Goal: Task Accomplishment & Management: Complete application form

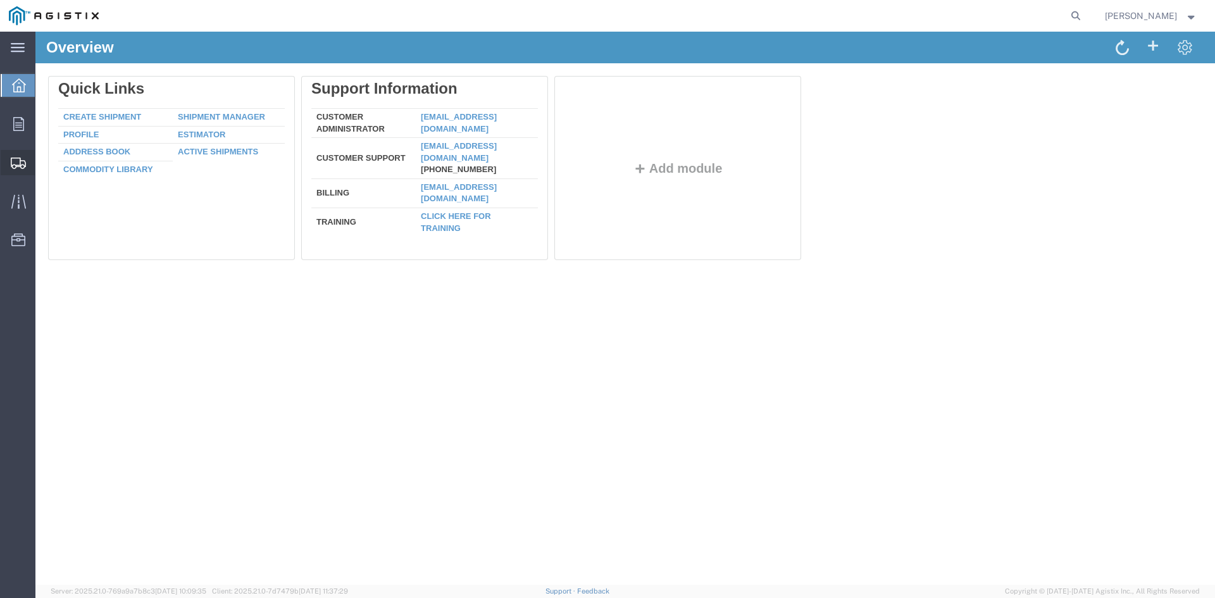
click at [0, 0] on span "Create from Template" at bounding box center [0, 0] width 0 height 0
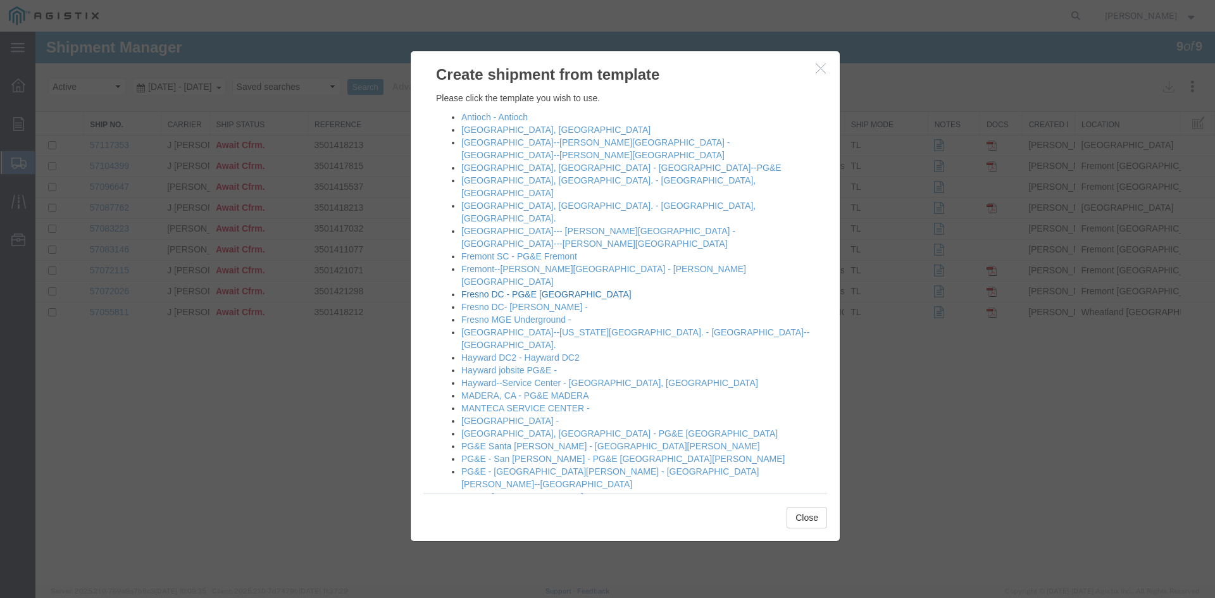
click at [582, 289] on link "Fresno DC - PG&E [GEOGRAPHIC_DATA]" at bounding box center [546, 294] width 170 height 10
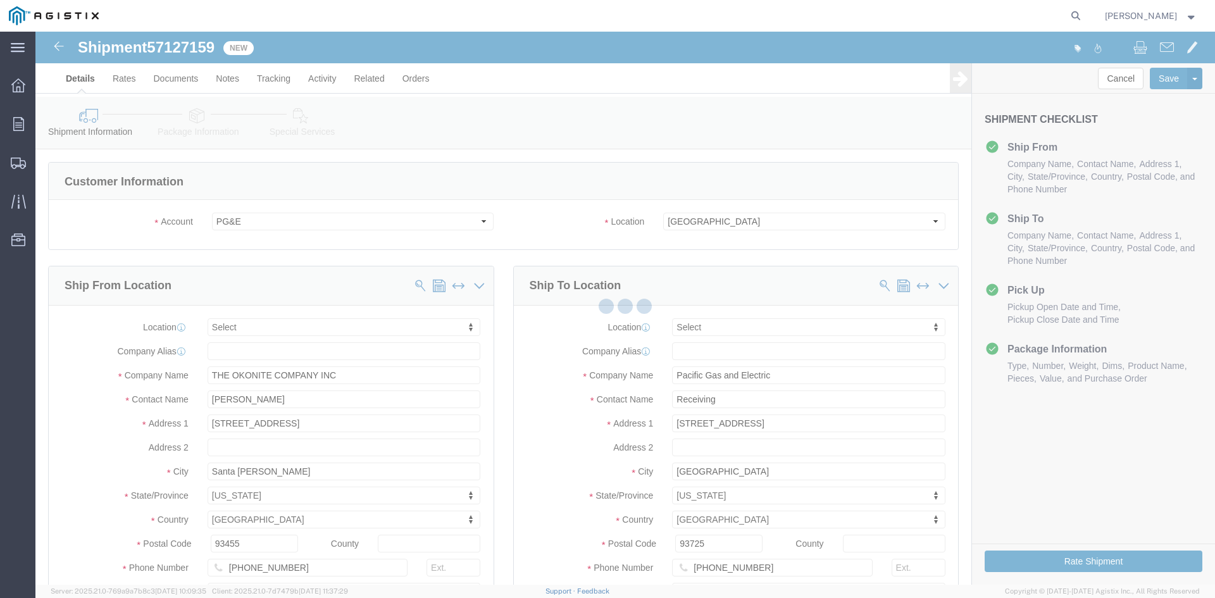
select select
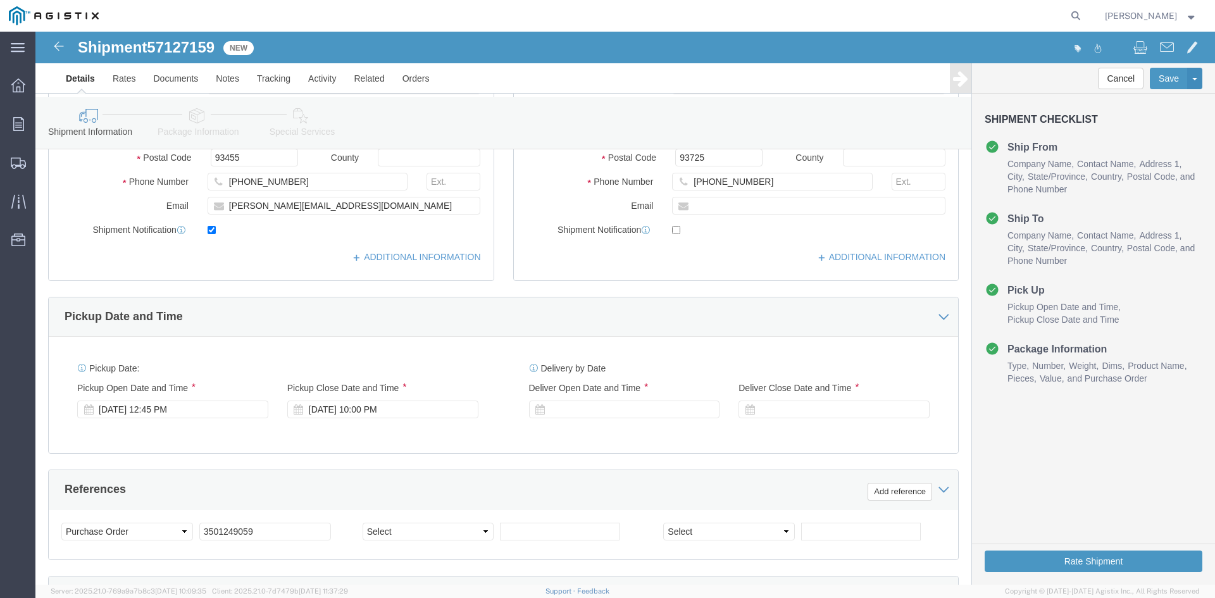
scroll to position [380, 0]
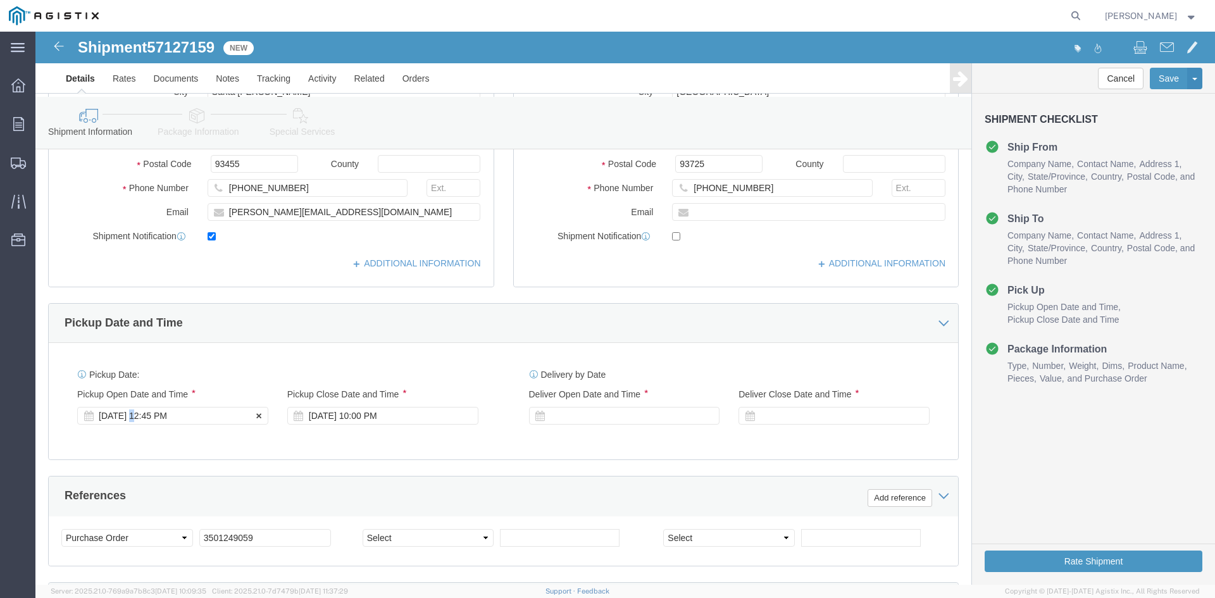
click div "[DATE] 12:45 PM"
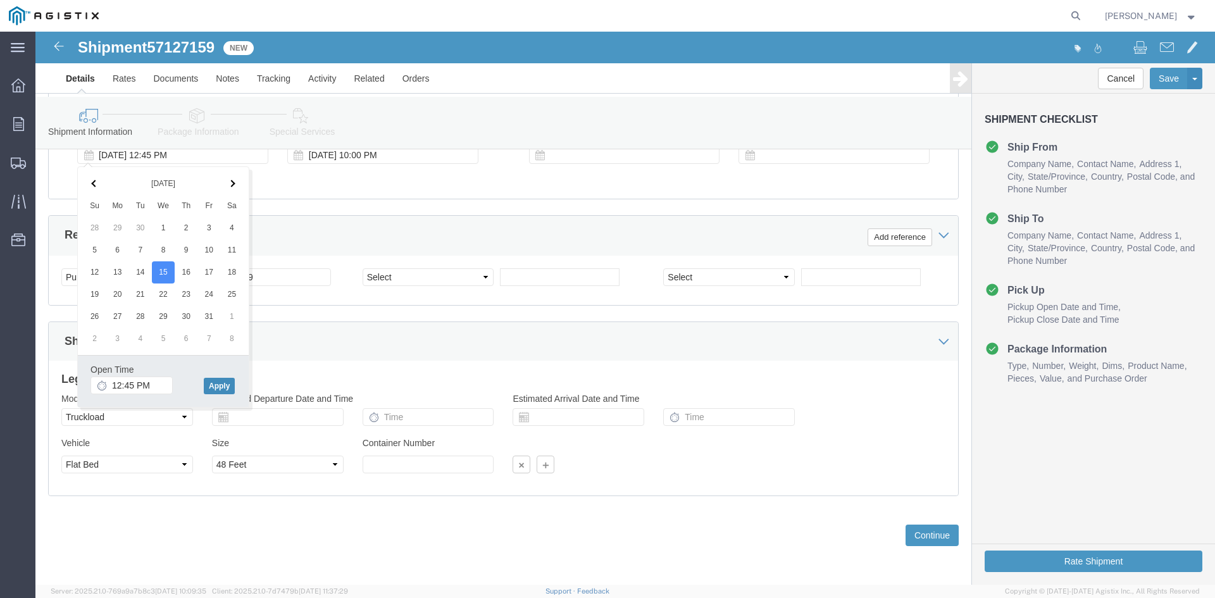
click button "Apply"
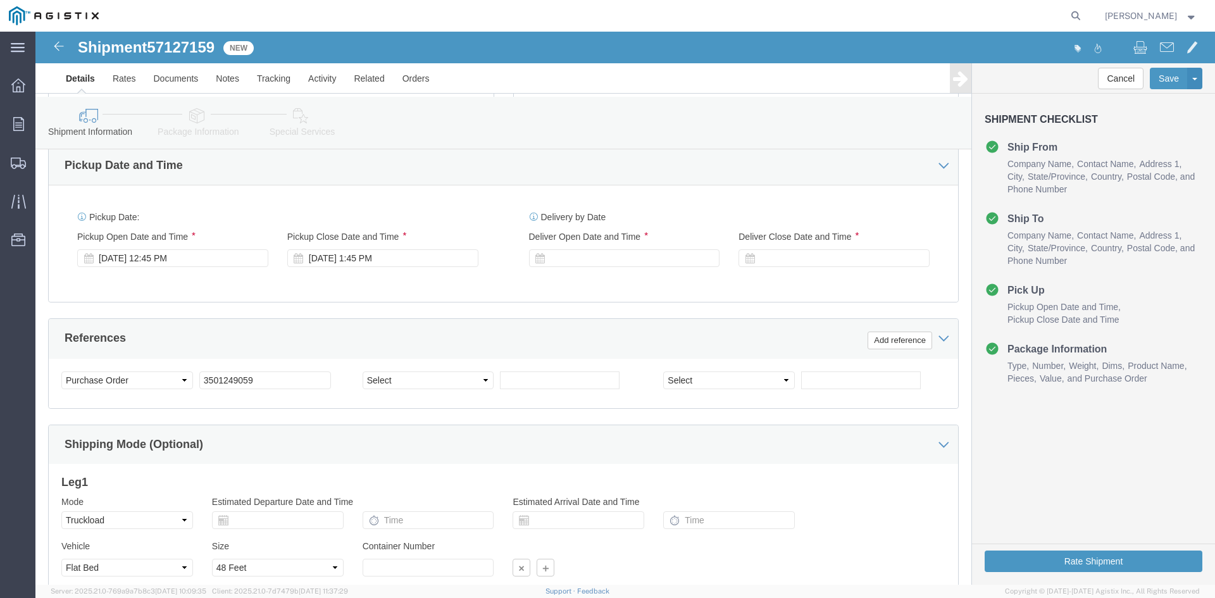
scroll to position [514, 0]
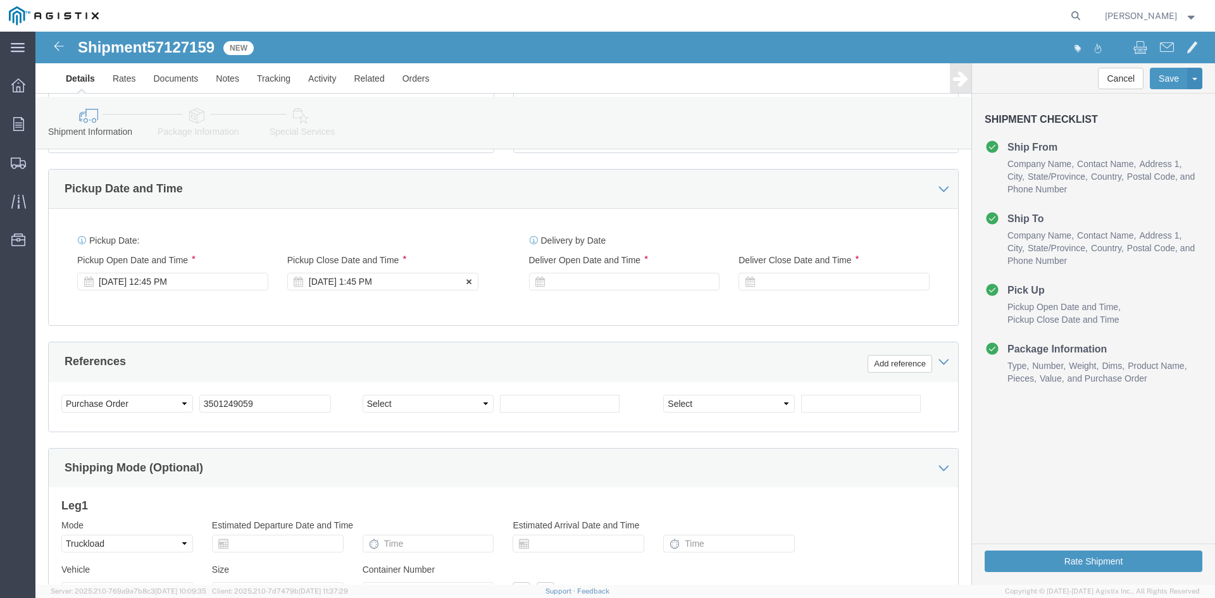
click div "[DATE] 1:45 PM"
click button "Apply"
click div
click button "Apply"
click div
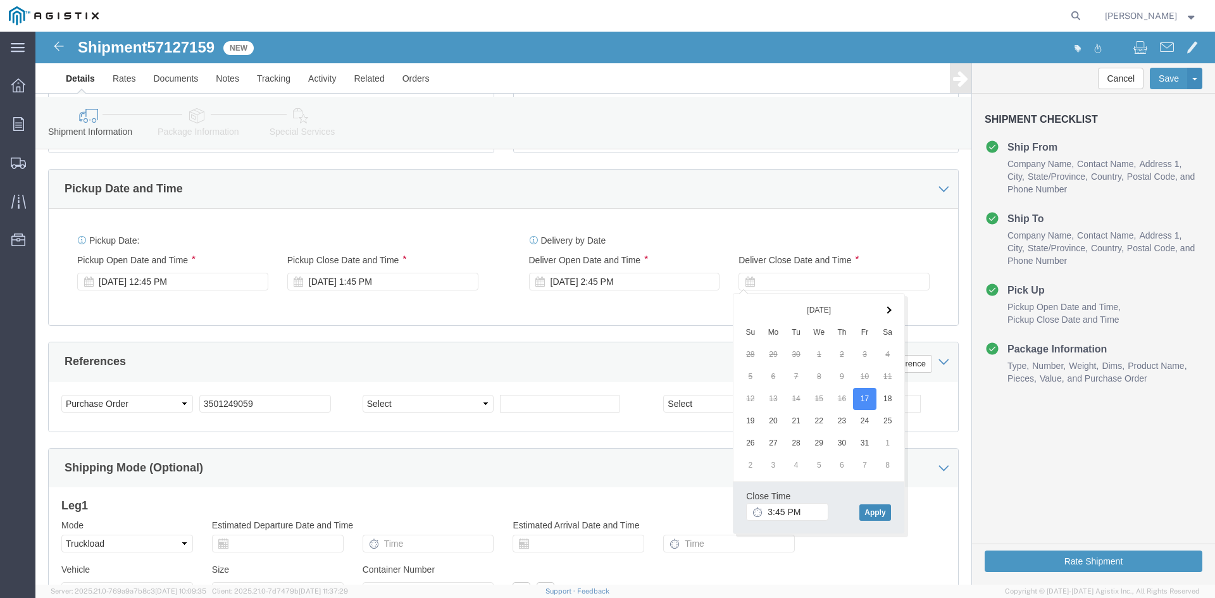
click button "Apply"
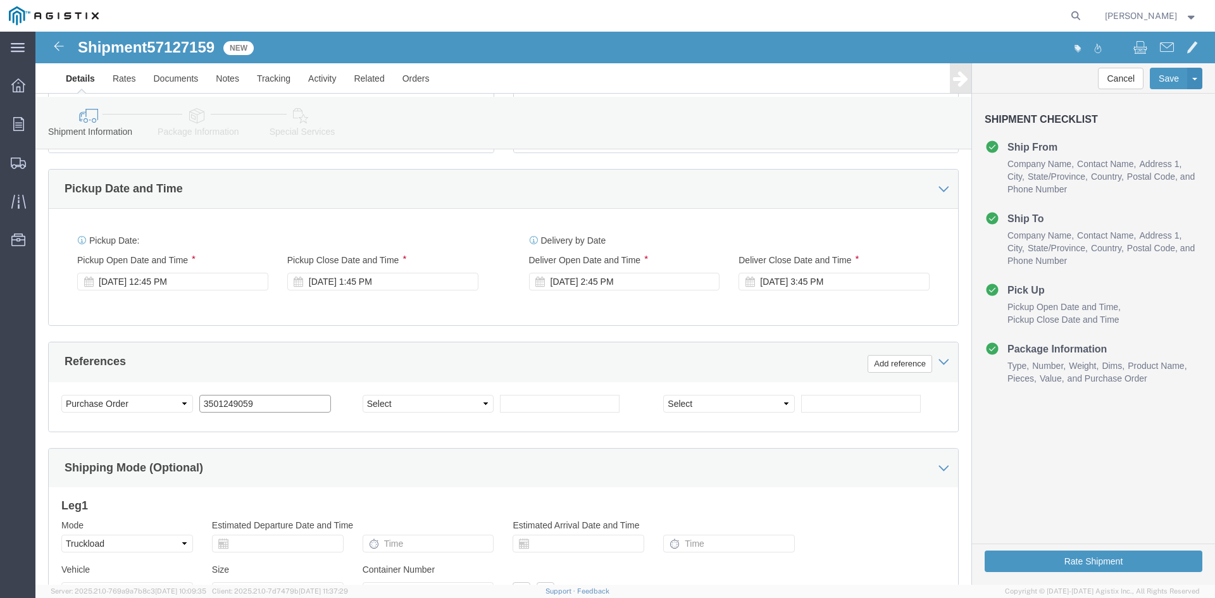
click input "3501249059"
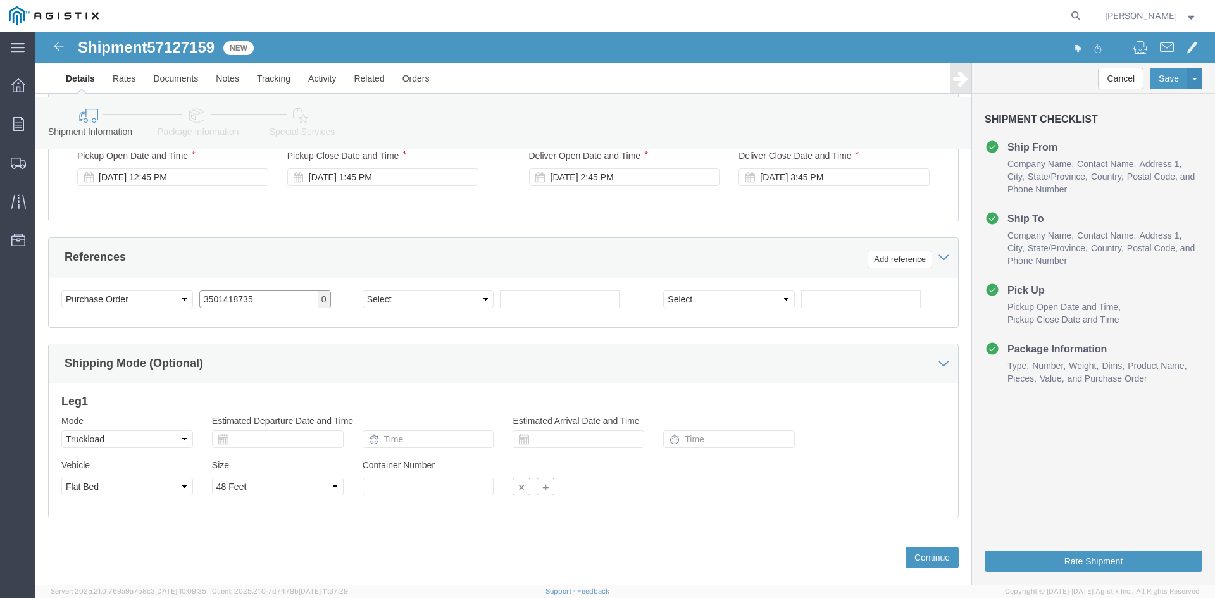
scroll to position [640, 0]
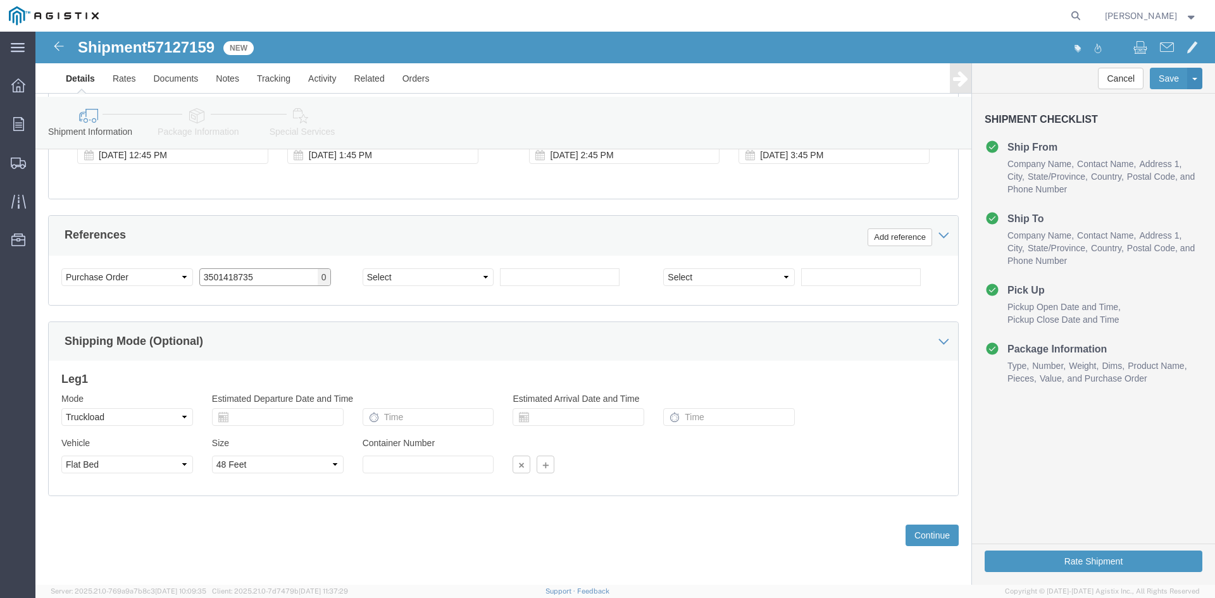
type input "3501418735"
click select "Select 1-Ton (PSS) 10 Wheel 10 Yard Dump Truck 20 Yard Dump Truck Bobtail Botto…"
select select
click select "Select 1-Ton (PSS) 10 Wheel 10 Yard Dump Truck 20 Yard Dump Truck Bobtail Botto…"
click button "Continue"
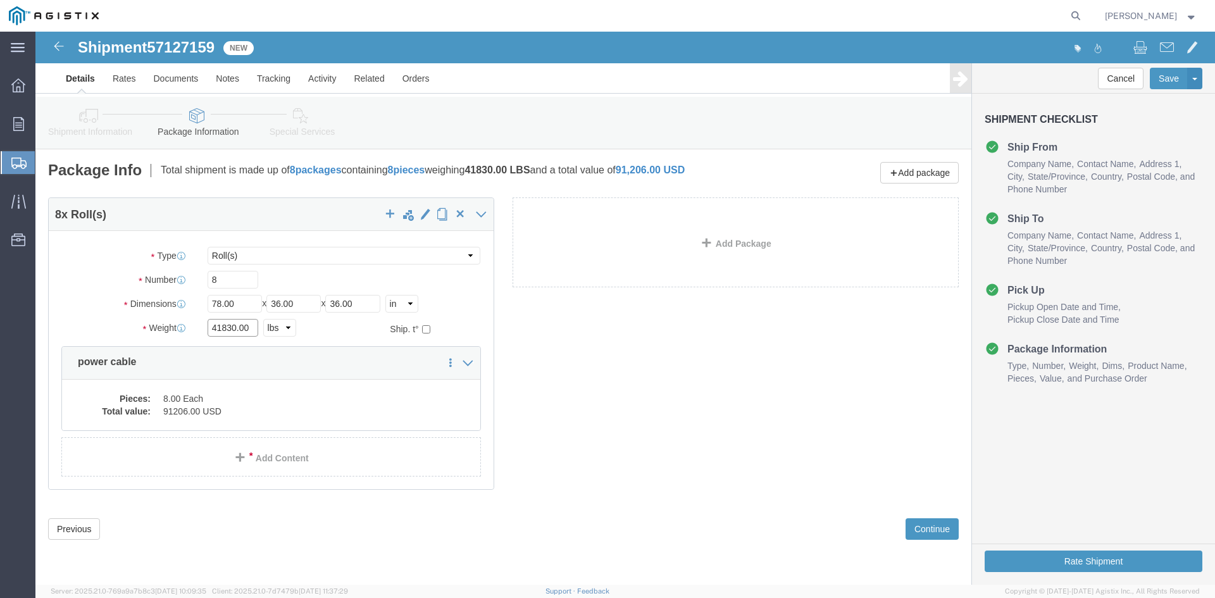
click input "41830.00"
type input "4"
type input "40830"
click dd "8.00 Each"
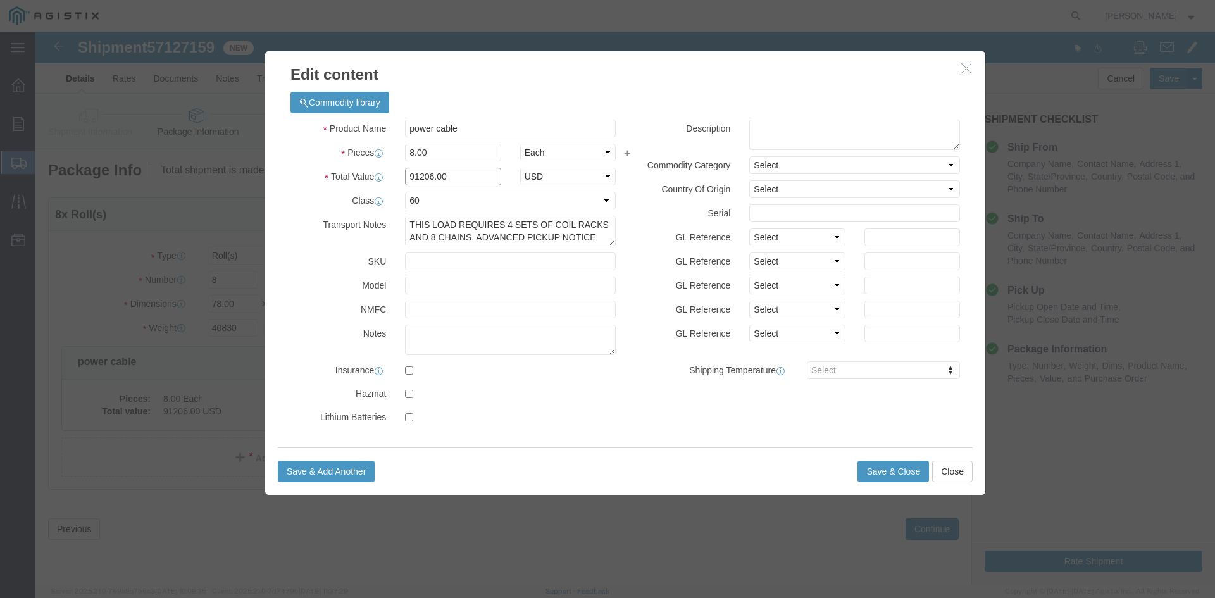
click input "91206.00"
type input "9"
type input "145256"
click button "Save & Close"
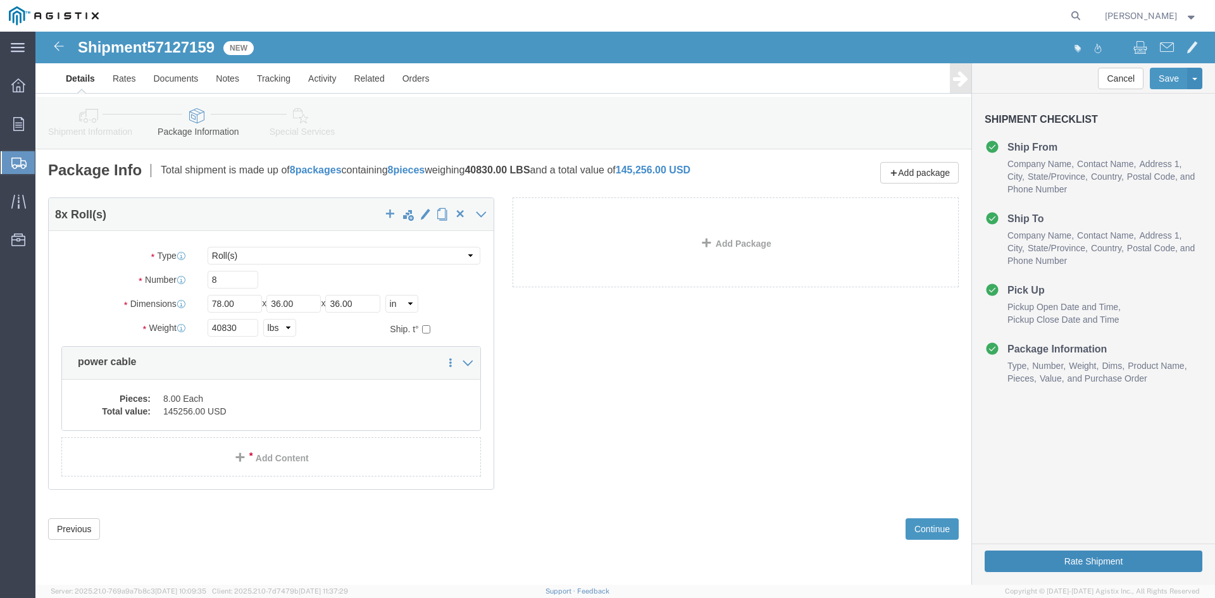
click button "Rate Shipment"
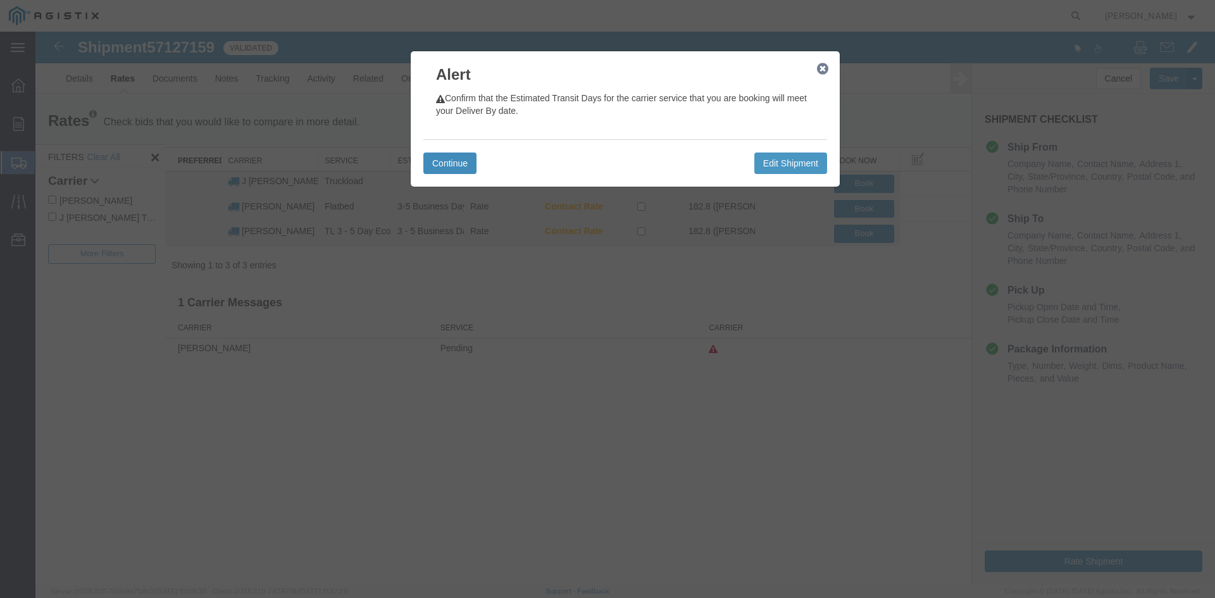
click at [461, 165] on button "Continue" at bounding box center [449, 164] width 53 height 22
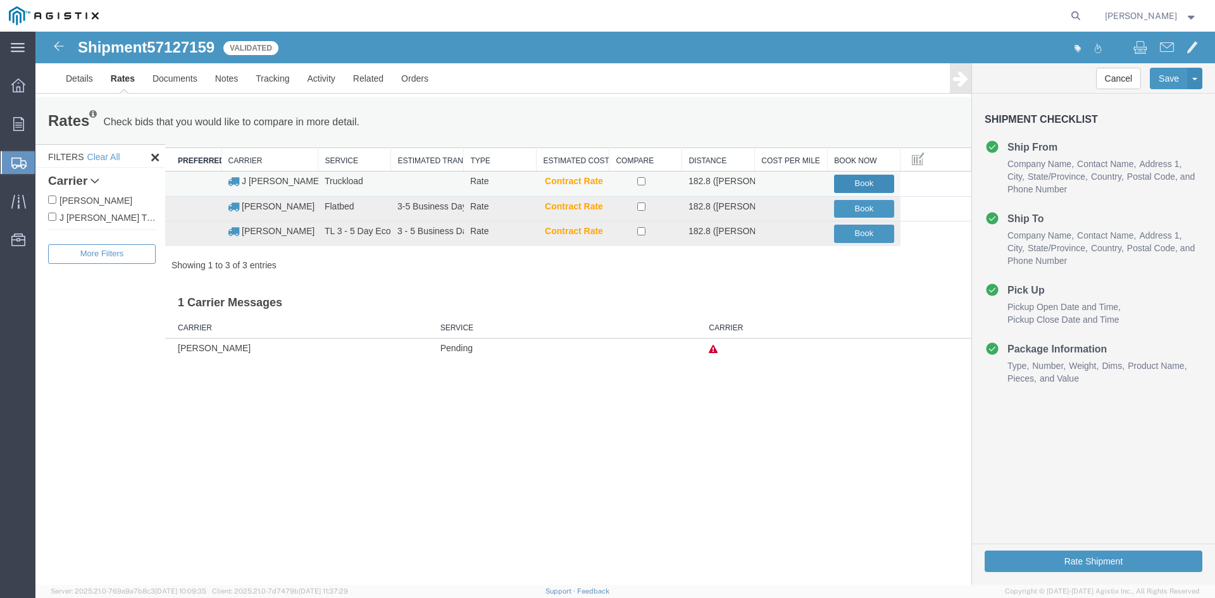
click at [853, 182] on button "Book" at bounding box center [864, 184] width 60 height 18
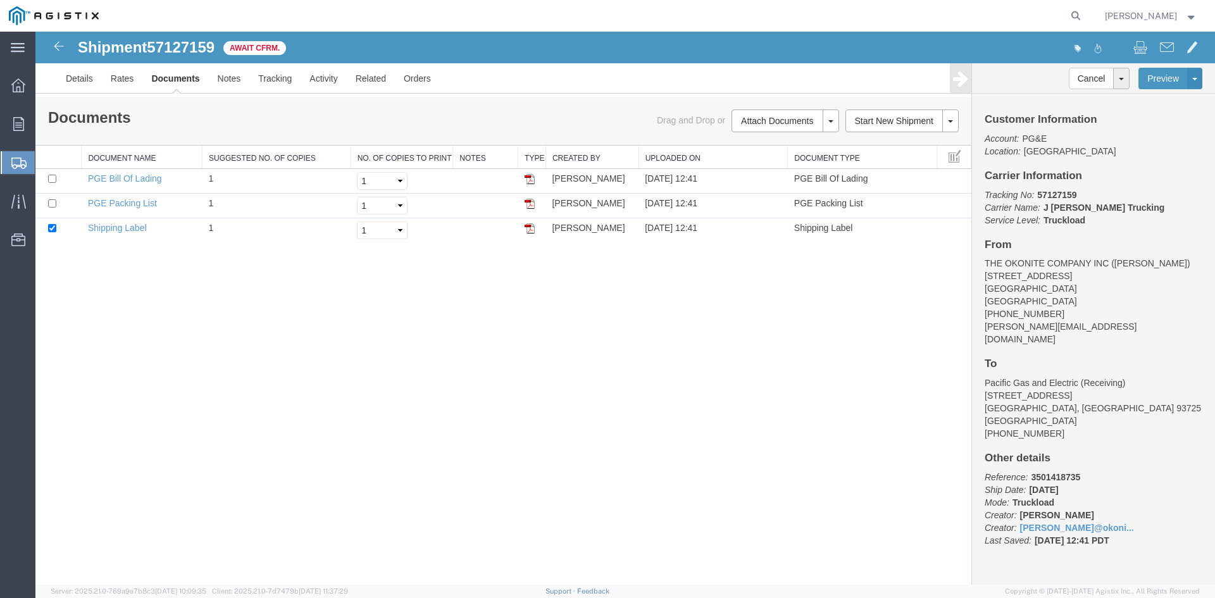
click at [0, 0] on span "Create from Template" at bounding box center [0, 0] width 0 height 0
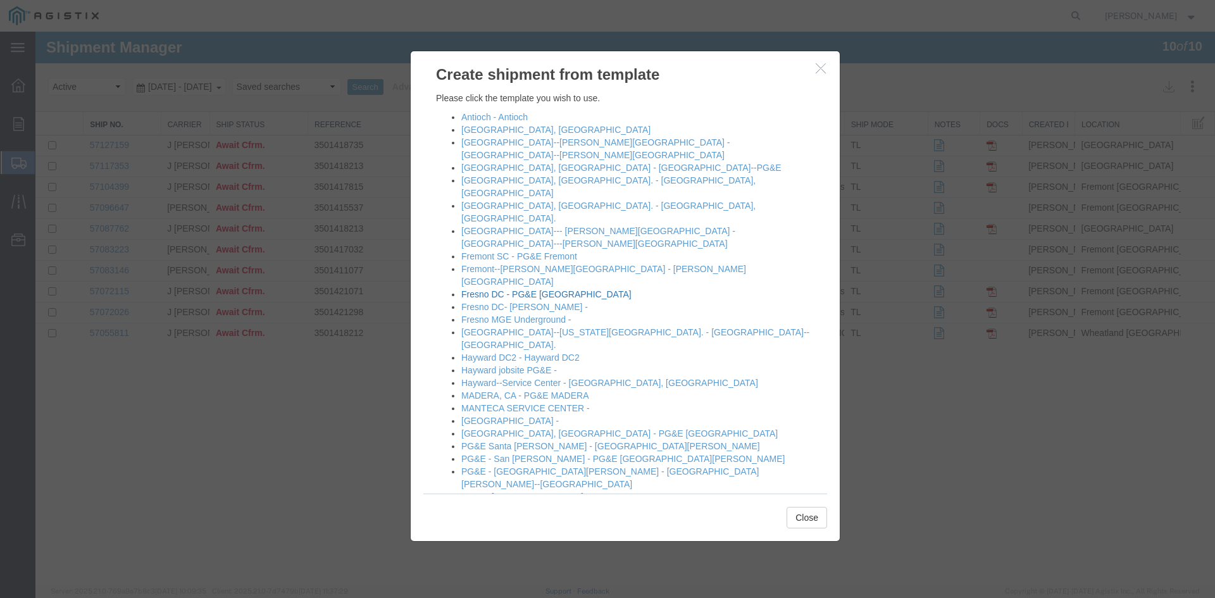
click at [583, 289] on link "Fresno DC - PG&E [GEOGRAPHIC_DATA]" at bounding box center [546, 294] width 170 height 10
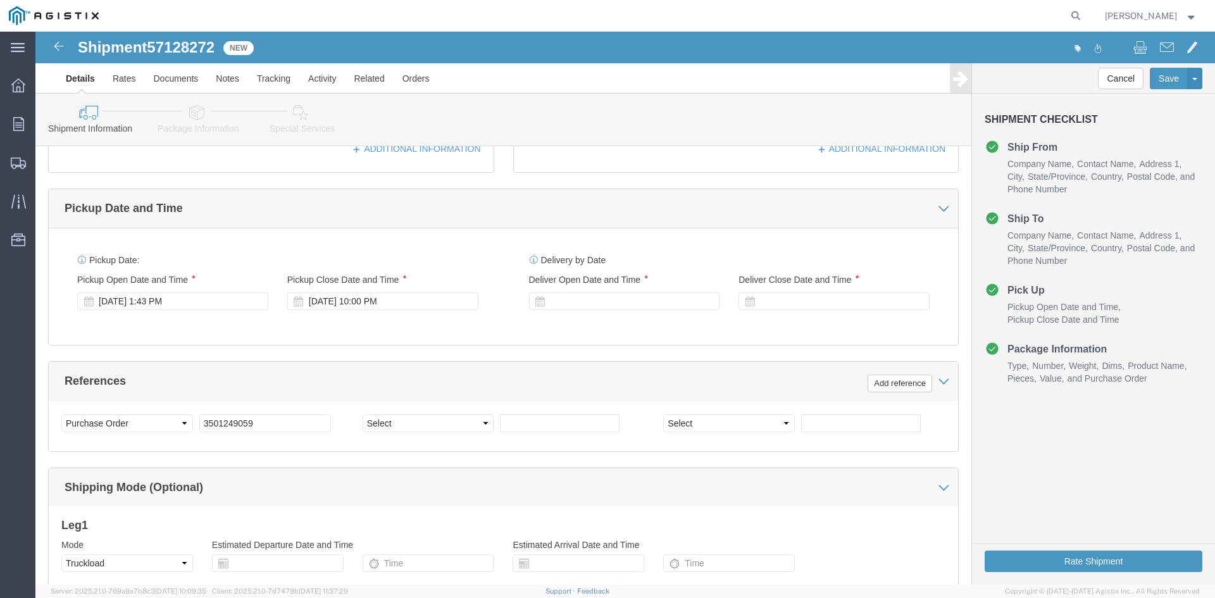
scroll to position [506, 0]
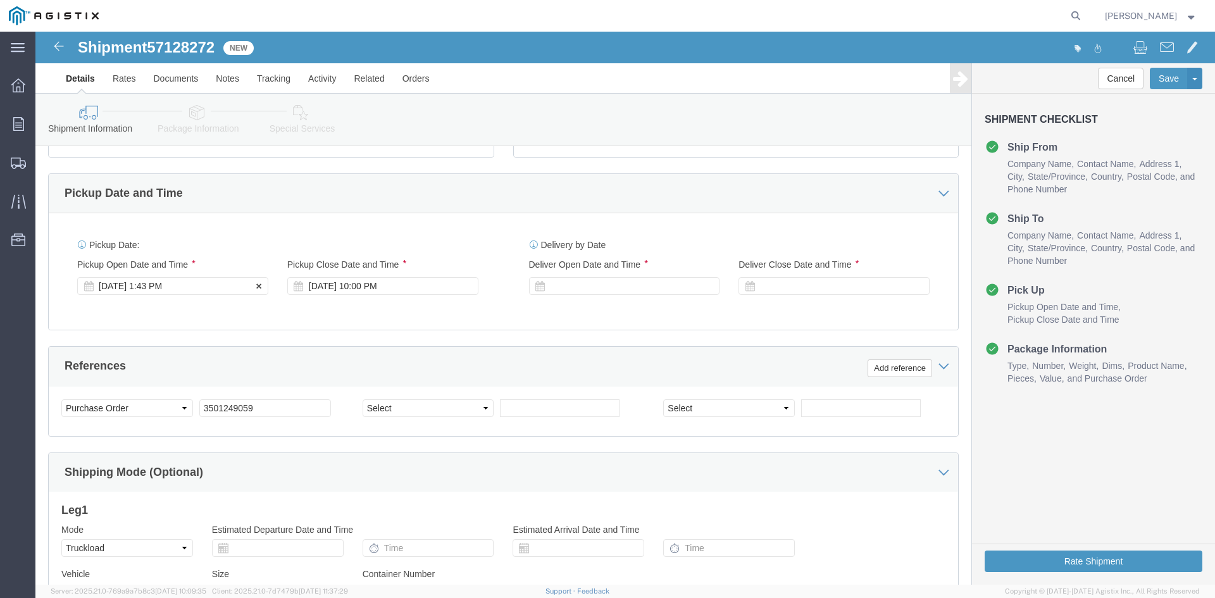
click div "[DATE] 1:43 PM"
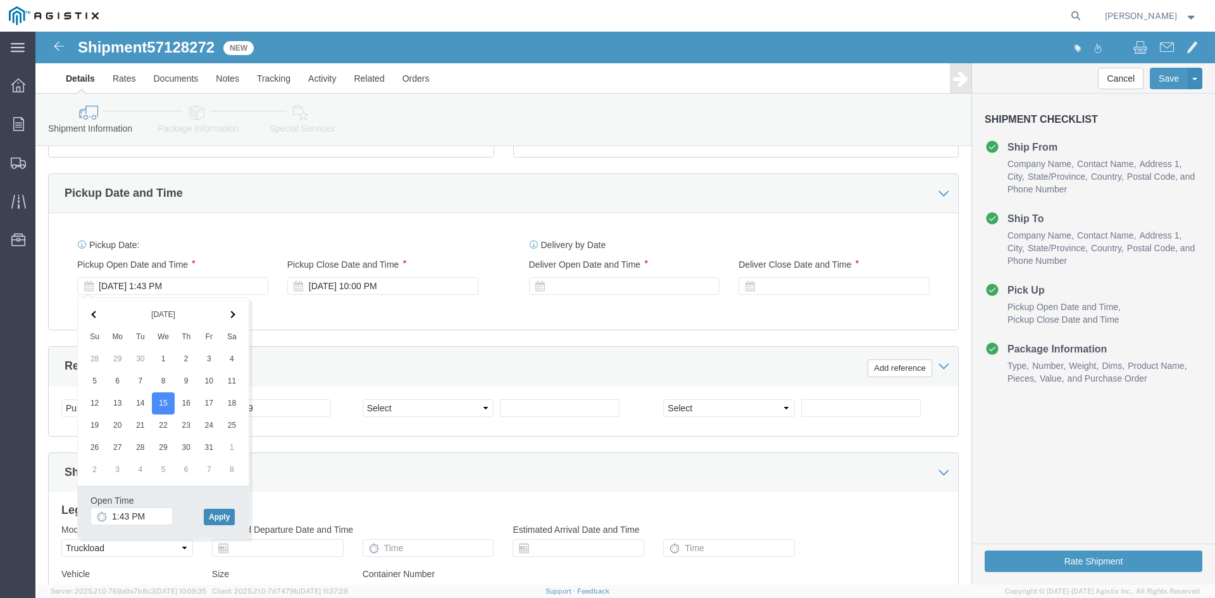
click button "Apply"
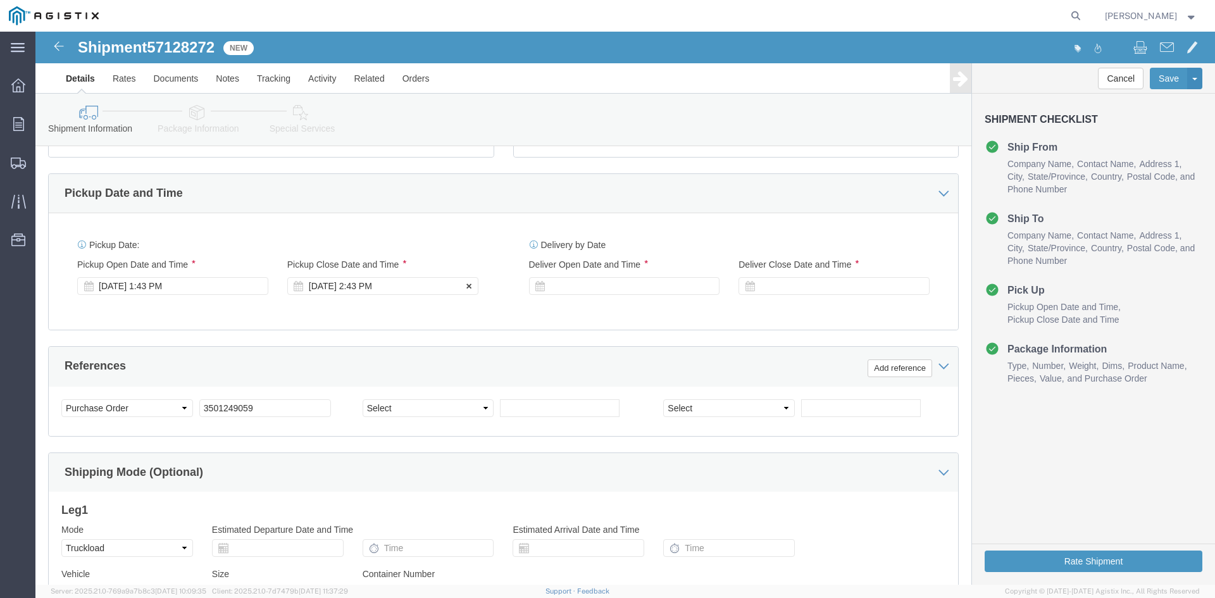
click div "[DATE] 2:43 PM"
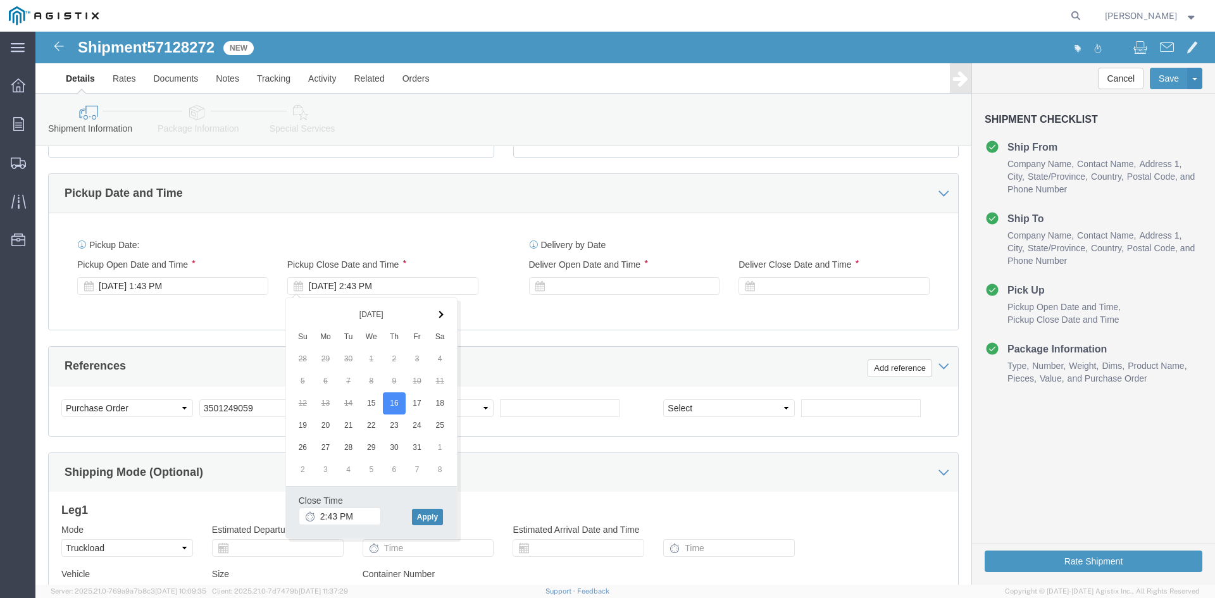
click button "Apply"
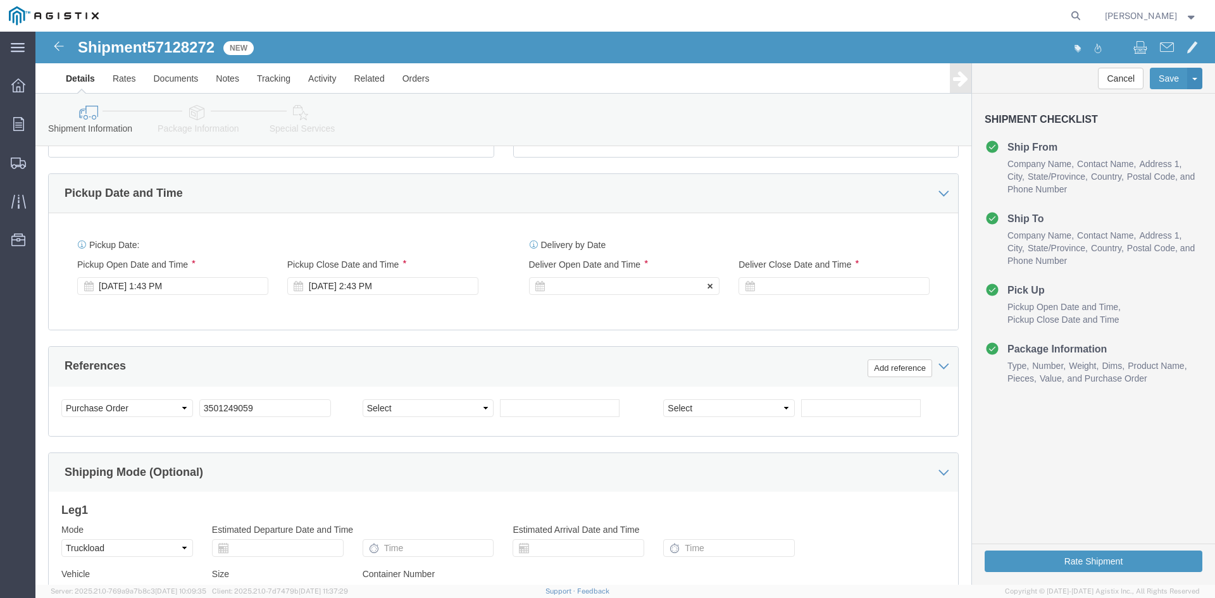
click div
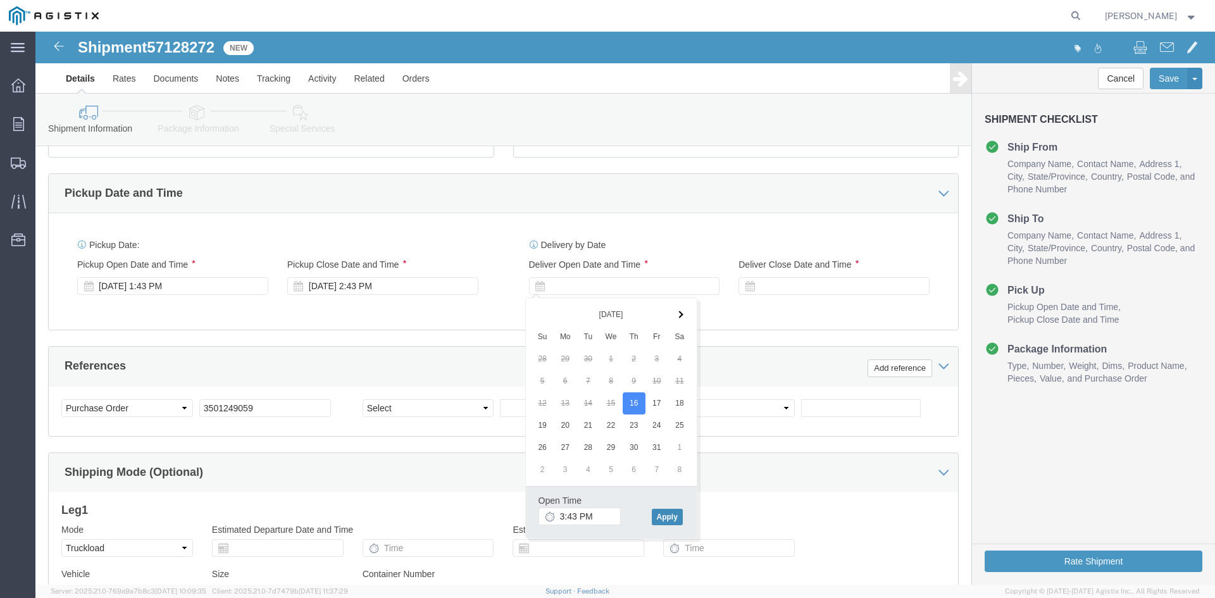
click button "Apply"
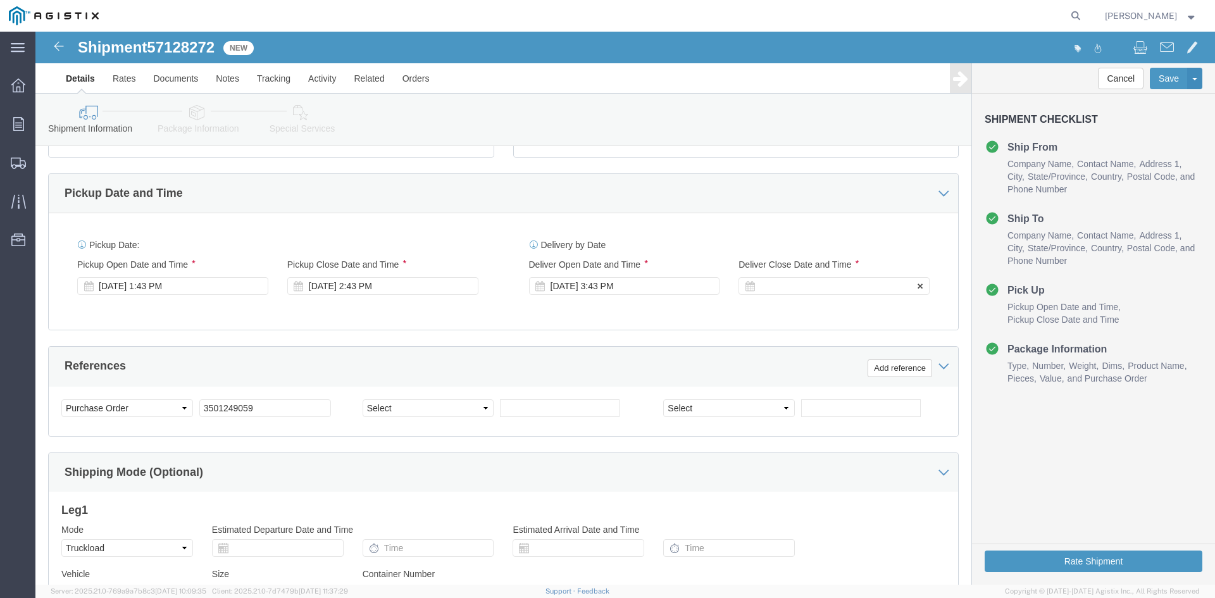
click div
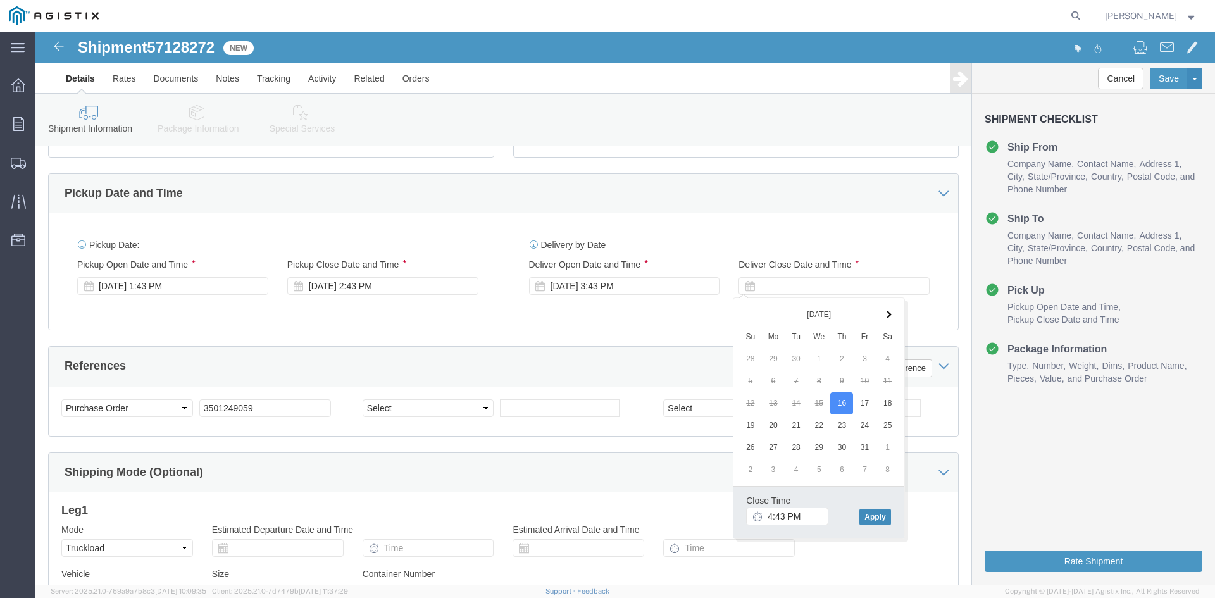
click button "Apply"
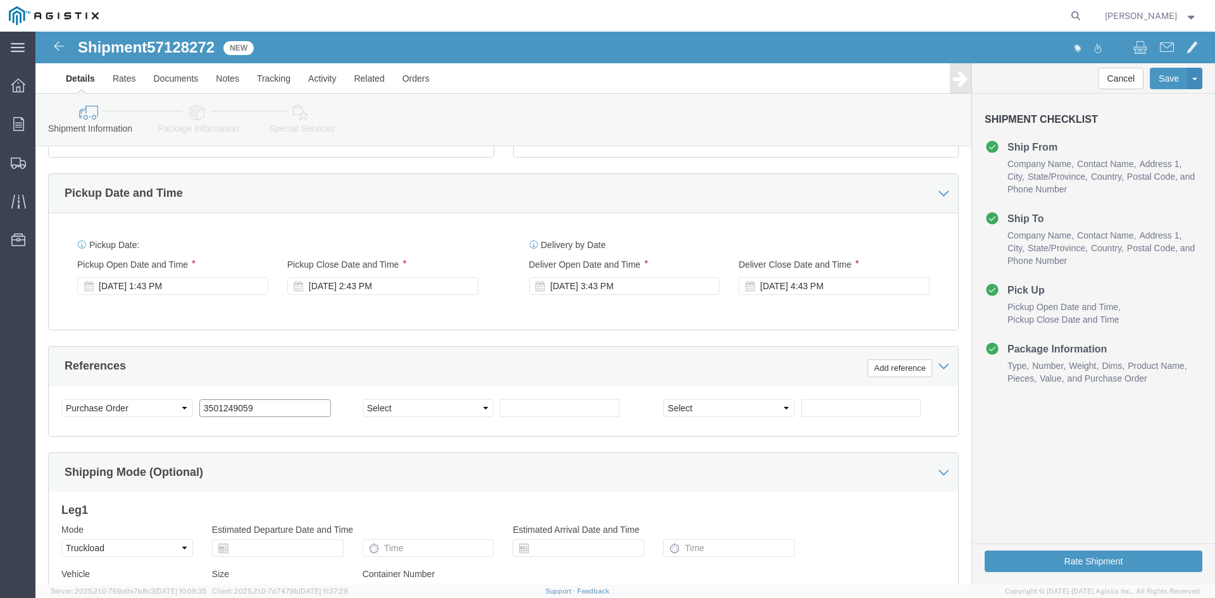
click input "3501249059"
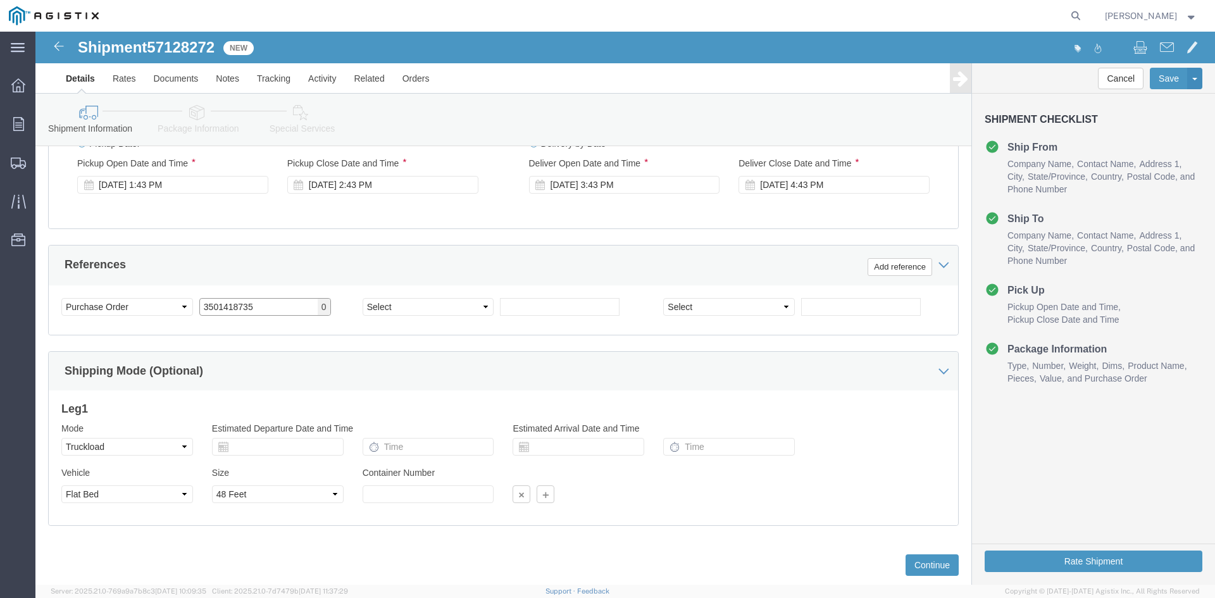
scroll to position [637, 0]
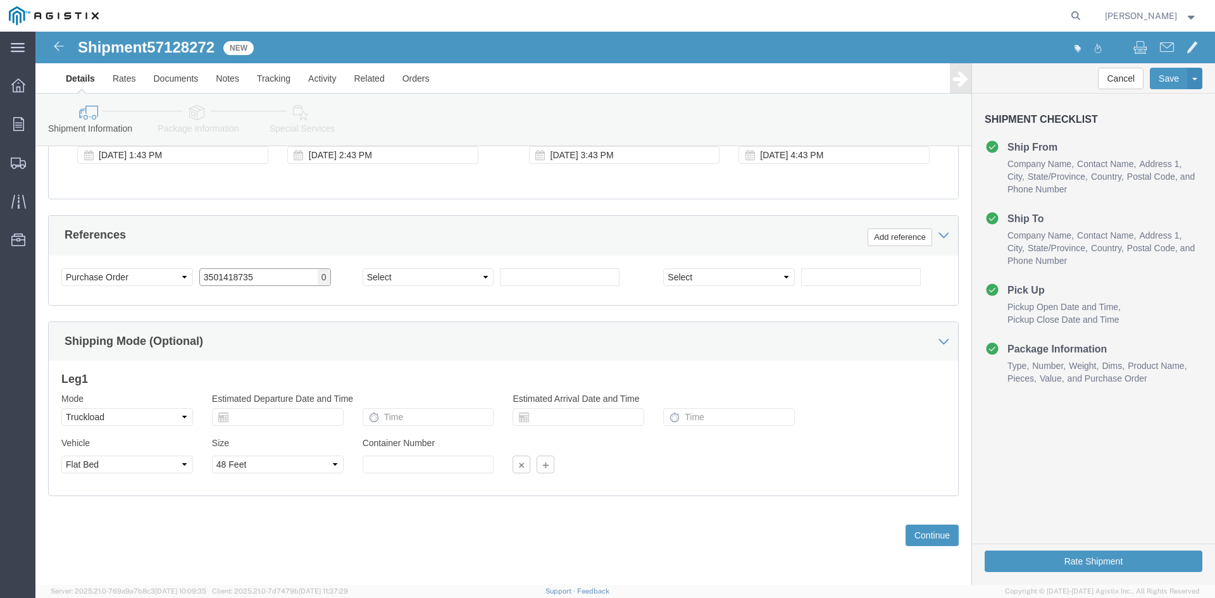
type input "3501418735"
click select "Select 1-Ton (PSS) 10 Wheel 10 Yard Dump Truck 20 Yard Dump Truck Bobtail Botto…"
select select
click select "Select 1-Ton (PSS) 10 Wheel 10 Yard Dump Truck 20 Yard Dump Truck Bobtail Botto…"
click button "Continue"
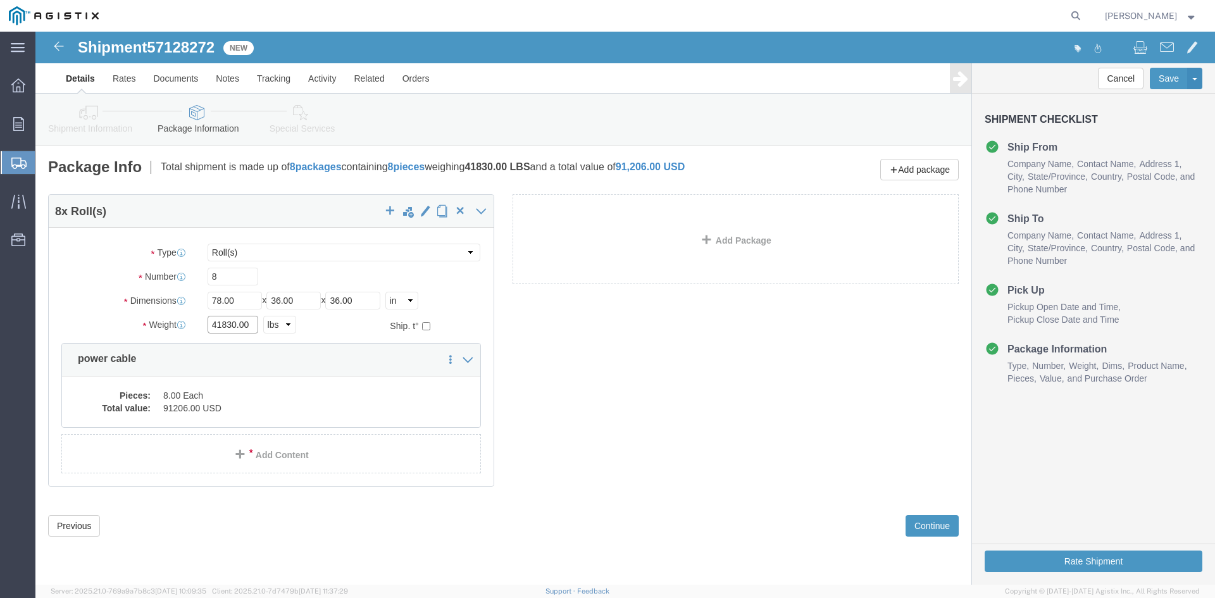
click input "41830.00"
type input "4"
type input "41130"
click dd "8.00 Each"
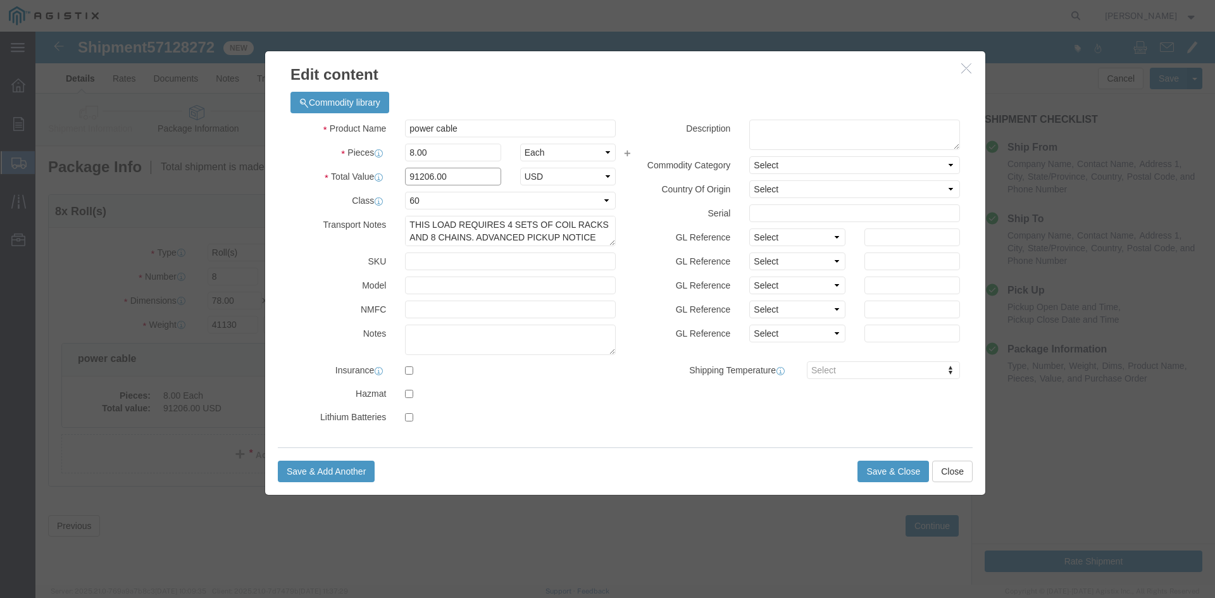
click input "91206.00"
type input "9"
type input "146731"
click button "Save & Close"
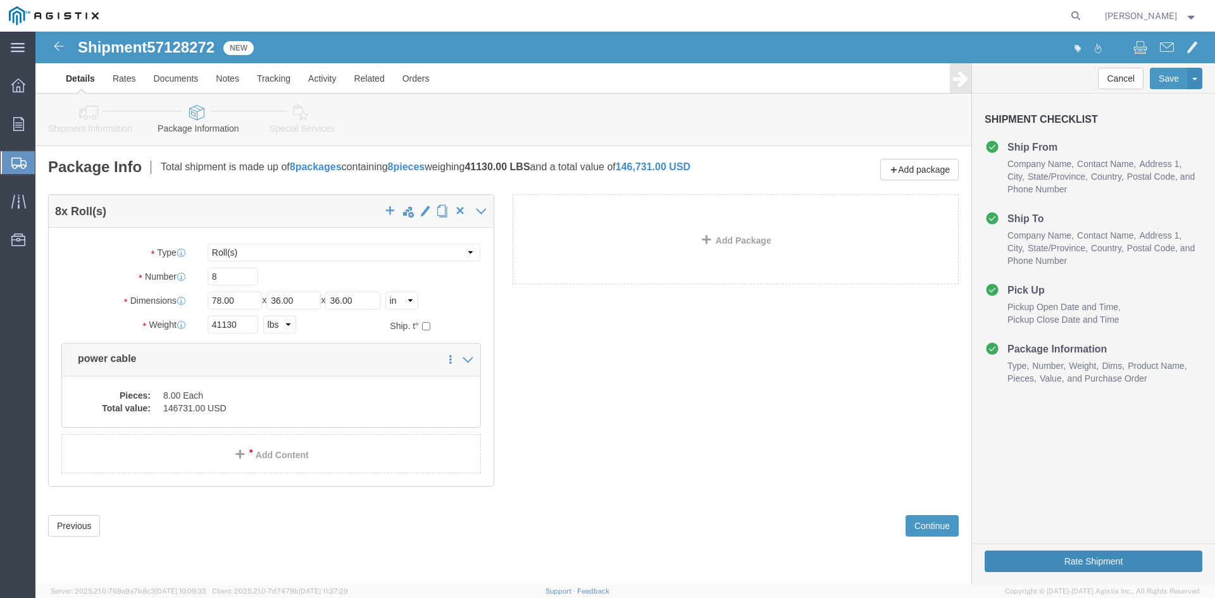
click button "Rate Shipment"
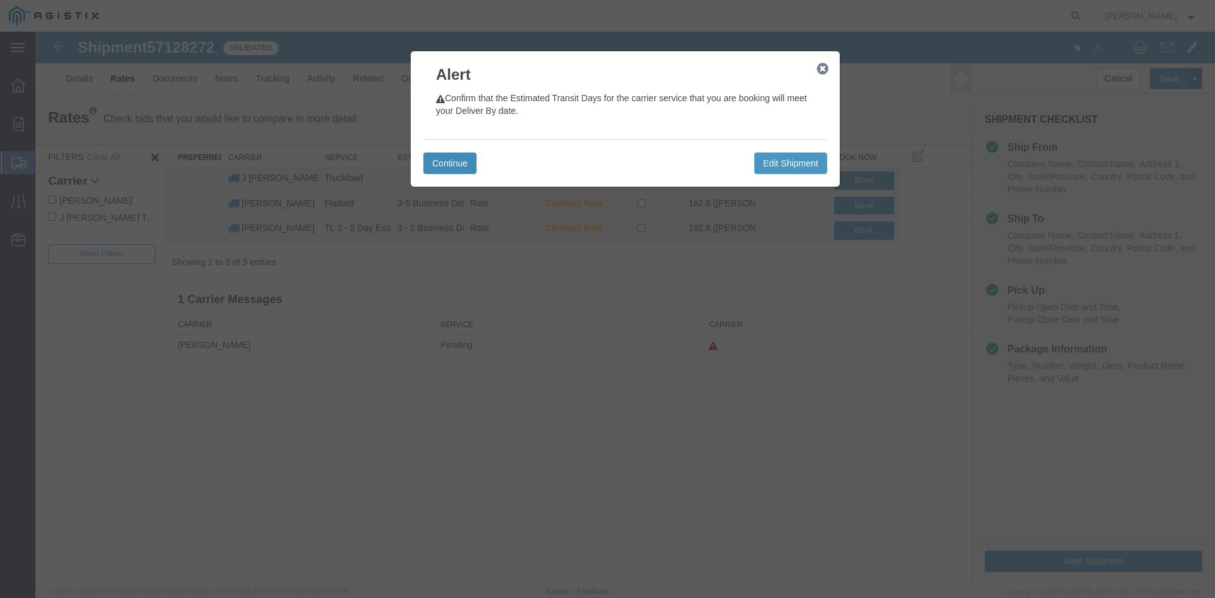
click at [461, 164] on button "Continue" at bounding box center [449, 164] width 53 height 22
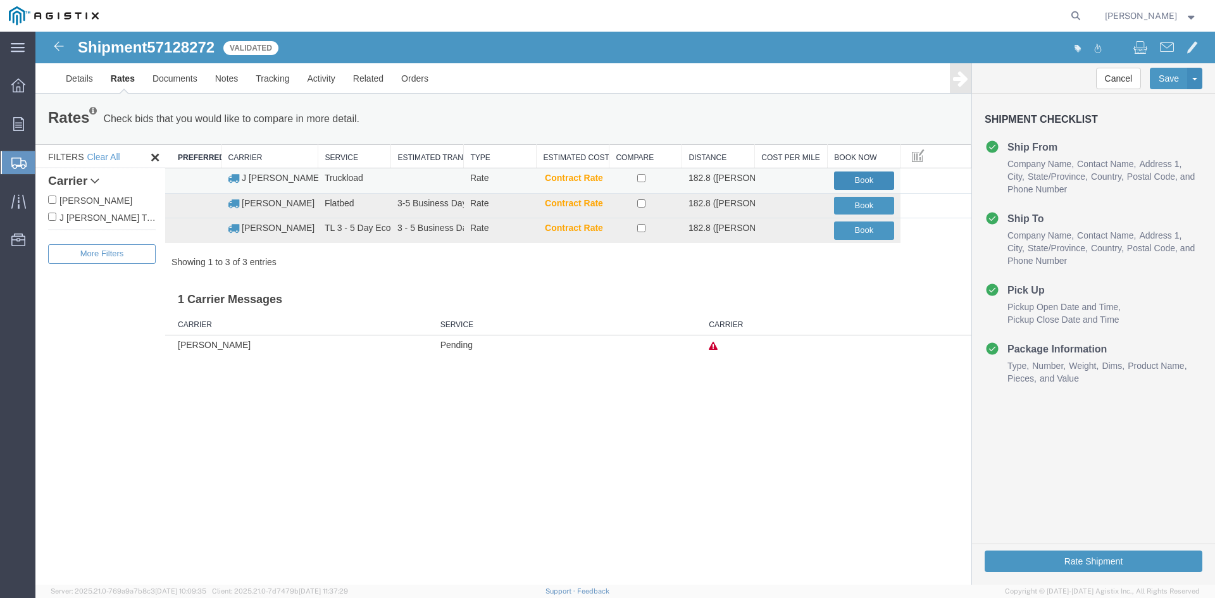
click at [847, 178] on button "Book" at bounding box center [864, 181] width 60 height 18
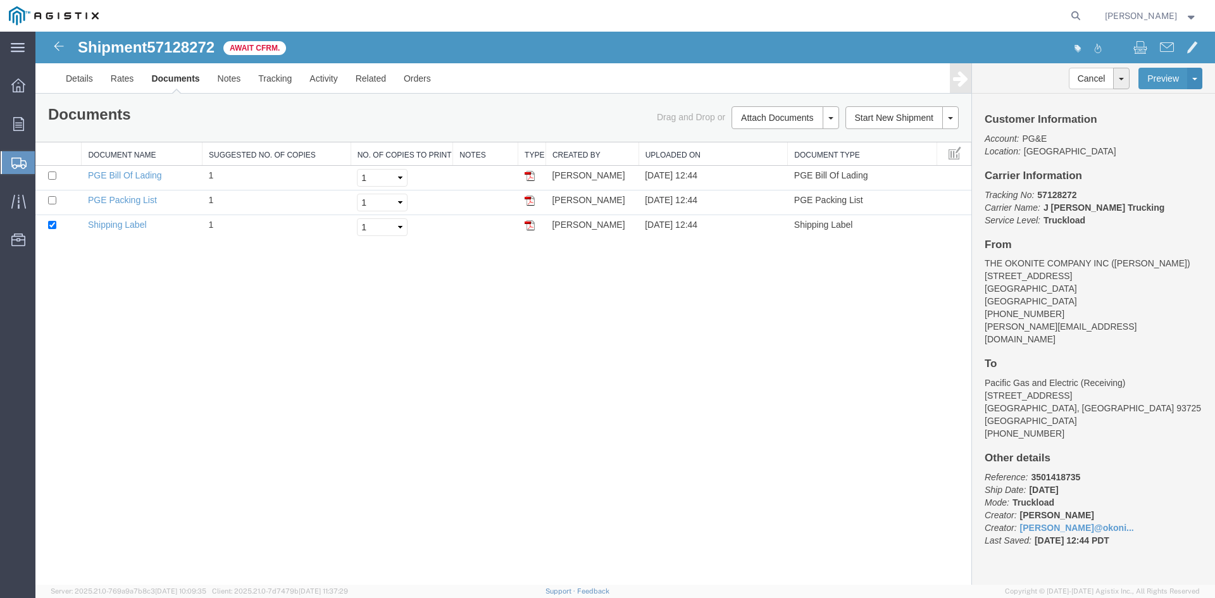
click at [0, 0] on span "Create from Template" at bounding box center [0, 0] width 0 height 0
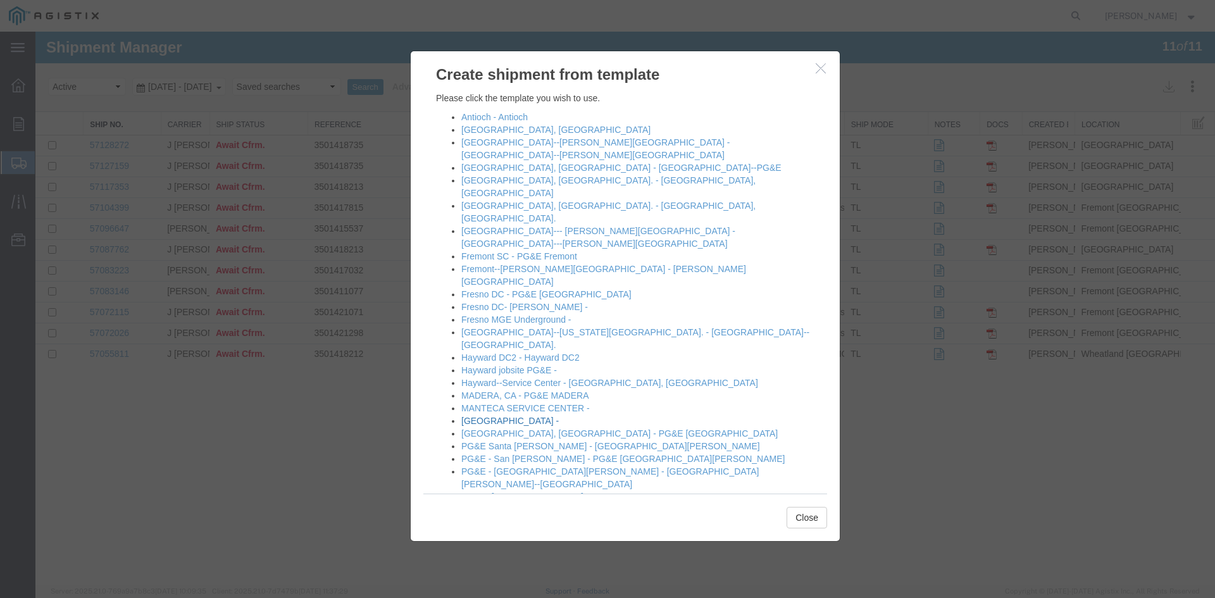
click at [484, 416] on link "[GEOGRAPHIC_DATA] -" at bounding box center [509, 421] width 97 height 10
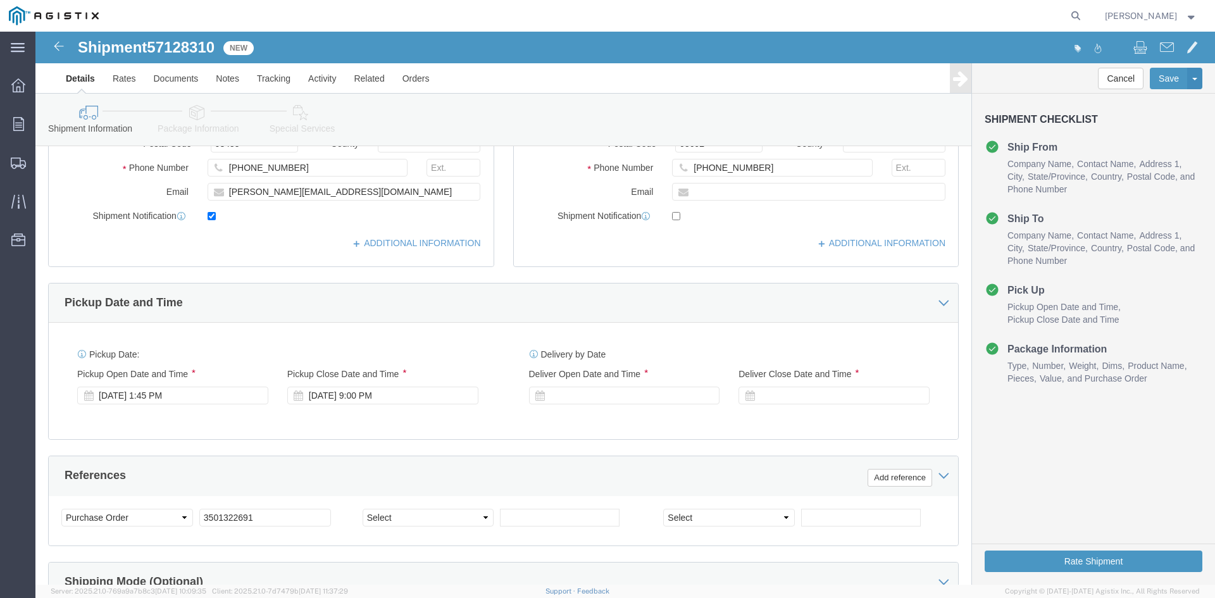
scroll to position [443, 0]
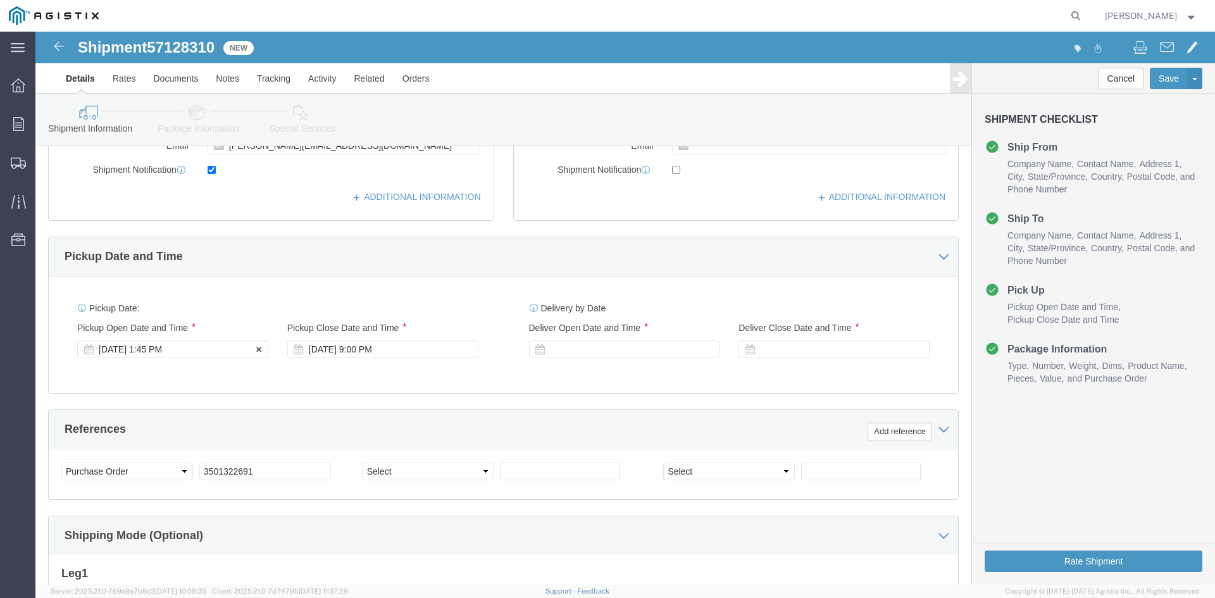
click div "[DATE] 1:45 PM"
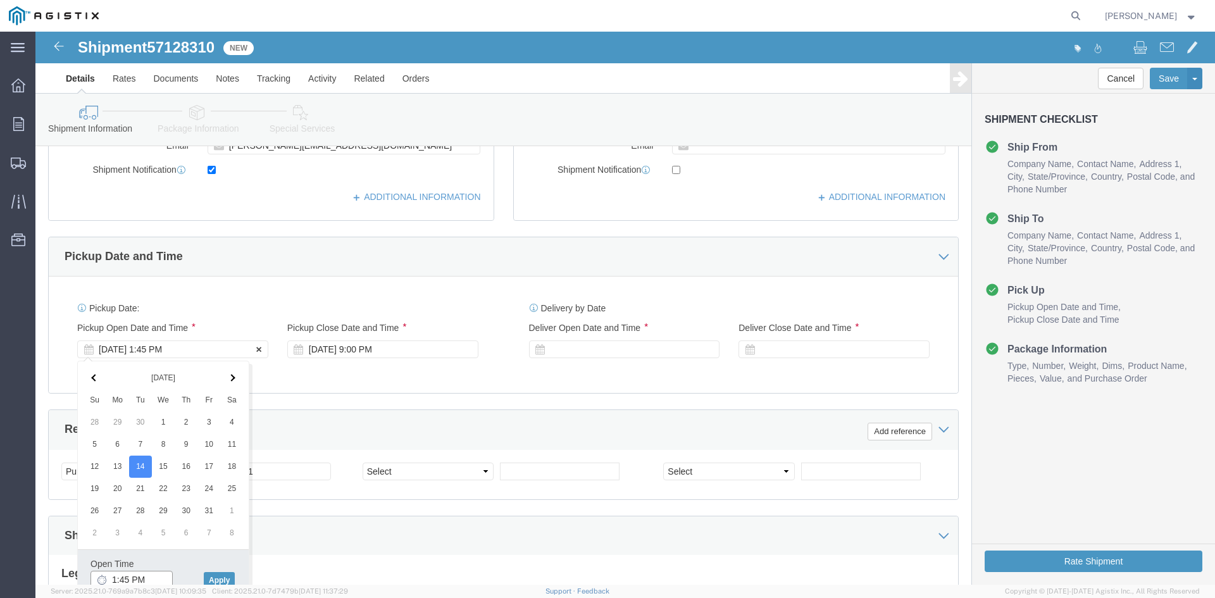
scroll to position [447, 0]
type input "12:45 PM"
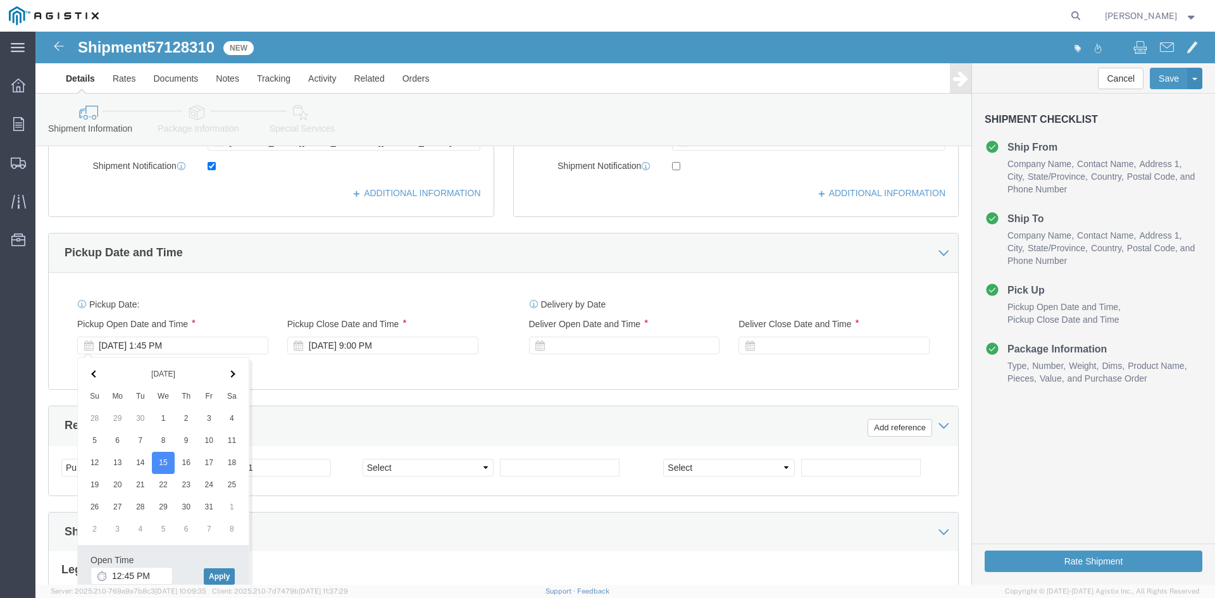
click button "Apply"
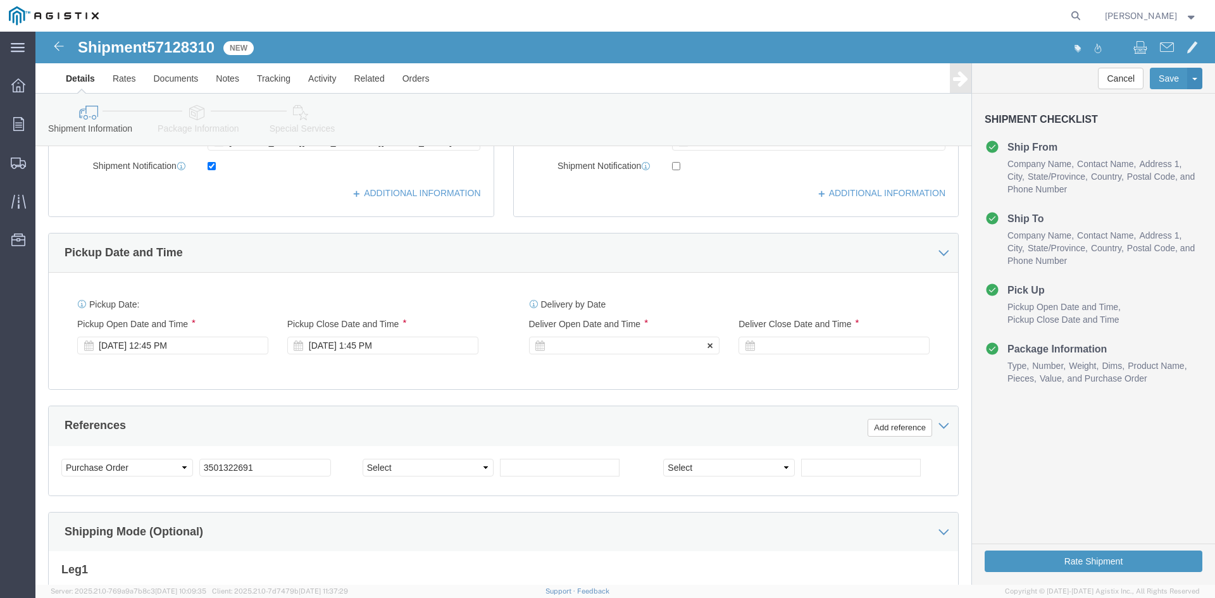
click div
drag, startPoint x: 632, startPoint y: 542, endPoint x: 718, endPoint y: 435, distance: 136.9
click button "Apply"
click div
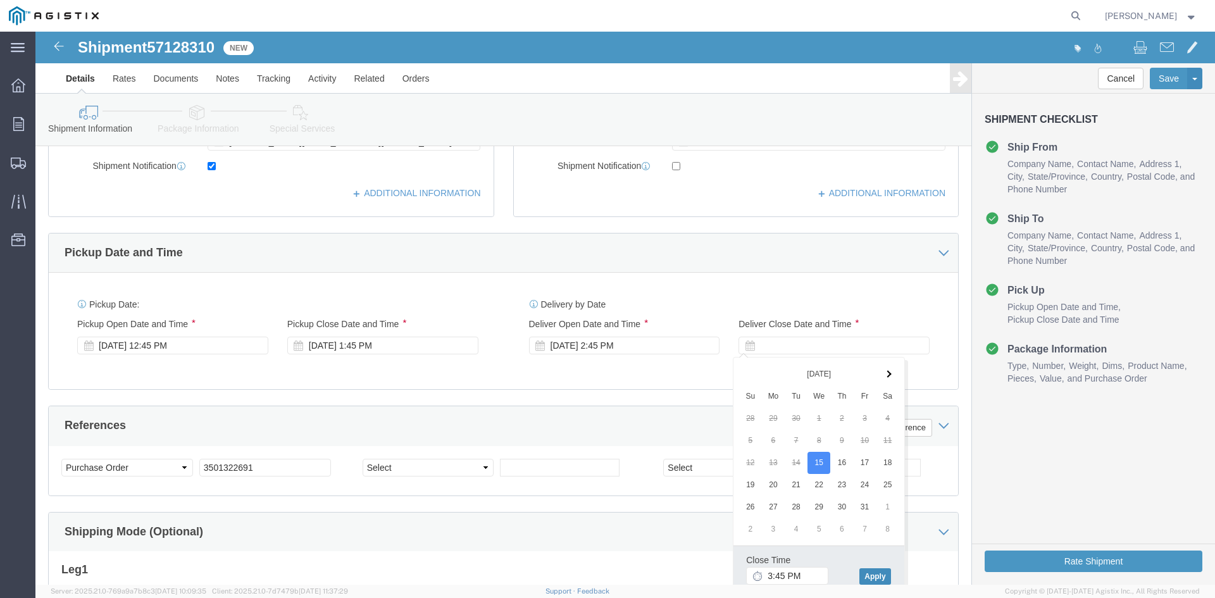
drag, startPoint x: 844, startPoint y: 546, endPoint x: 797, endPoint y: 535, distance: 47.4
click button "Apply"
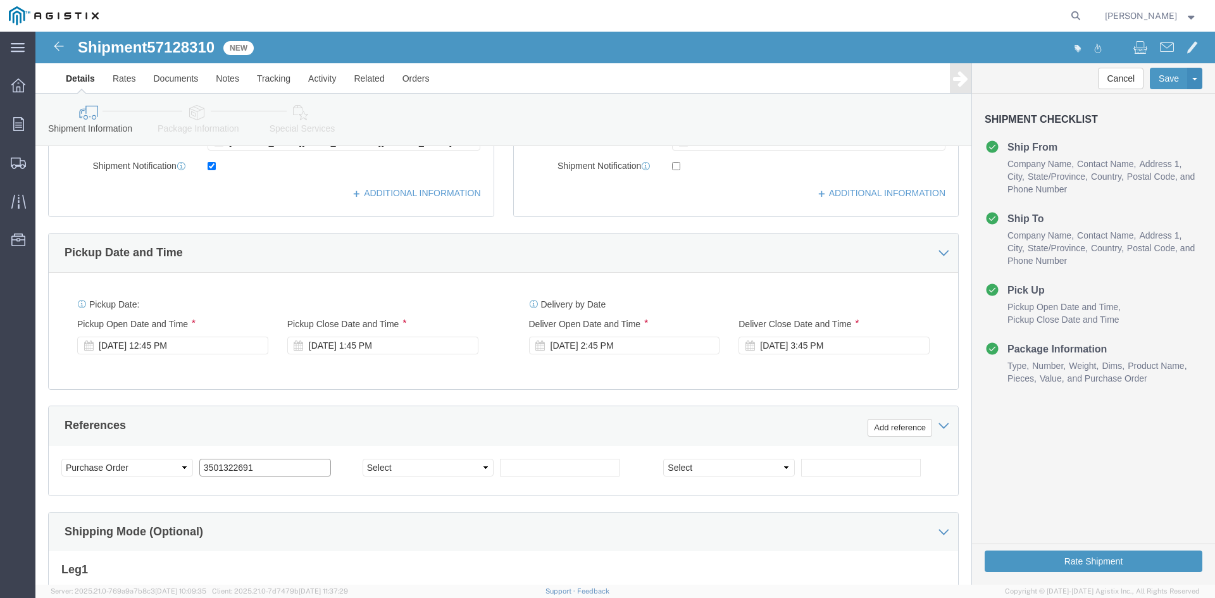
click input "3501322691"
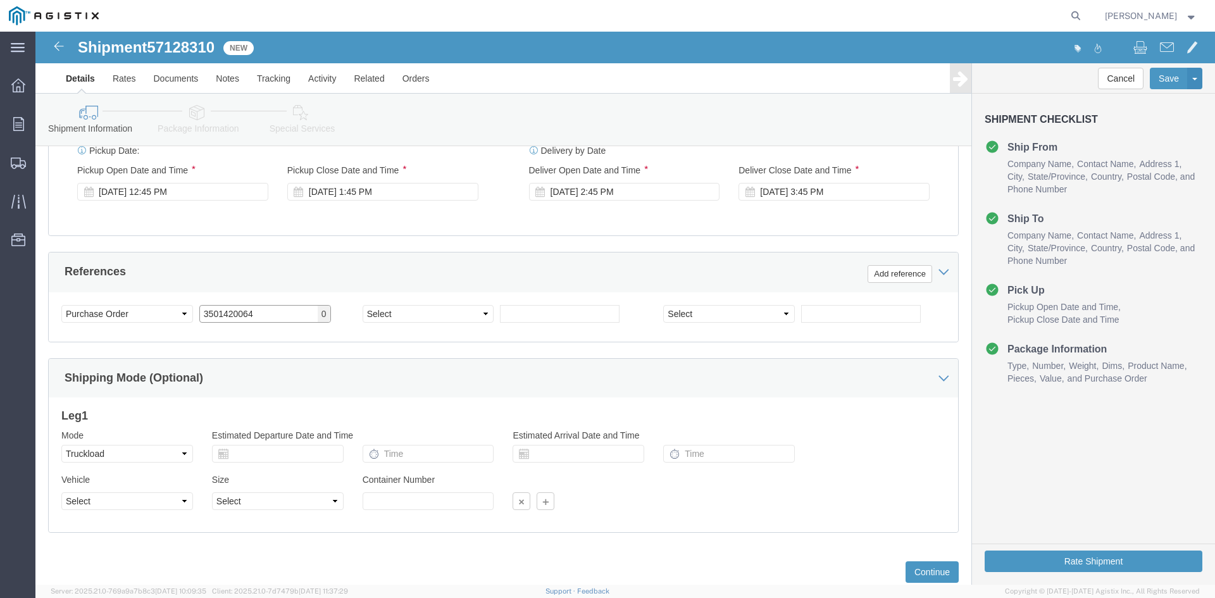
scroll to position [637, 0]
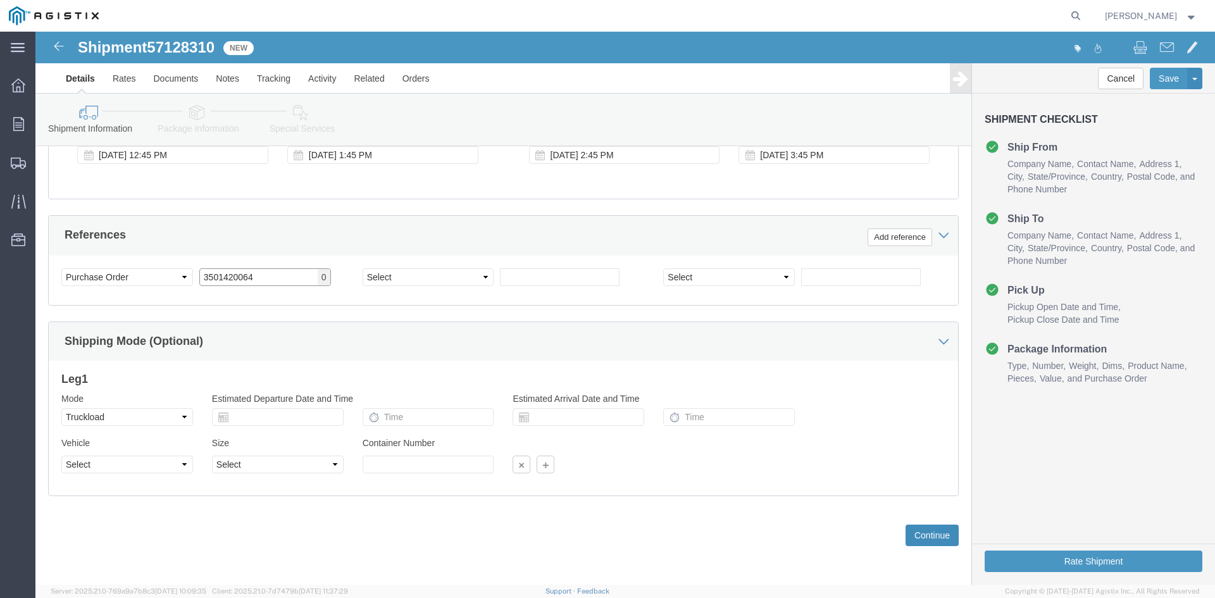
type input "3501420064"
click button "Continue"
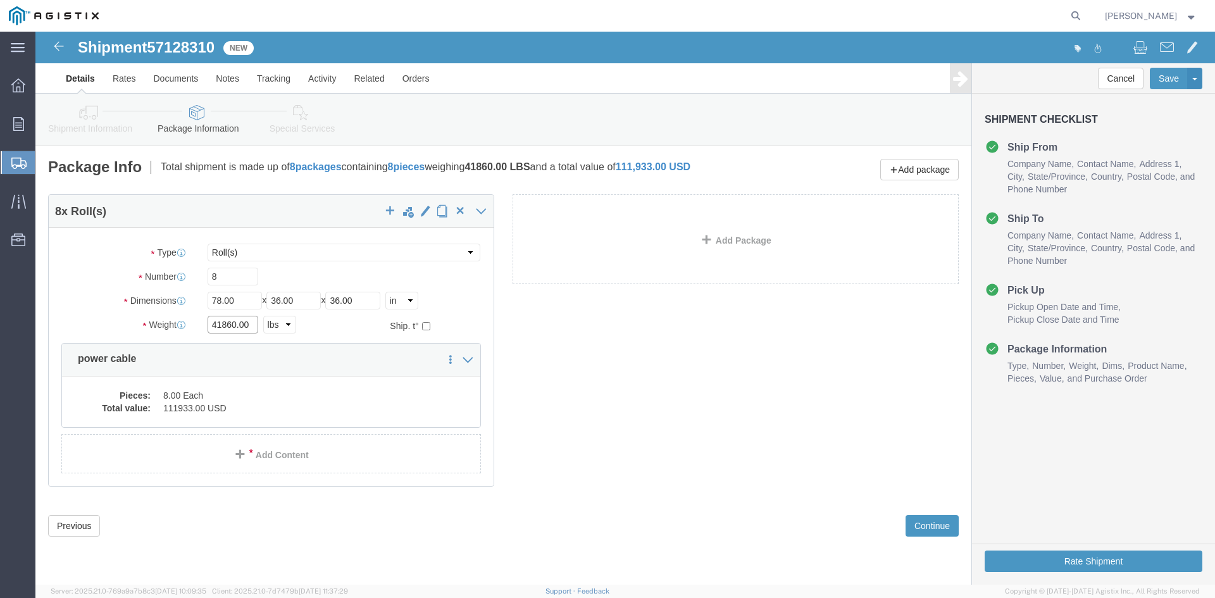
click input "41860.00"
type input "4"
type input "31200"
click input "8"
type input "6"
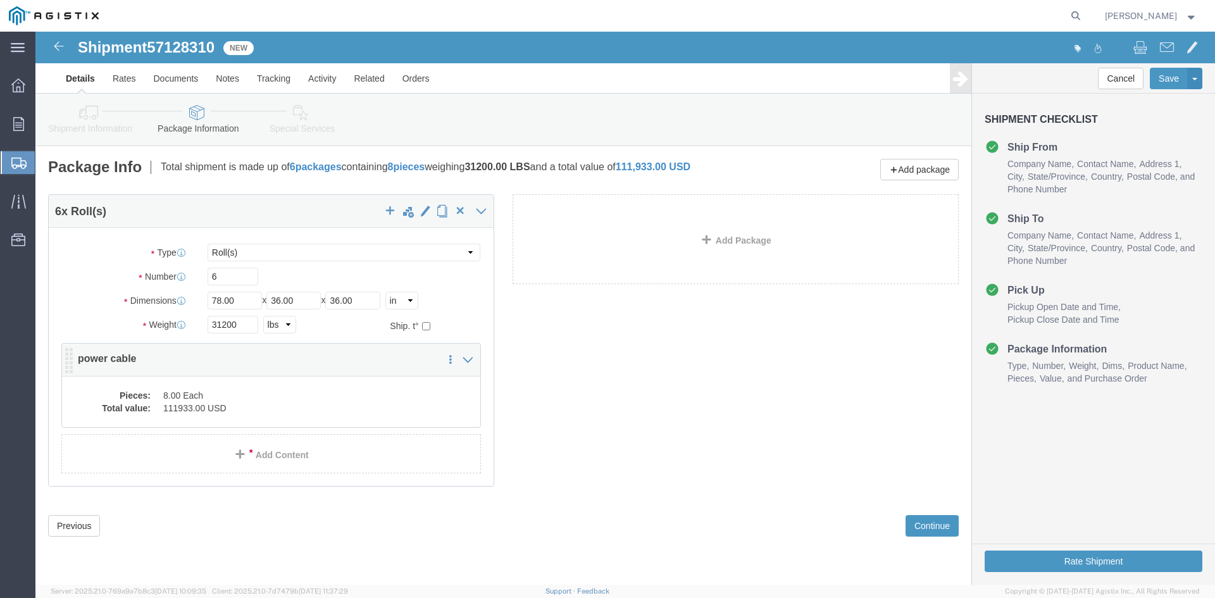
click dd "8.00 Each"
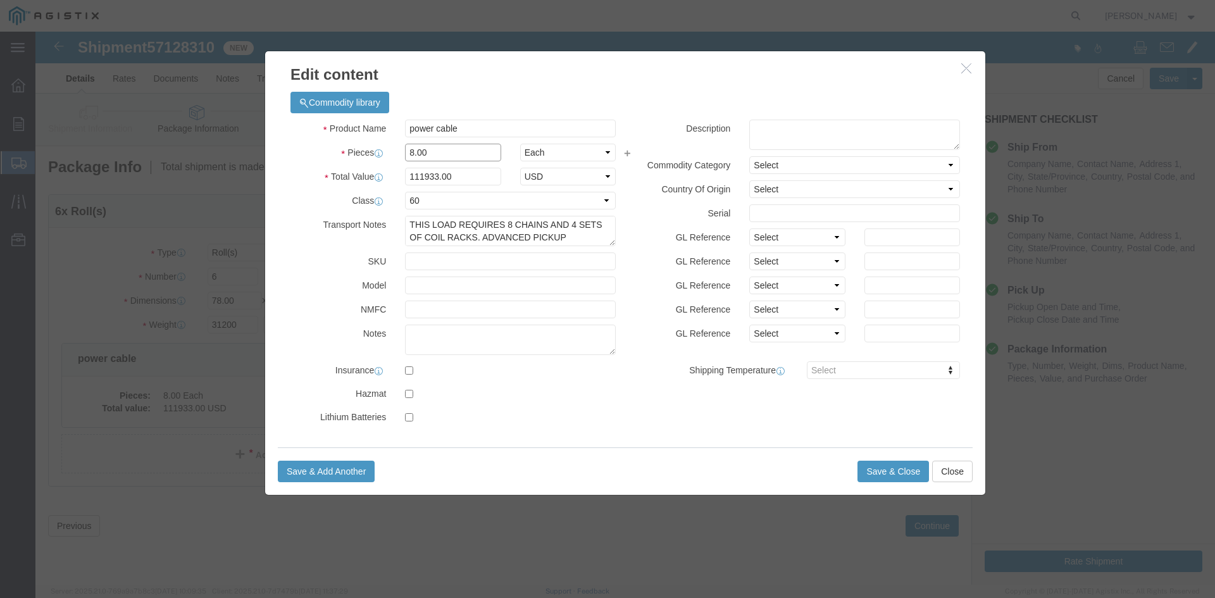
click input "8.00"
type input "8"
type input "6"
click input "83949.75"
type input "8"
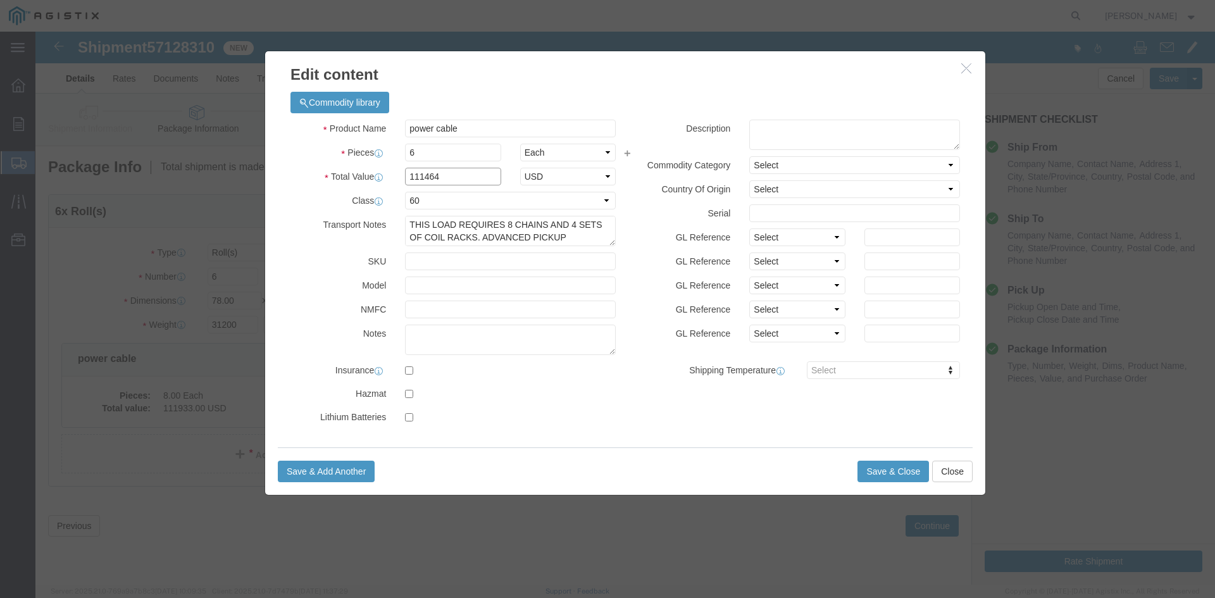
type input "111464"
drag, startPoint x: 377, startPoint y: 192, endPoint x: 532, endPoint y: 206, distance: 155.7
click textarea "THIS LOAD REQUIRES 8 CHAINS AND 4 SETS OF COIL RACKS. ADVANCED PICKUP NOTIFICAT…"
click textarea
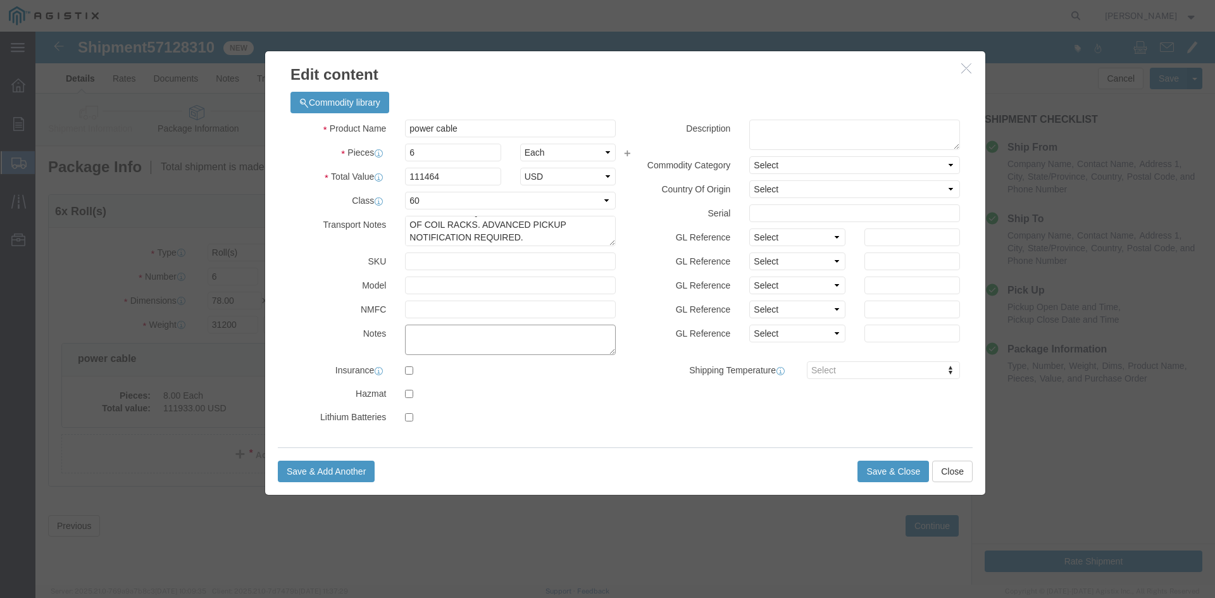
paste textarea "THIS LOAD REQUIRES 8 CHAINS AND 4 SETS OF COIL RACKS. ADVANCED PICKUP NOTIFICAT…"
type textarea "THIS LOAD REQUIRES 8 CHAINS AND 4 SETS OF COIL RACKS. ADVANCED PICKUP NOTIFICAT…"
click input "text"
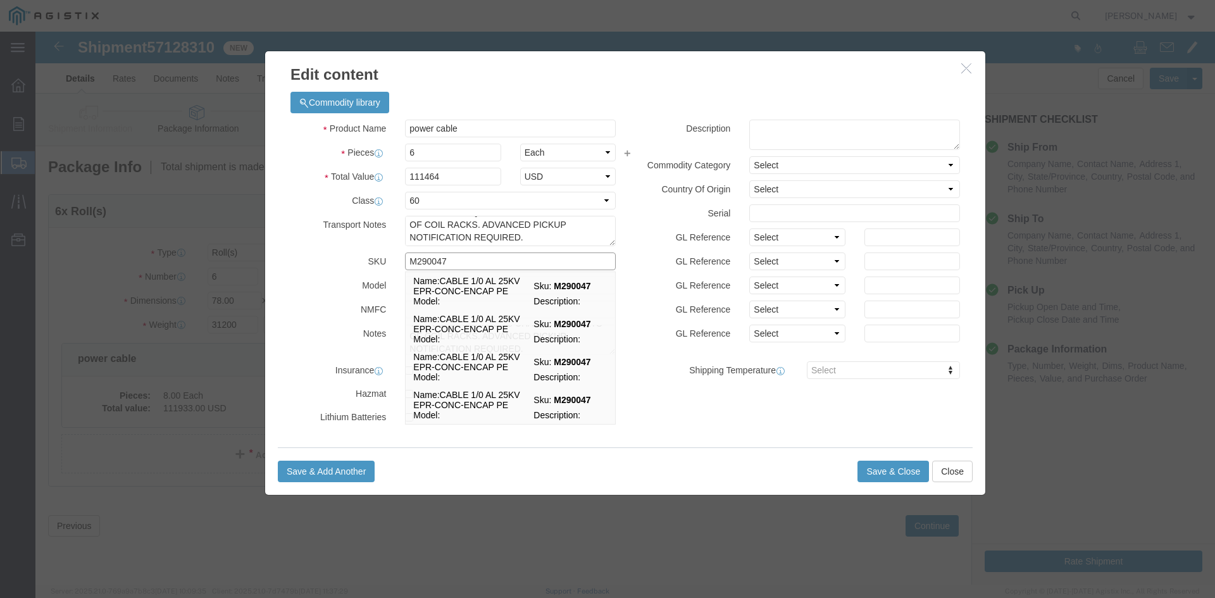
type input "M290047"
click button "Save & Close"
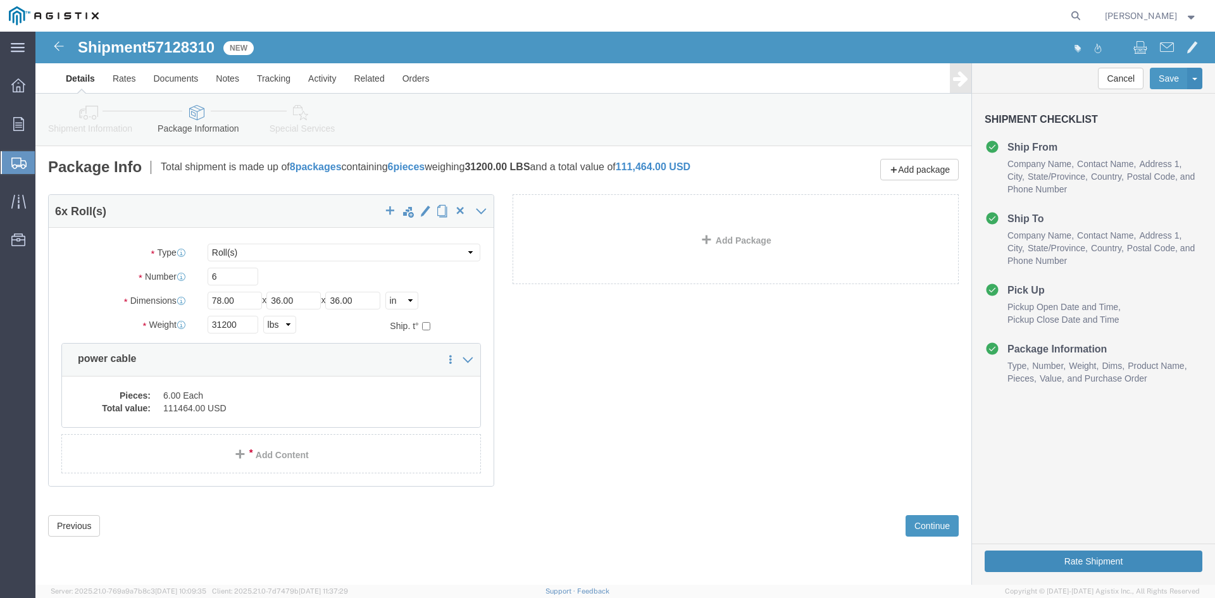
click button "Rate Shipment"
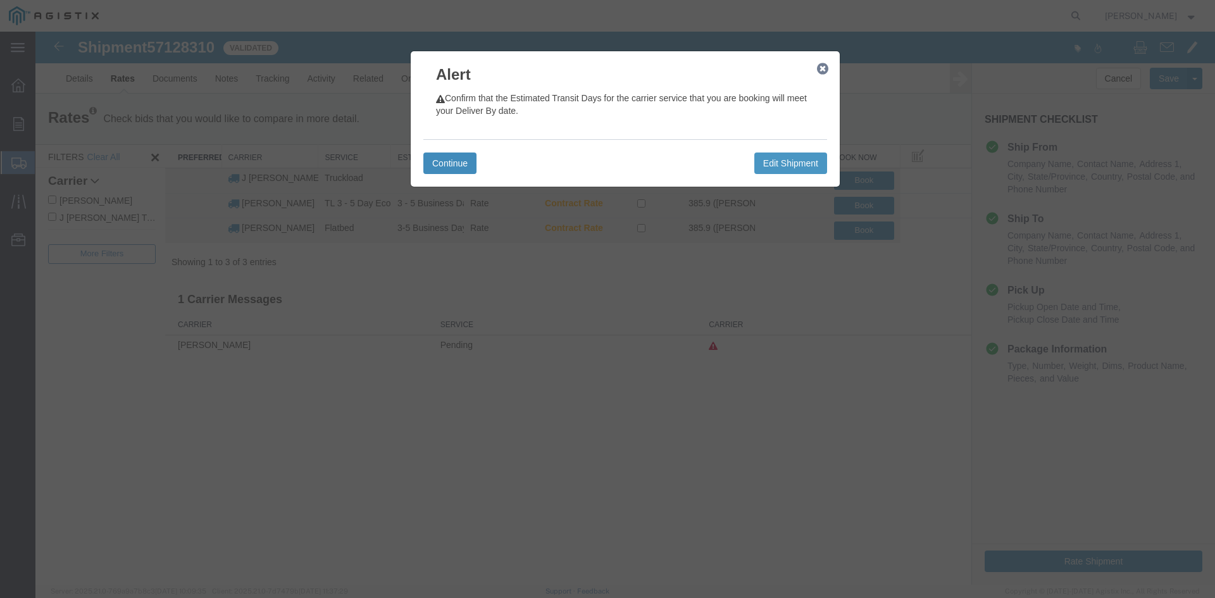
click at [450, 164] on button "Continue" at bounding box center [449, 164] width 53 height 22
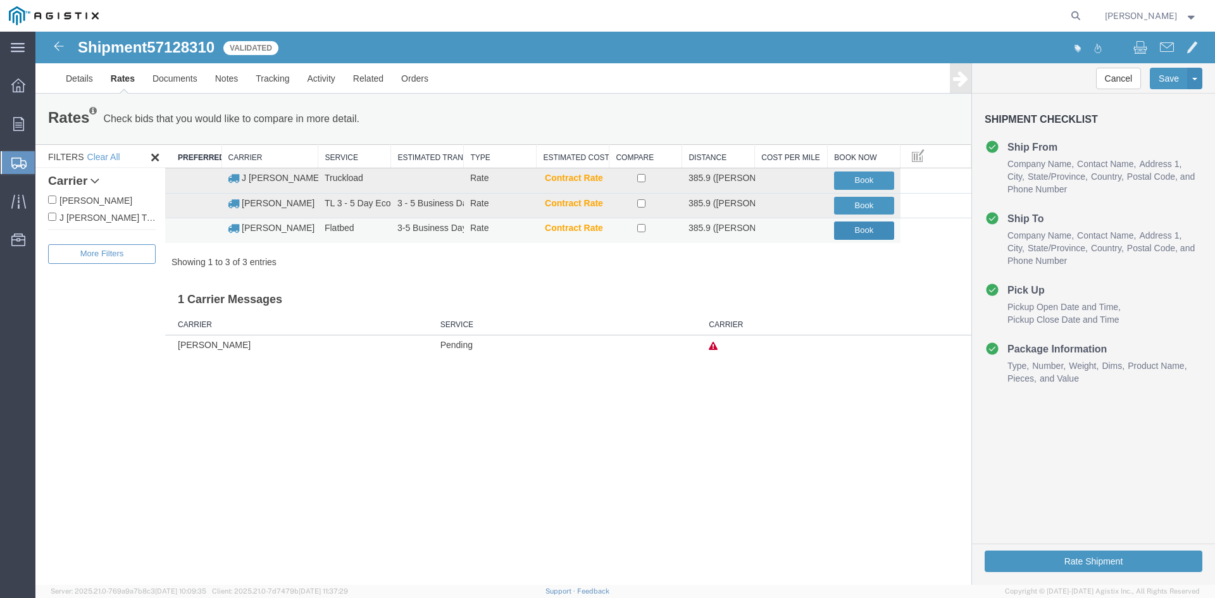
click at [844, 231] on button "Book" at bounding box center [864, 231] width 60 height 18
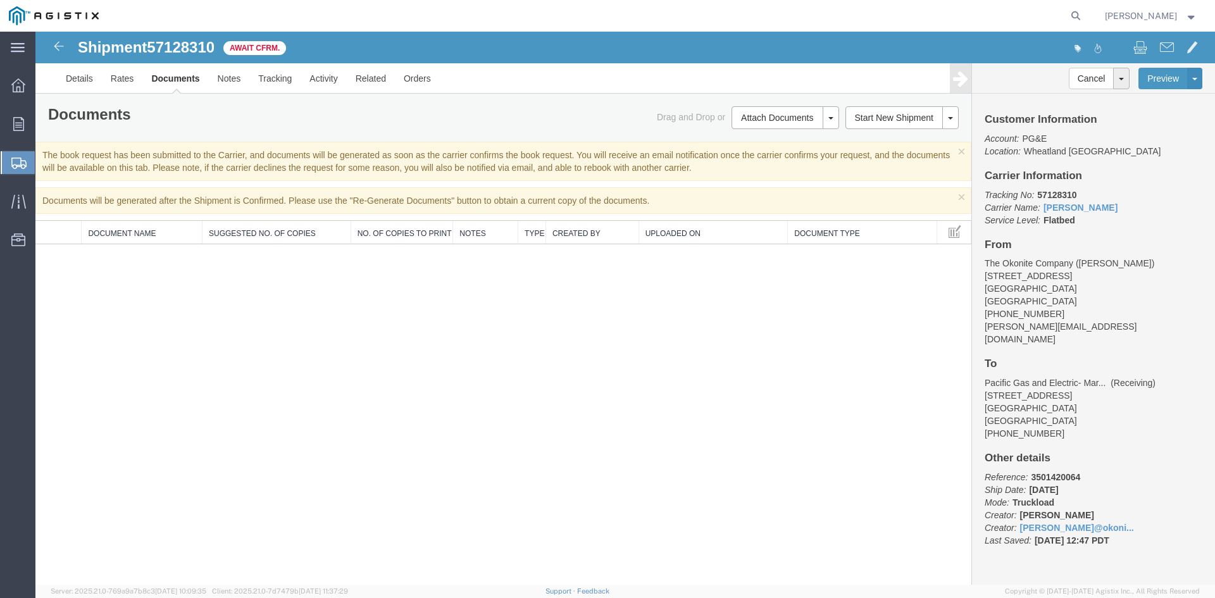
click at [0, 0] on span "Create from Template" at bounding box center [0, 0] width 0 height 0
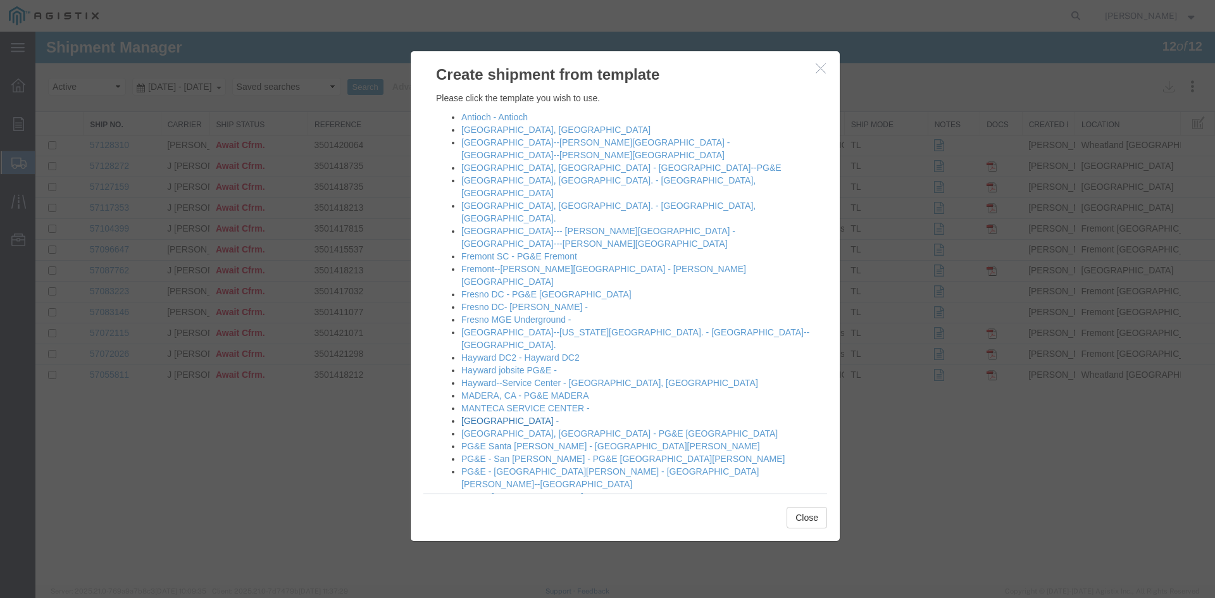
click at [481, 416] on link "[GEOGRAPHIC_DATA] -" at bounding box center [509, 421] width 97 height 10
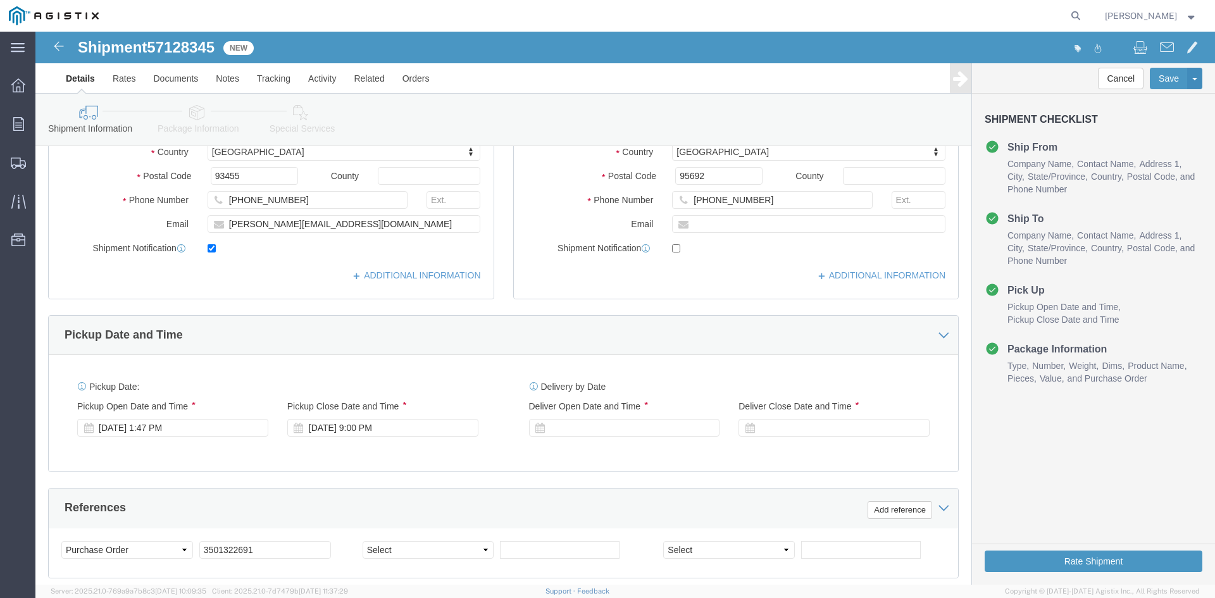
scroll to position [380, 0]
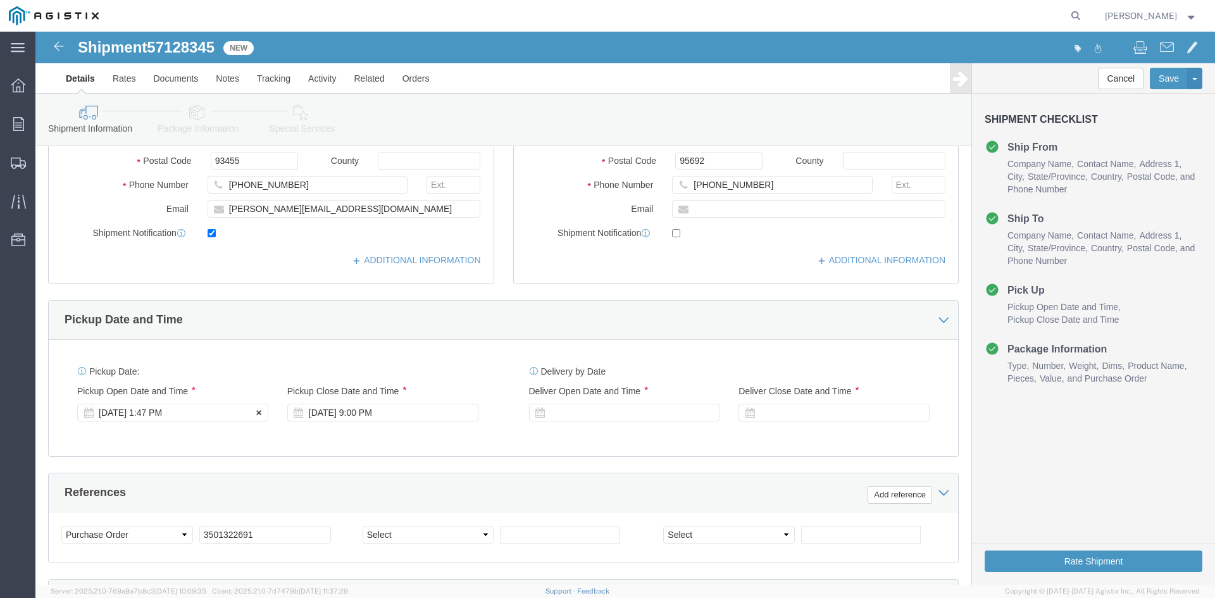
click div "[DATE] 1:47 PM"
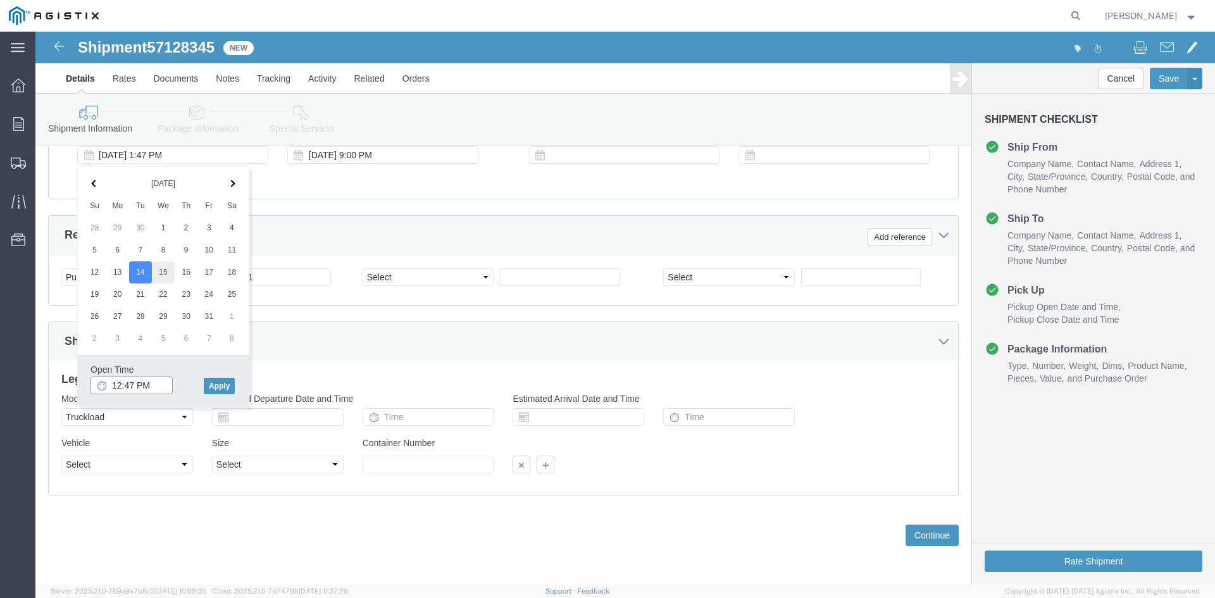
type input "12:47 PM"
click button "Apply"
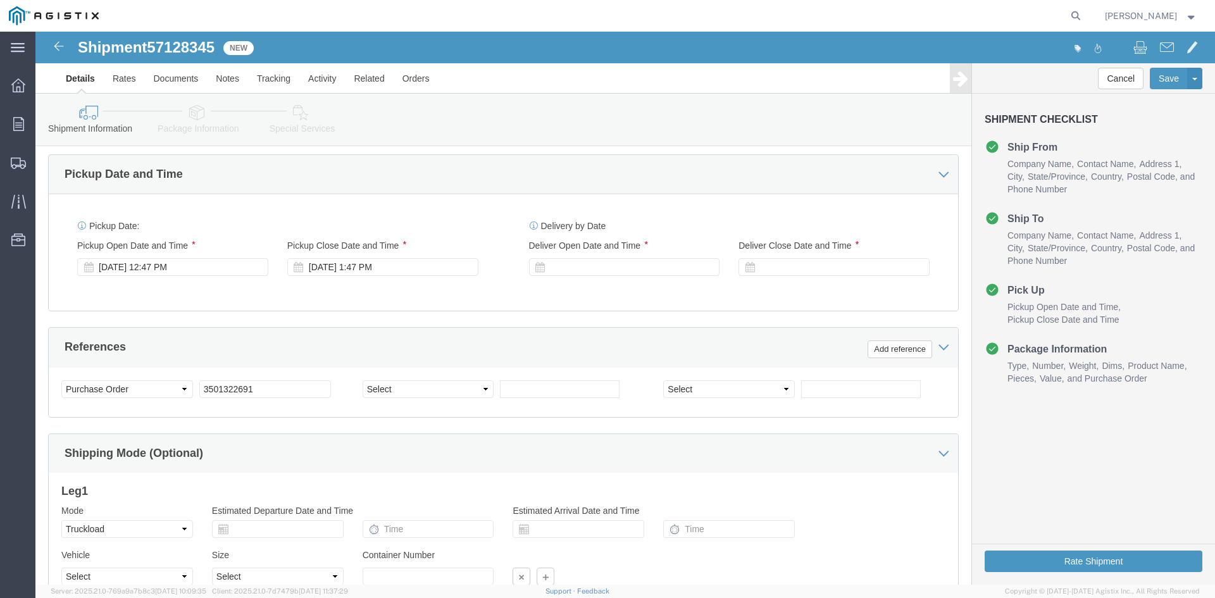
scroll to position [511, 0]
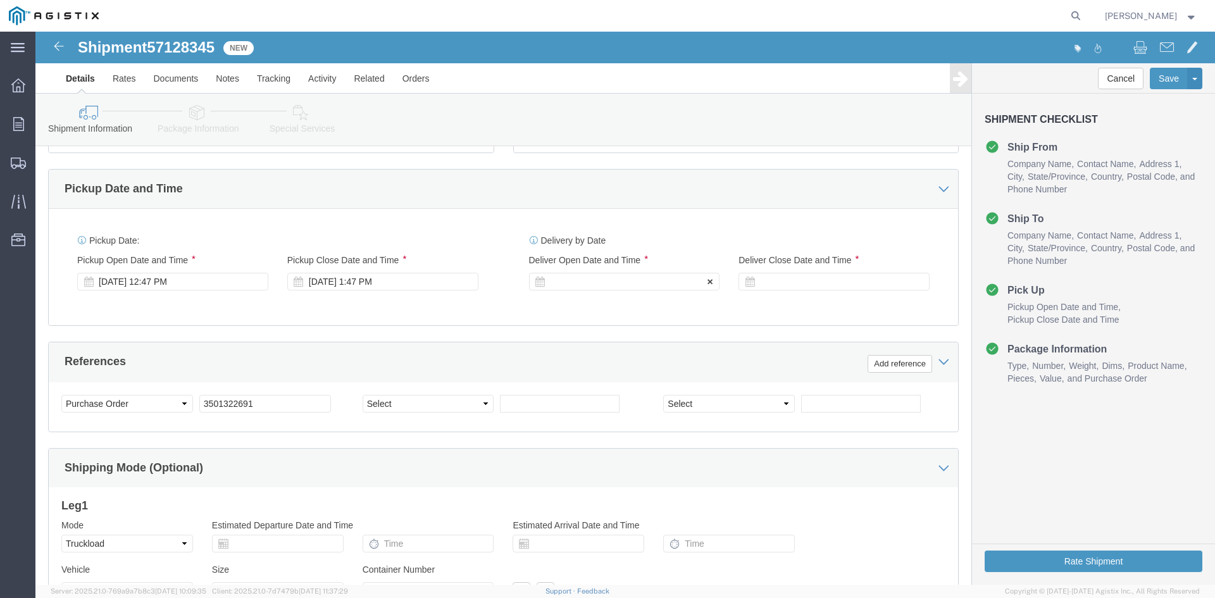
click div
click button "Apply"
click div
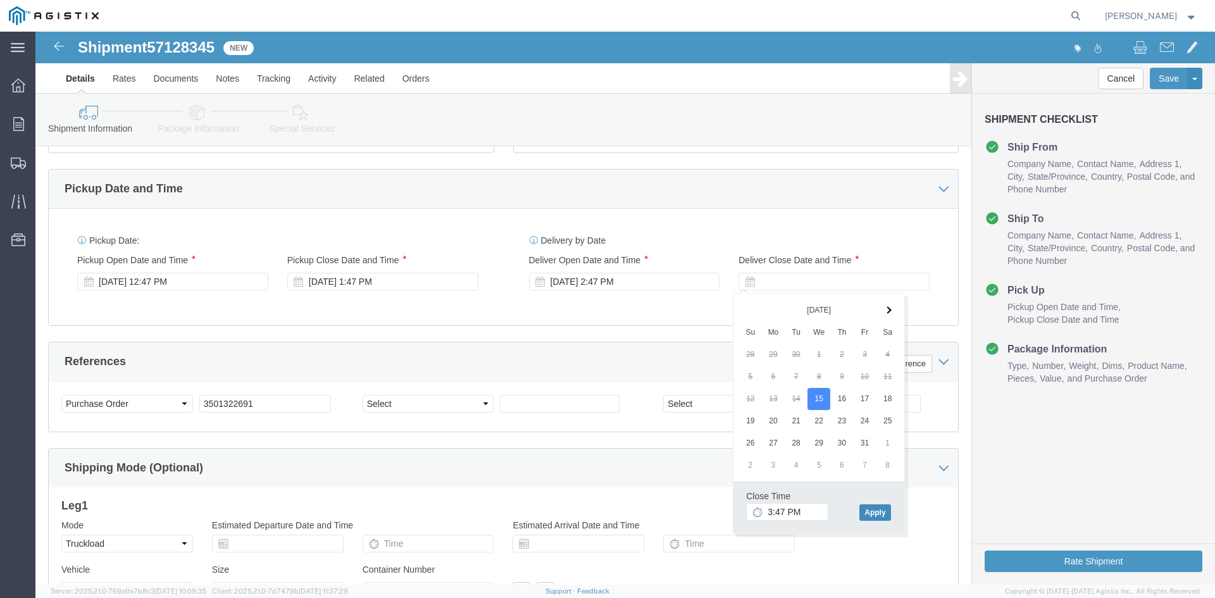
click button "Apply"
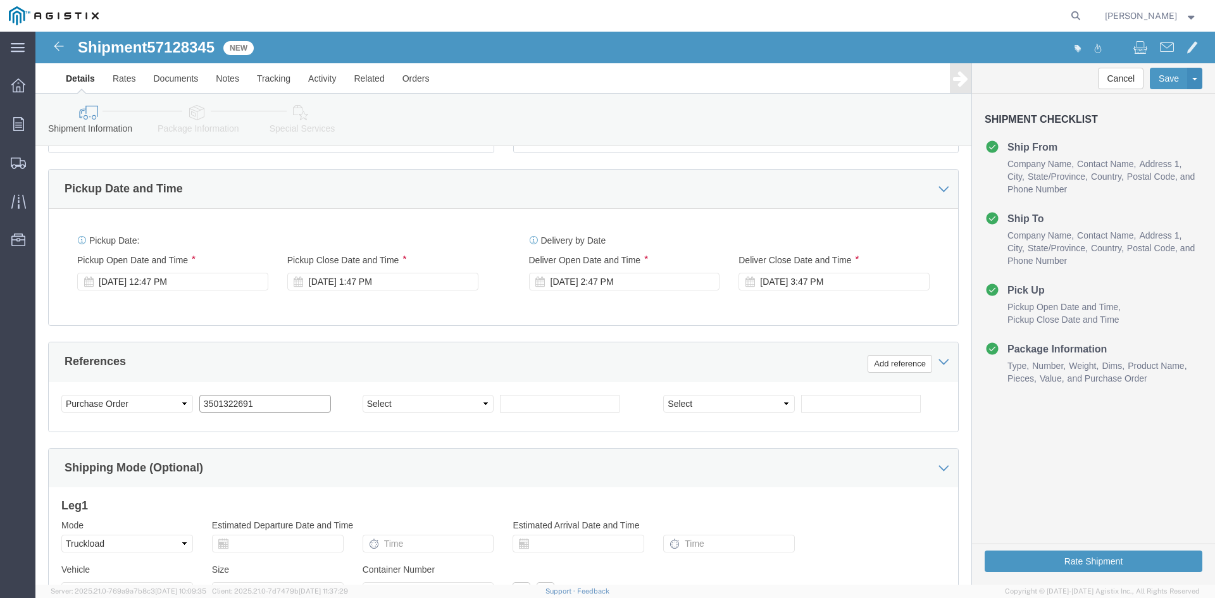
click input "3501322691"
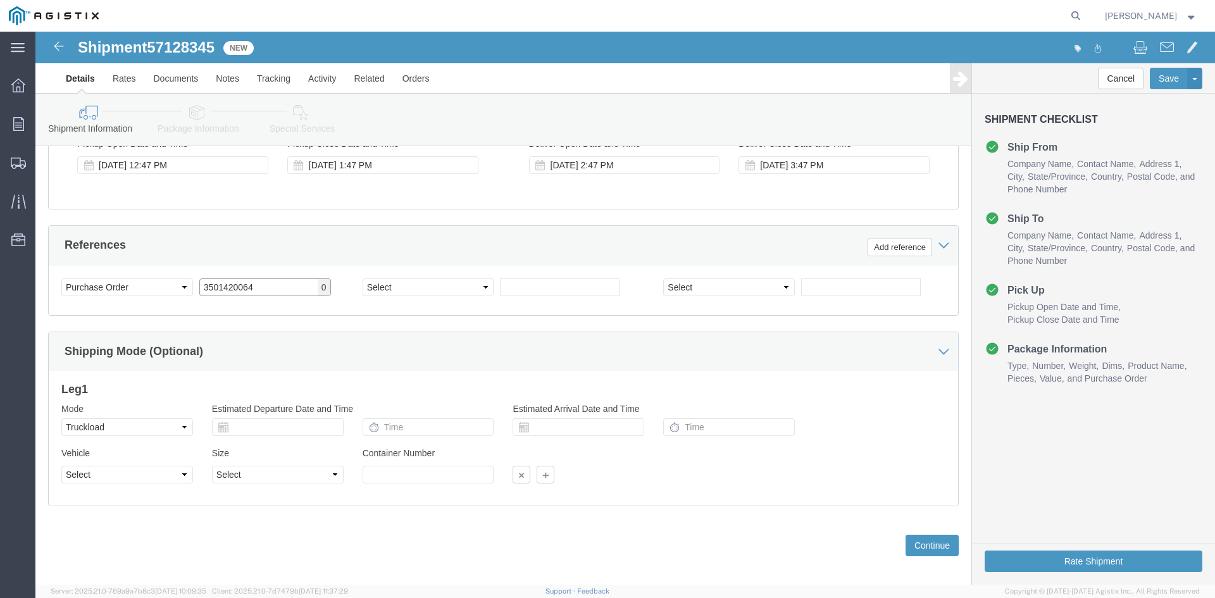
scroll to position [637, 0]
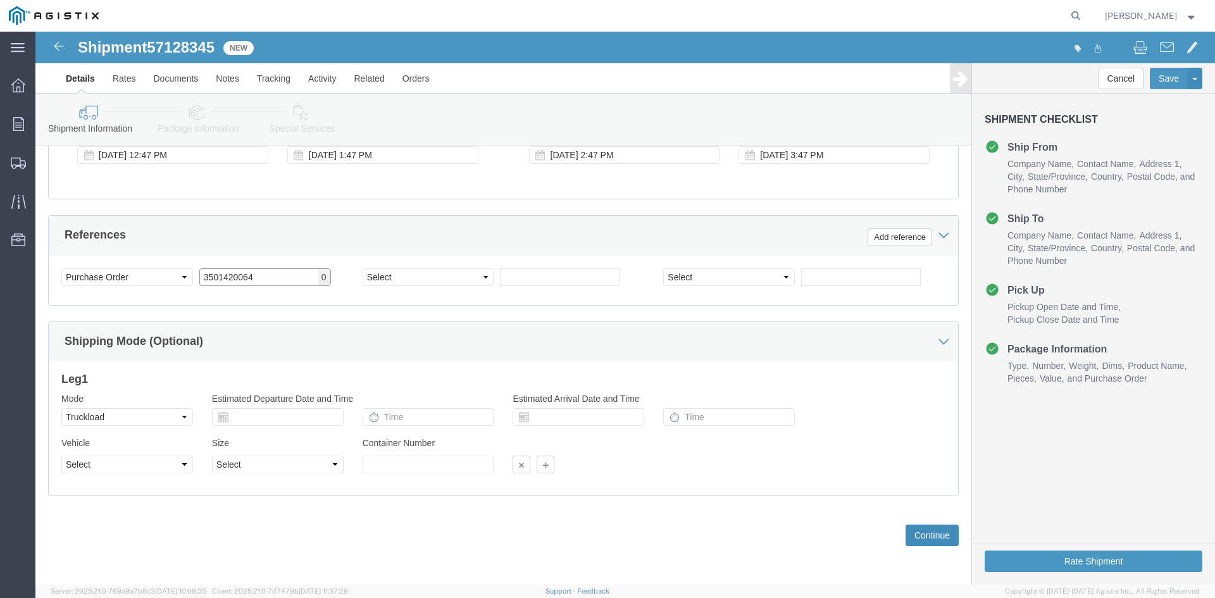
type input "3501420064"
click button "Continue"
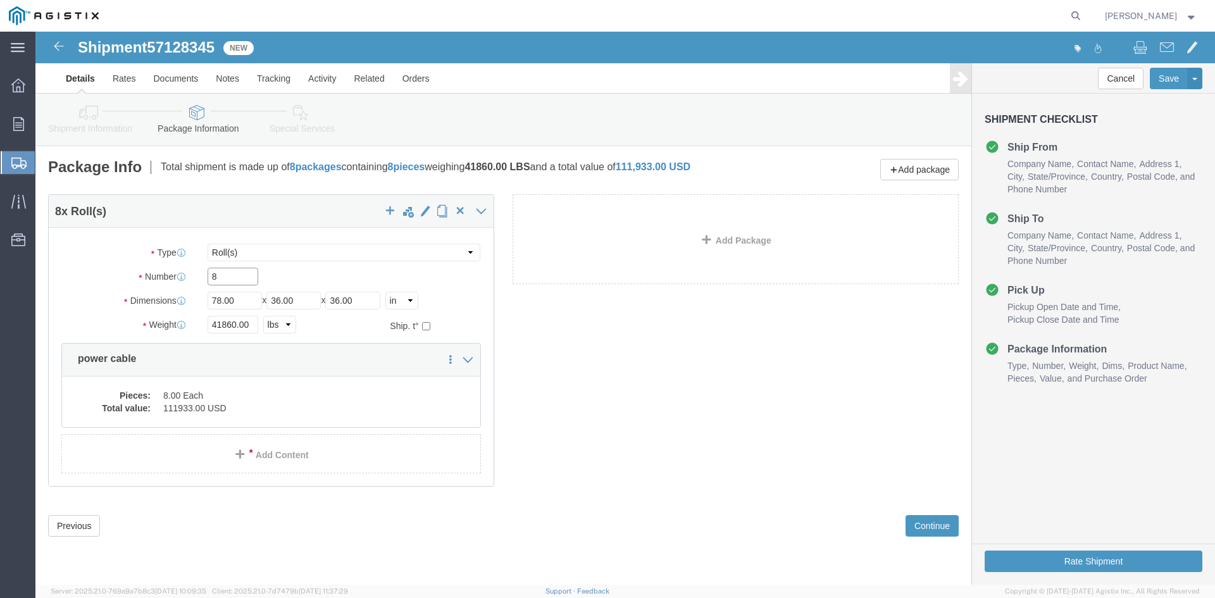
click input "8"
type input "6"
click input "41860.00"
type input "4"
type input "31240"
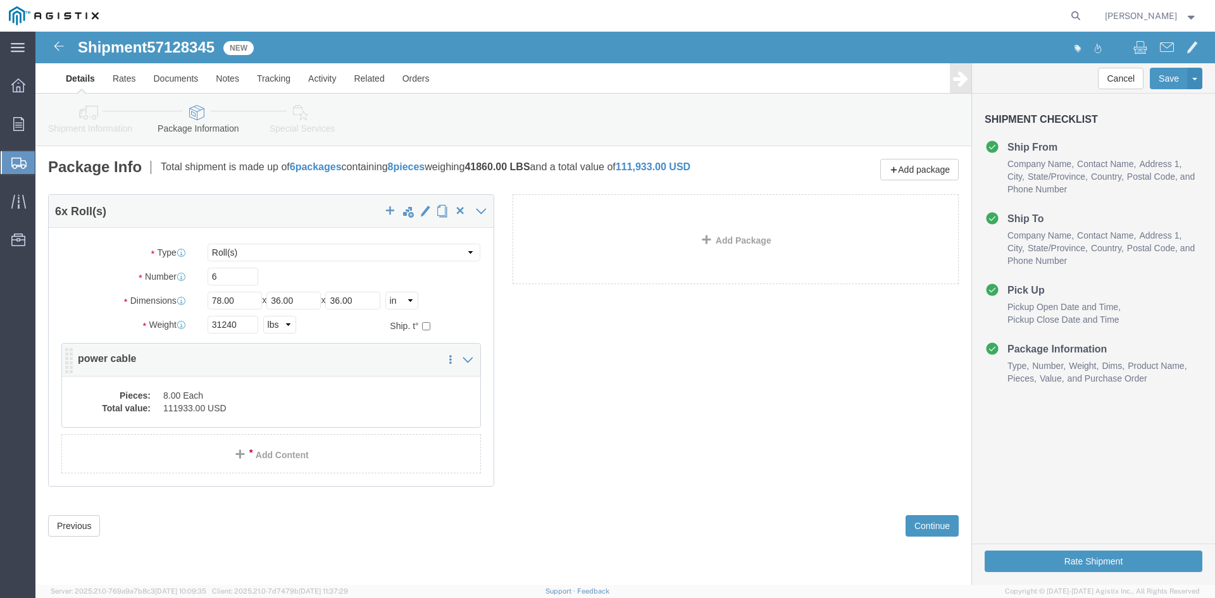
click dd "8.00 Each"
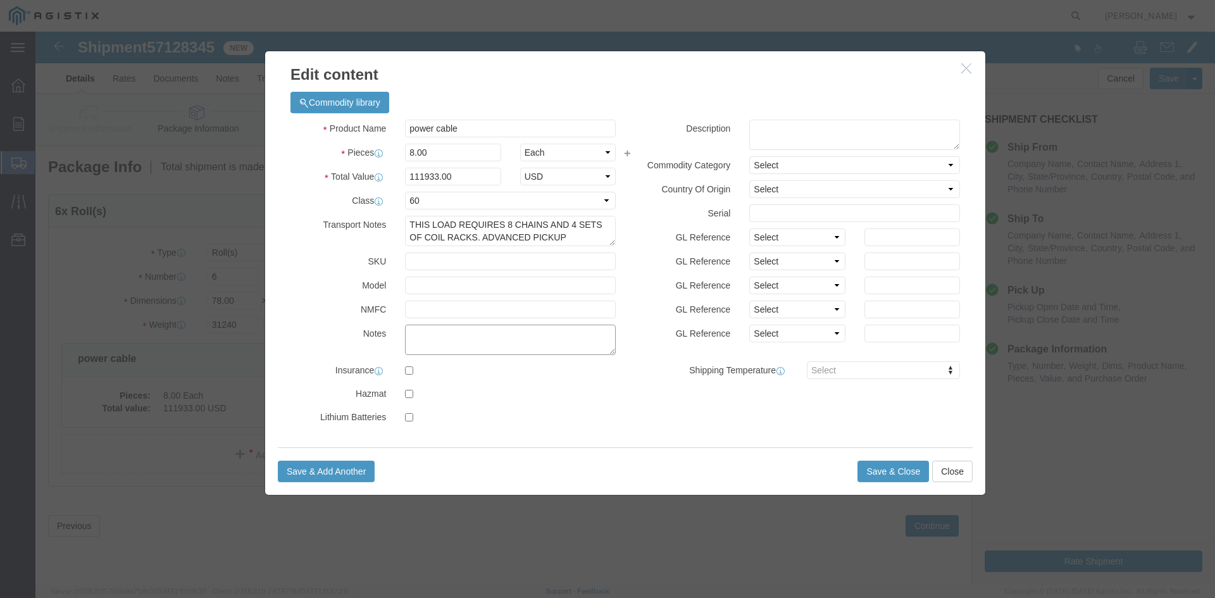
paste textarea "THIS LOAD REQUIRES 8 CHAINS AND 4 SETS OF COIL RACKS. ADVANCED PICKUP NOTIFICAT…"
type textarea "THIS LOAD REQUIRES 8 CHAINS AND 4 SETS OF COIL RACKS. ADVANCED PICKUP NOTIFICAT…"
click input "8.00"
type input "8"
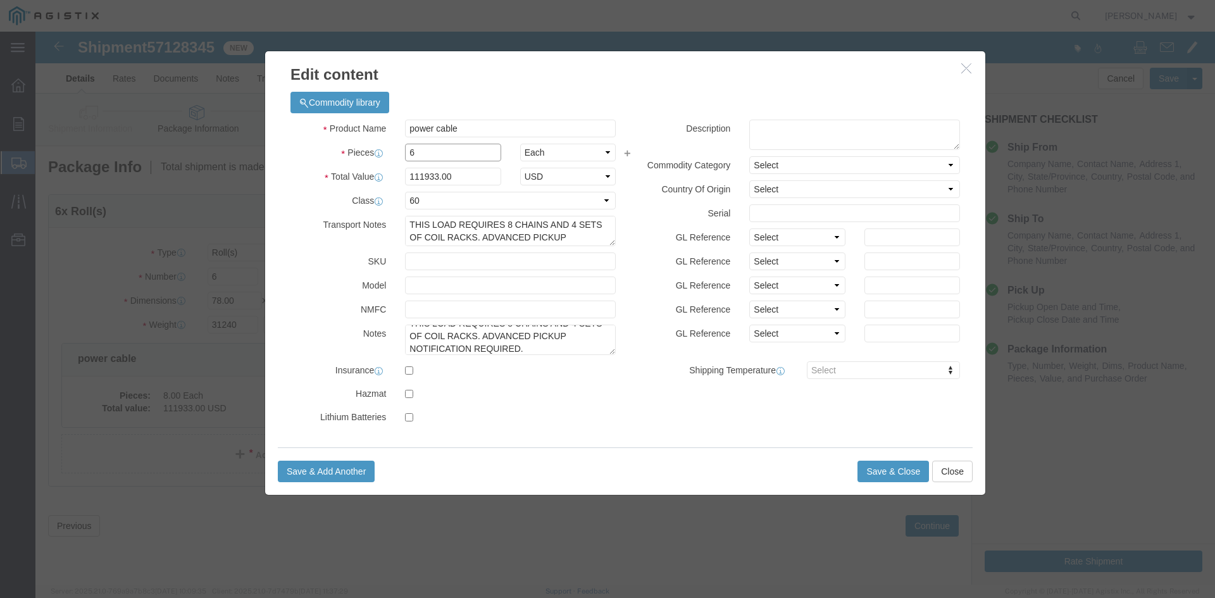
type input "6"
click input "83949.75"
type input "8"
type input "111770"
click input "text"
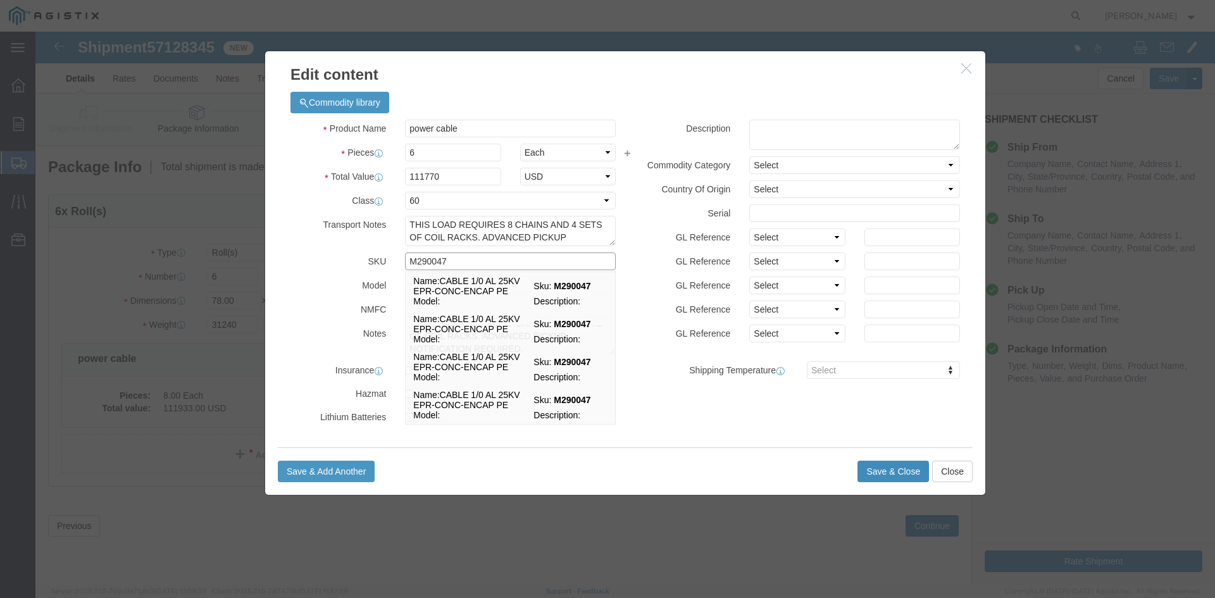
type input "M290047"
click button "Save & Close"
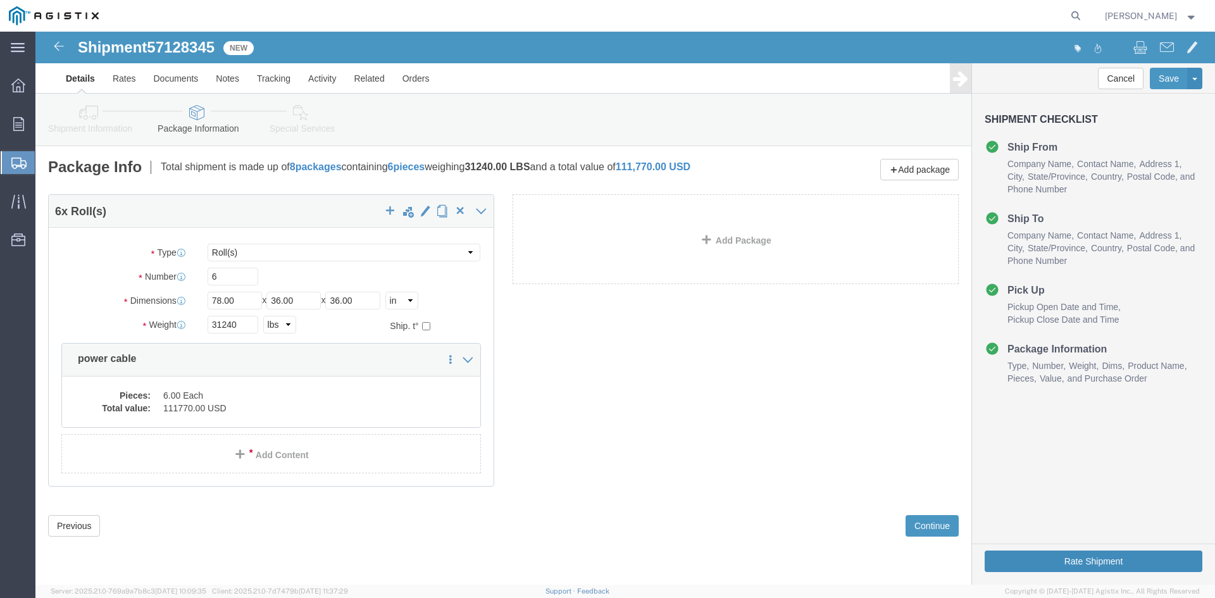
click button "Rate Shipment"
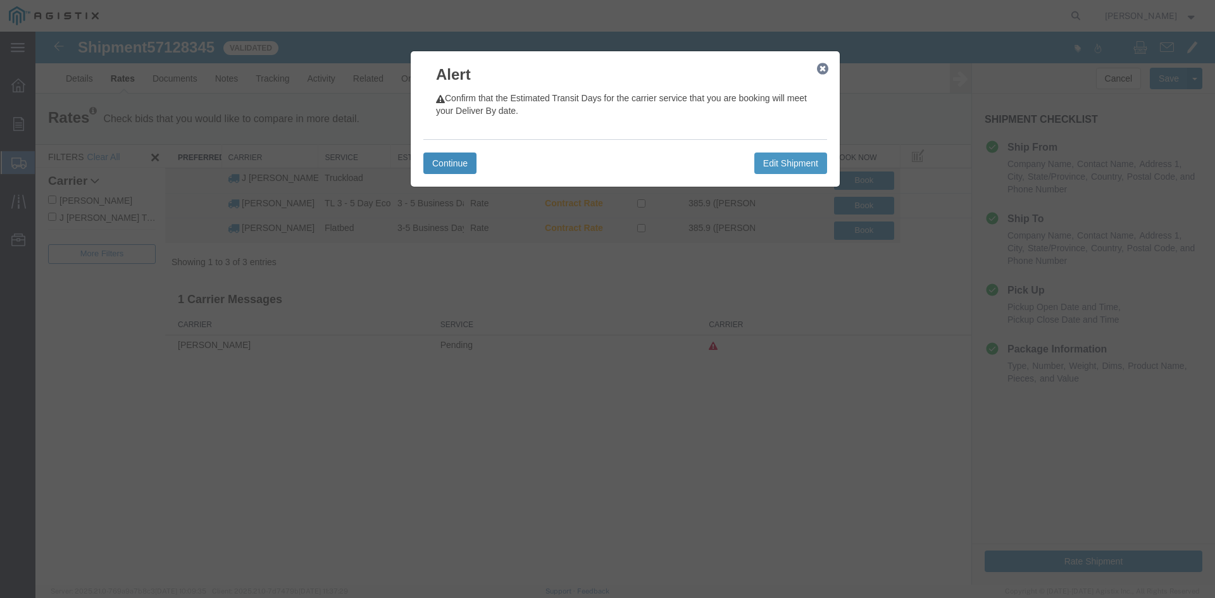
click at [445, 158] on button "Continue" at bounding box center [449, 164] width 53 height 22
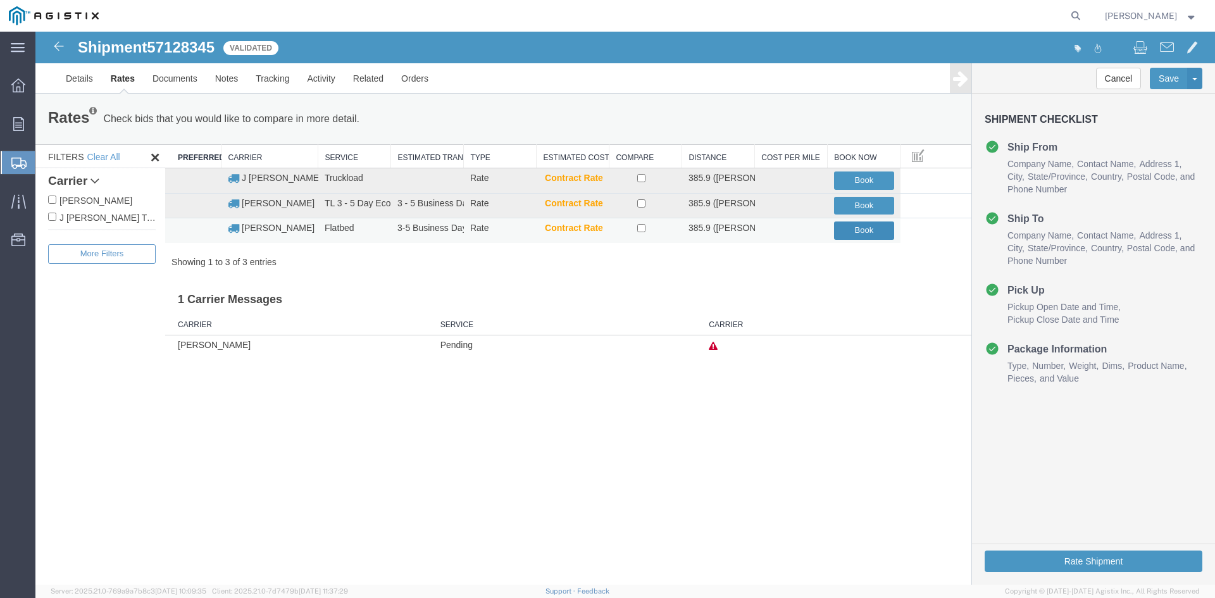
click at [861, 229] on button "Book" at bounding box center [864, 231] width 60 height 18
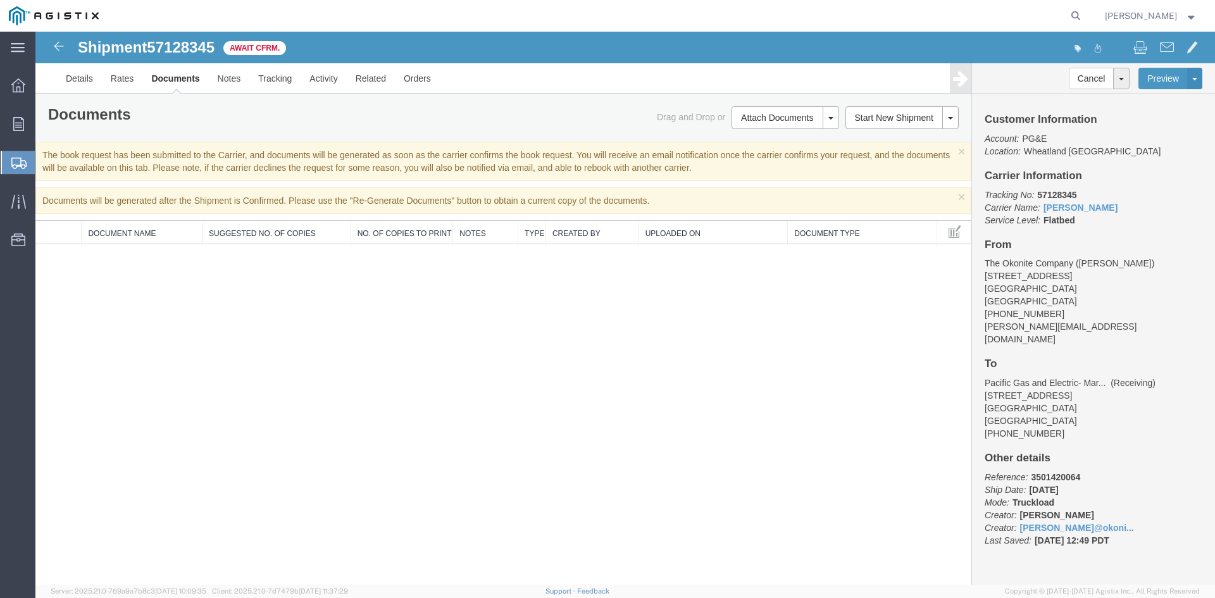
click at [0, 0] on span "Create from Template" at bounding box center [0, 0] width 0 height 0
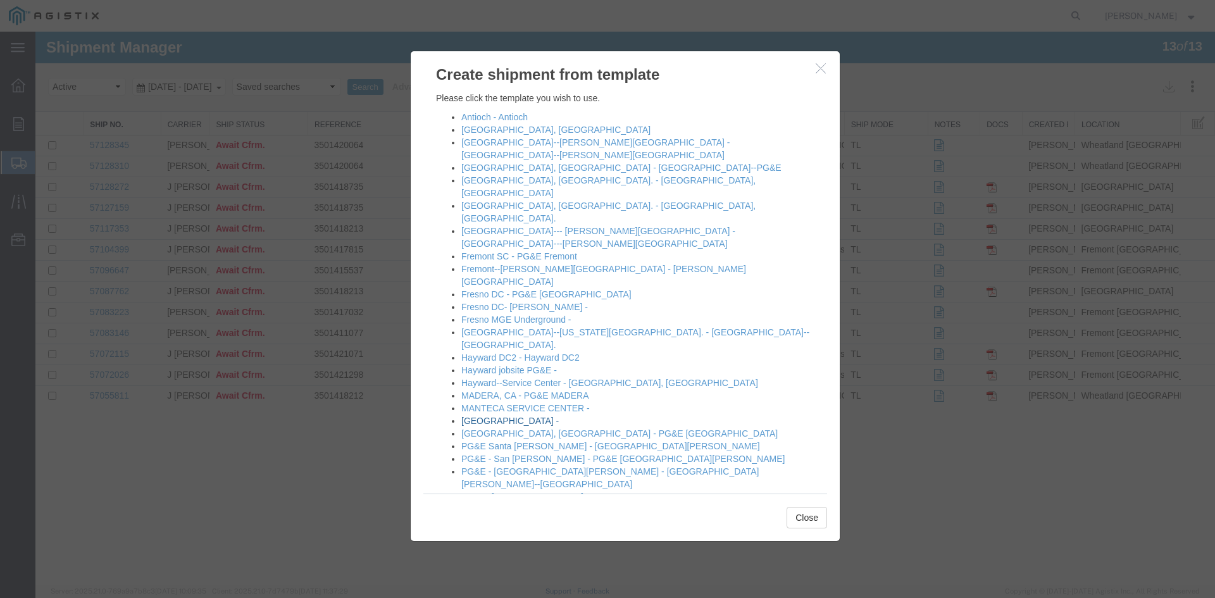
click at [485, 416] on link "[GEOGRAPHIC_DATA] -" at bounding box center [509, 421] width 97 height 10
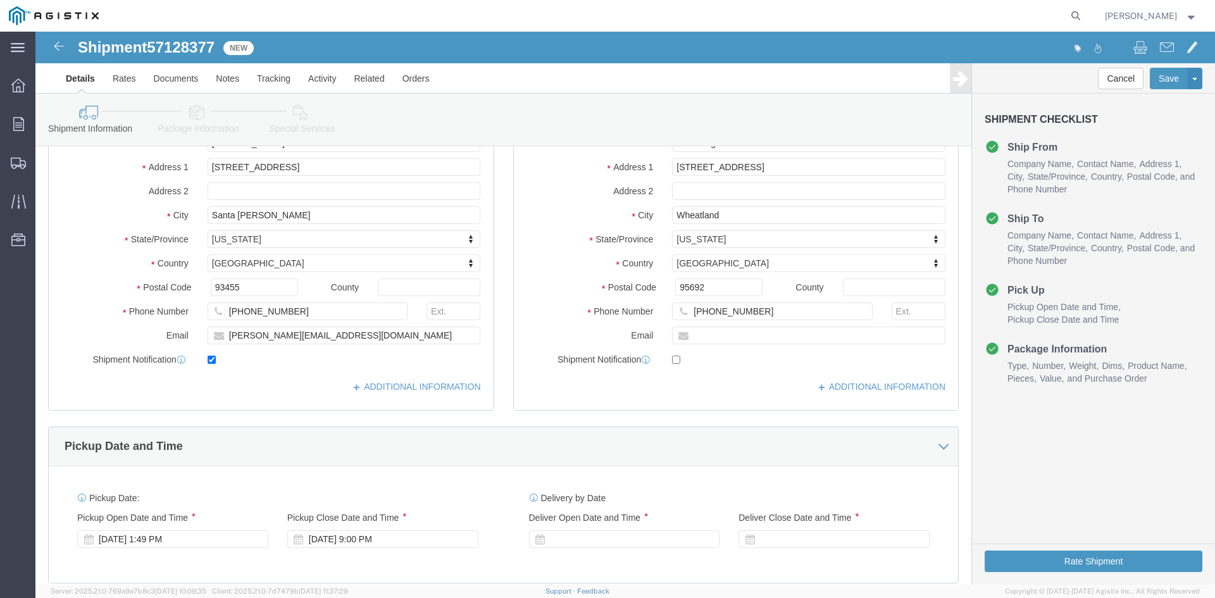
scroll to position [316, 0]
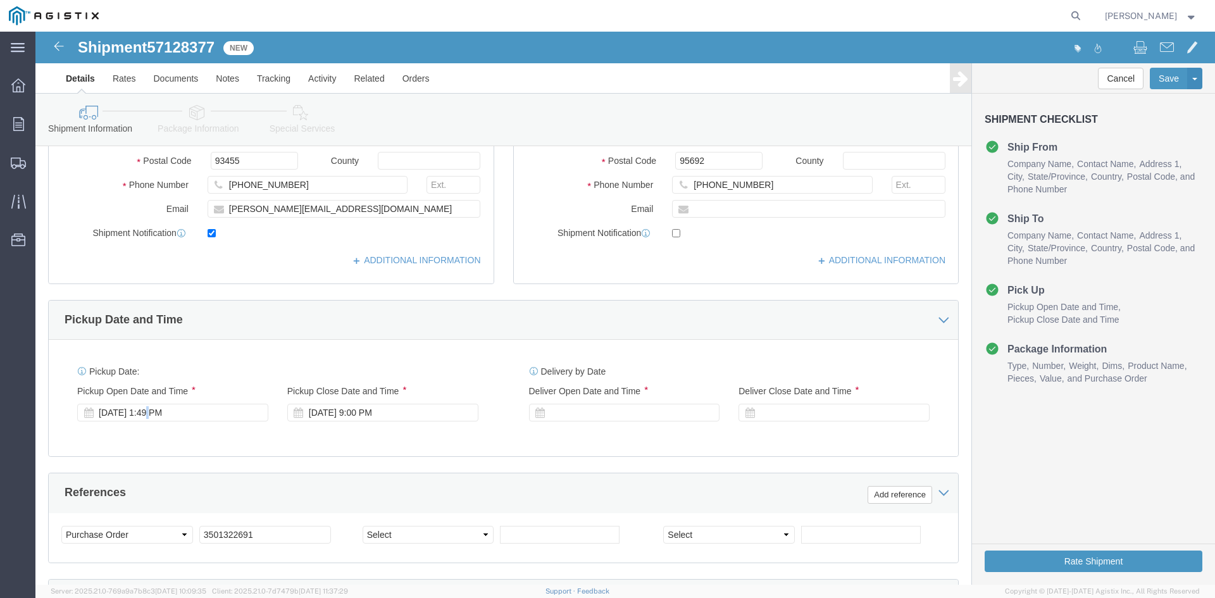
click div "[DATE] 1:49 PM"
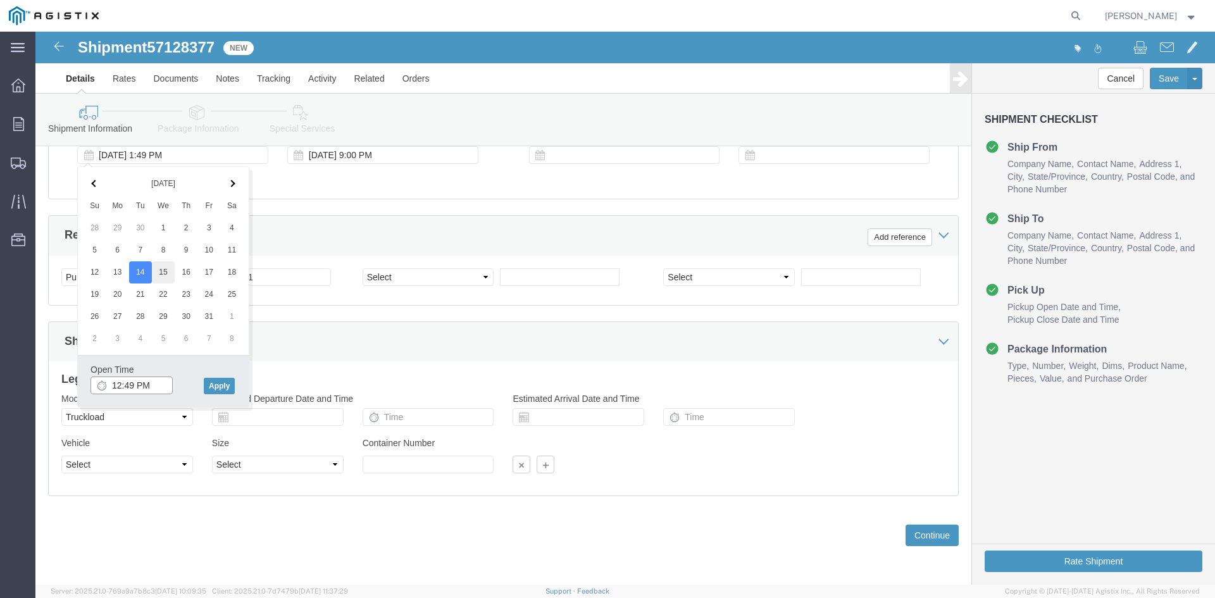
type input "12:49 PM"
click button "Apply"
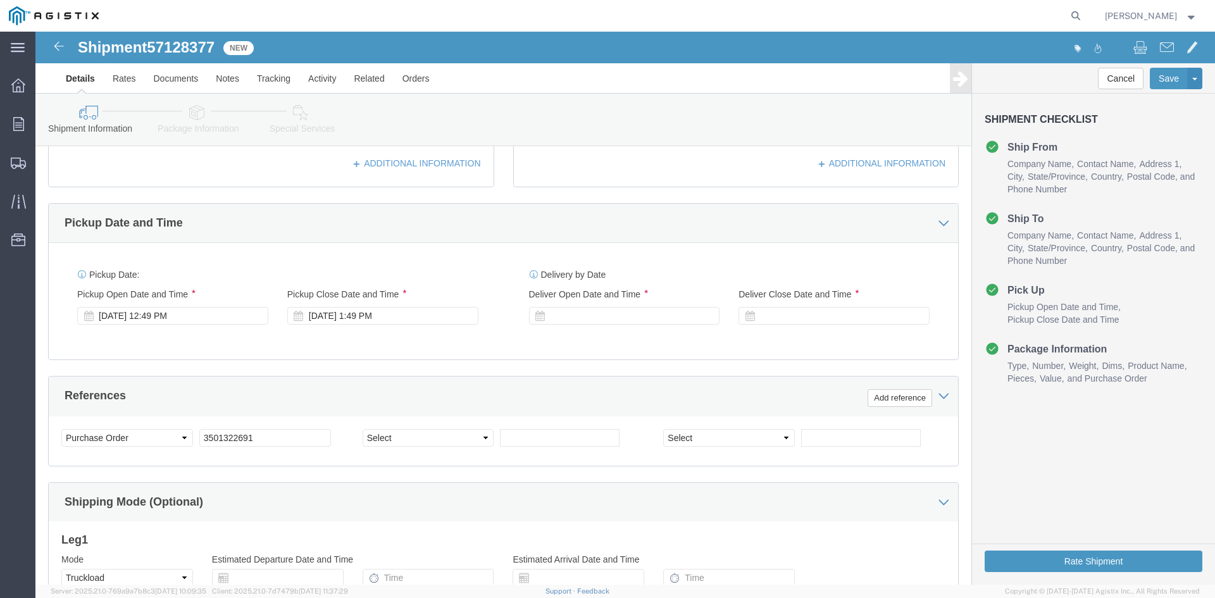
scroll to position [447, 0]
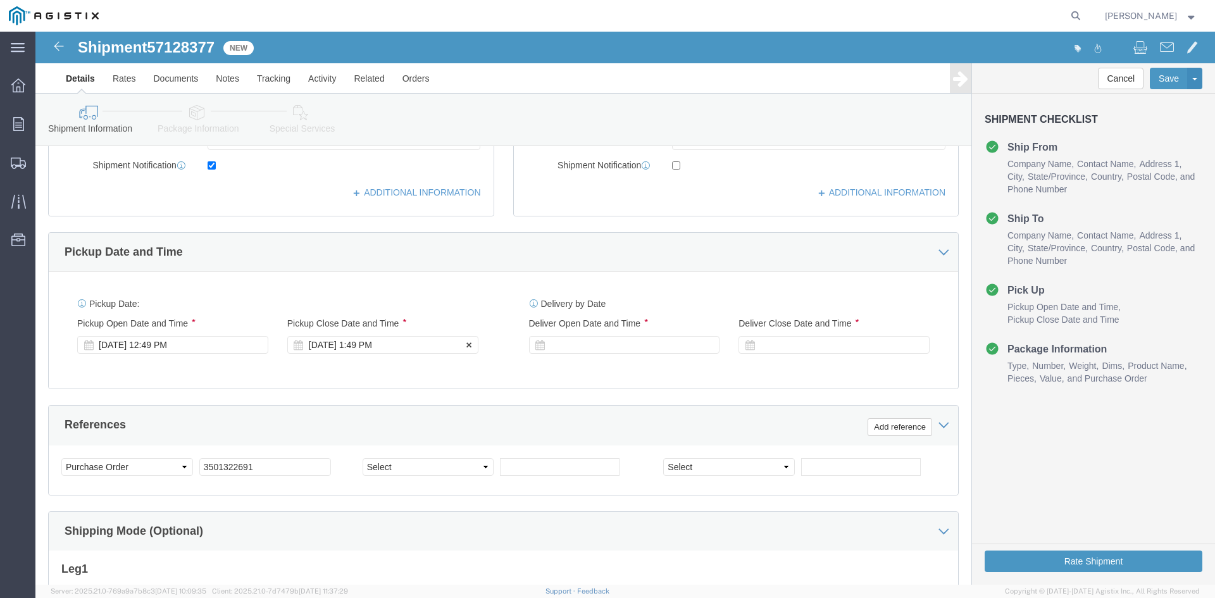
click div "[DATE] 1:49 PM"
click button "Apply"
click div
drag, startPoint x: 629, startPoint y: 543, endPoint x: 669, endPoint y: 473, distance: 80.8
click button "Apply"
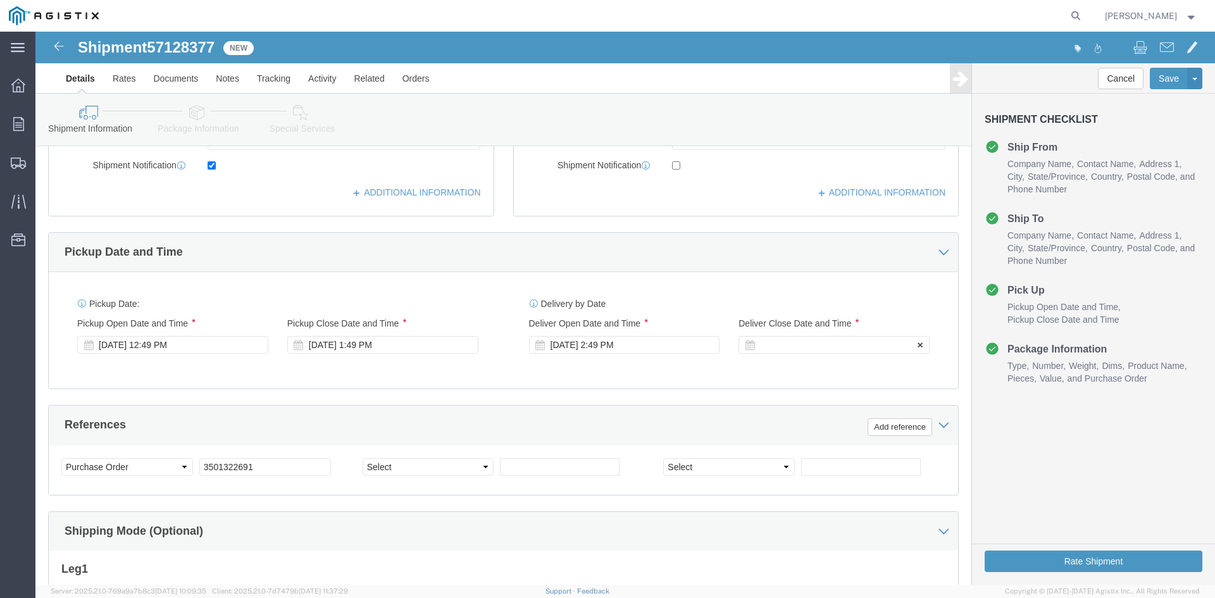
click div
click button "Apply"
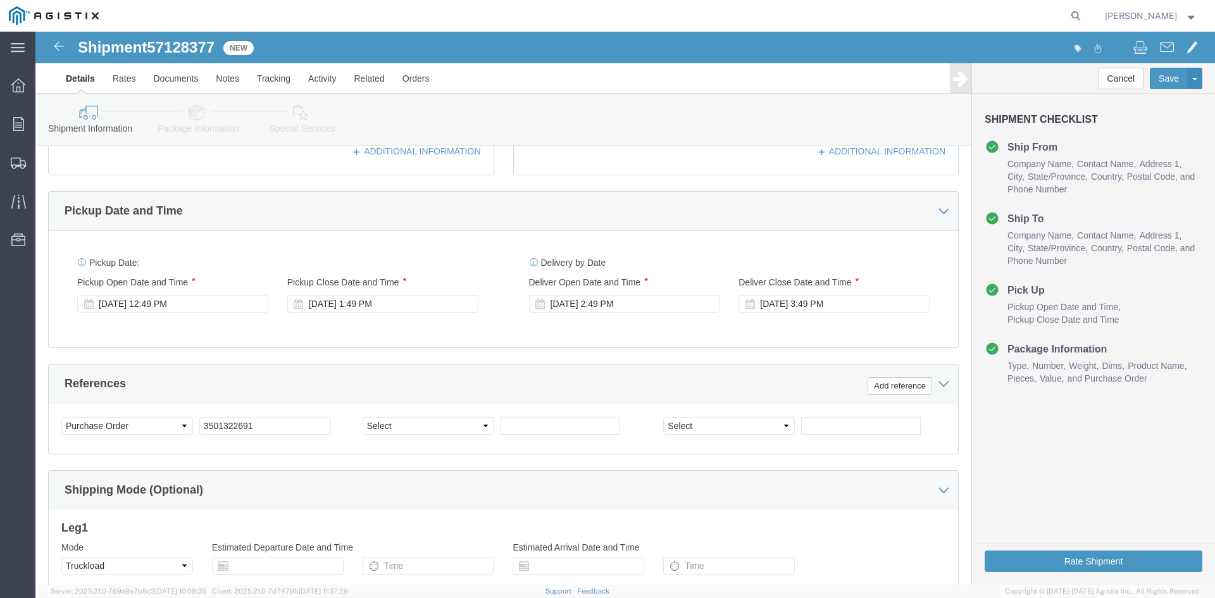
scroll to position [511, 0]
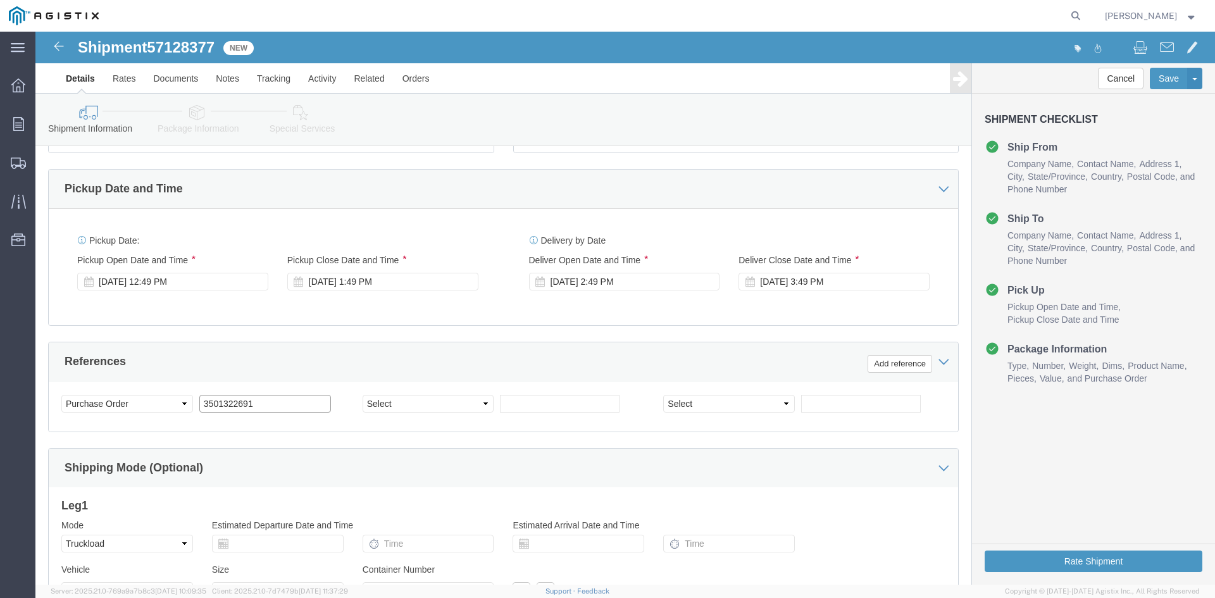
click input "3501322691"
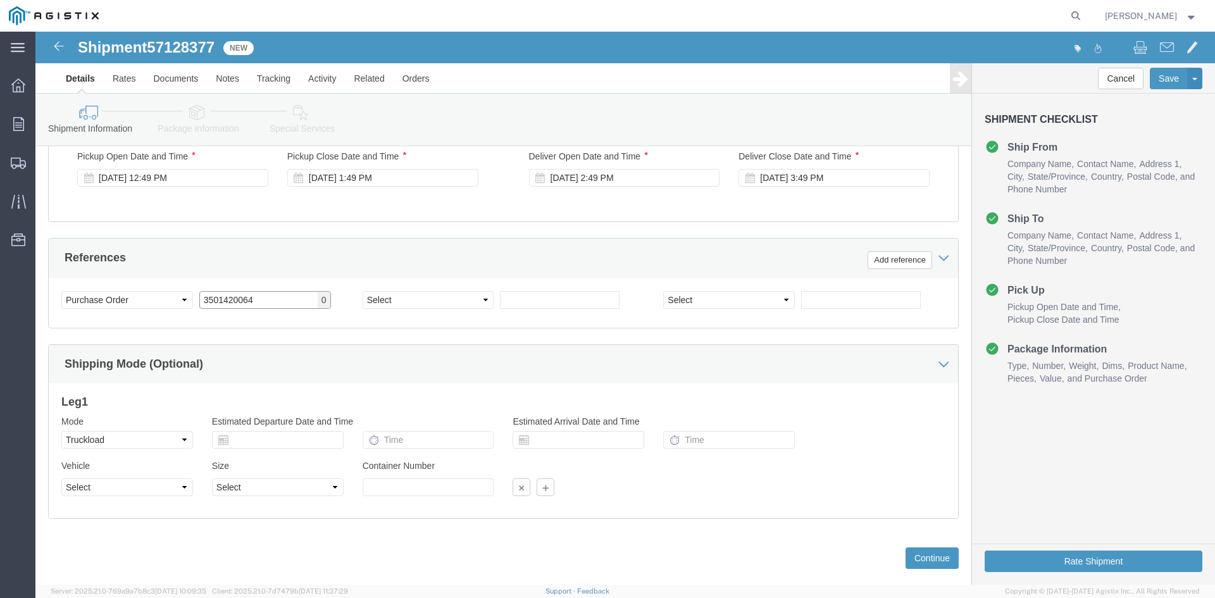
scroll to position [637, 0]
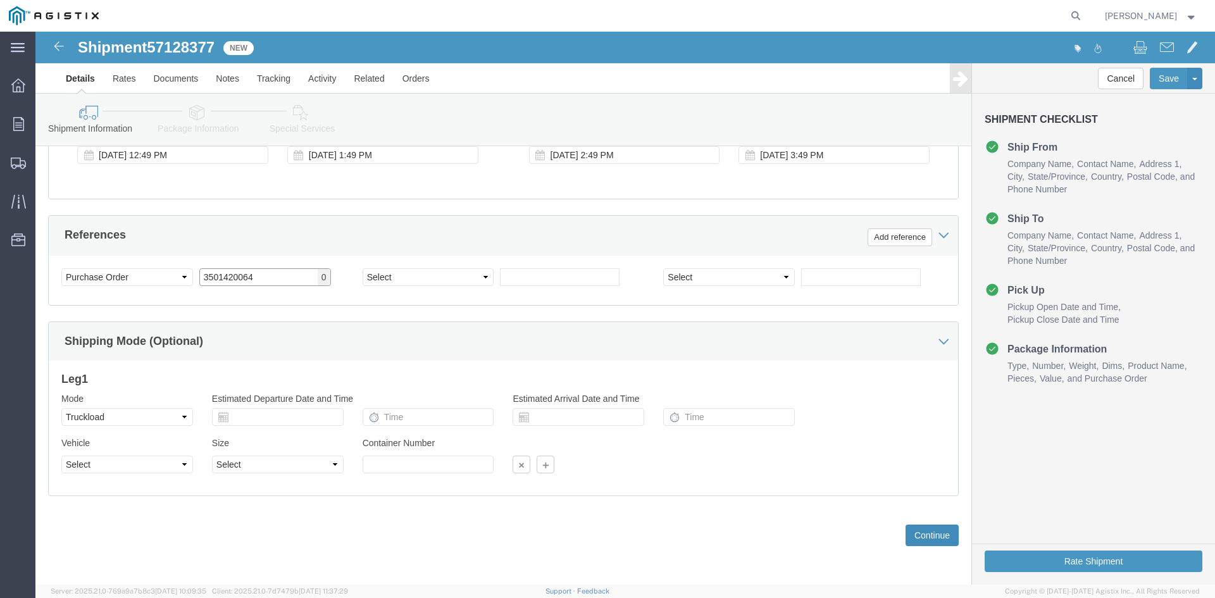
type input "3501420064"
click button "Continue"
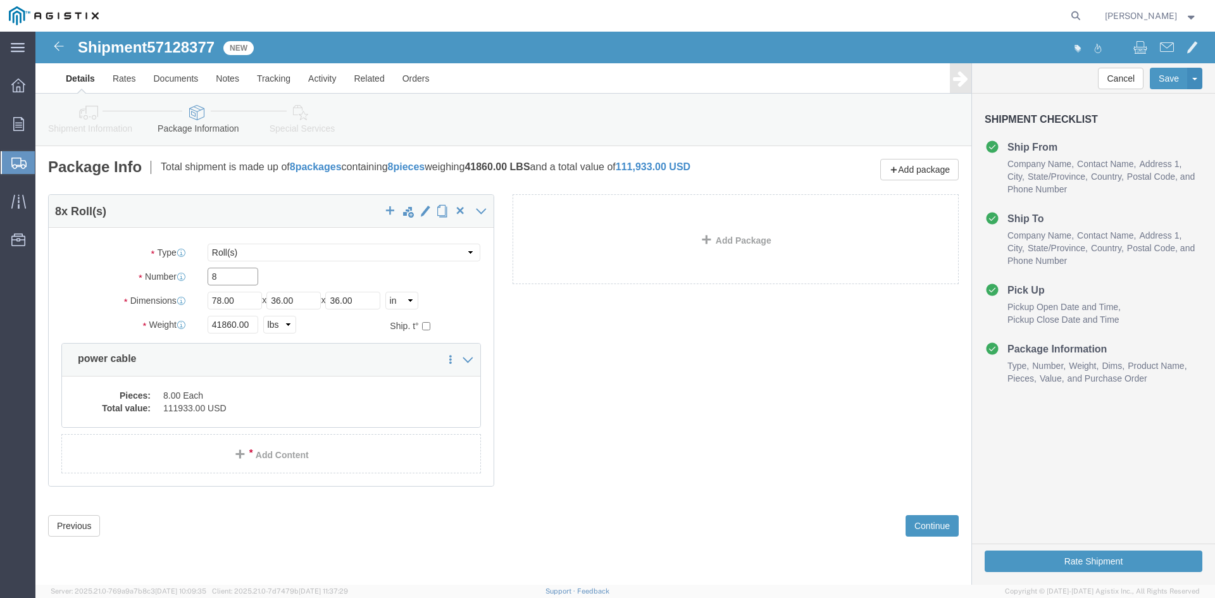
click input "8"
type input "6"
click input "41860.00"
type input "4"
type input "31190"
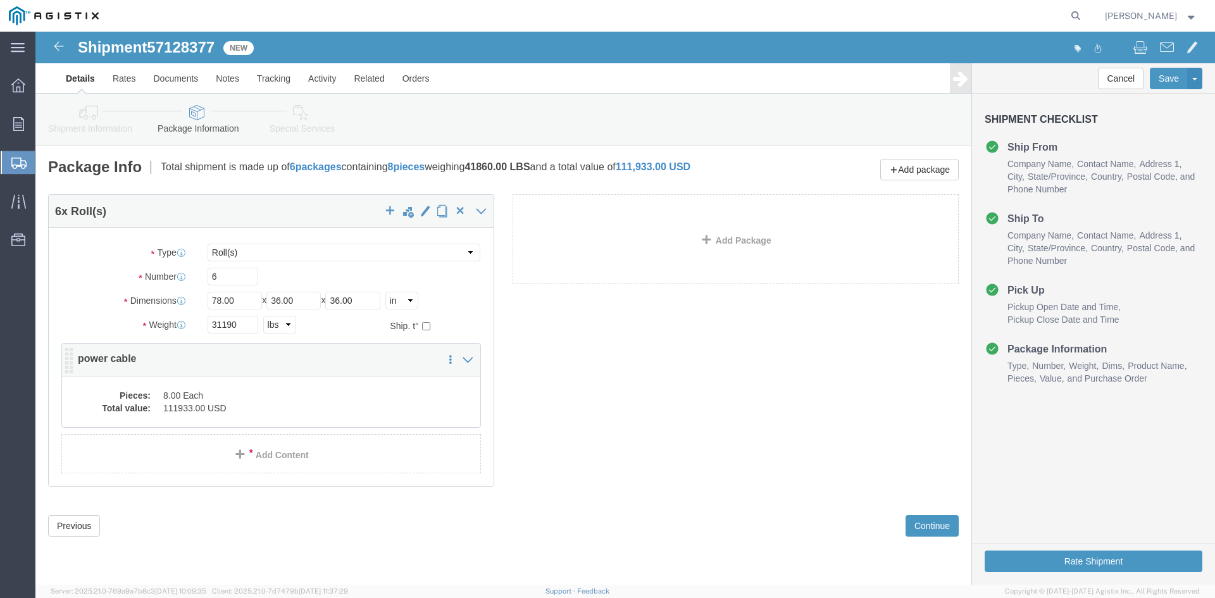
click dd "8.00 Each"
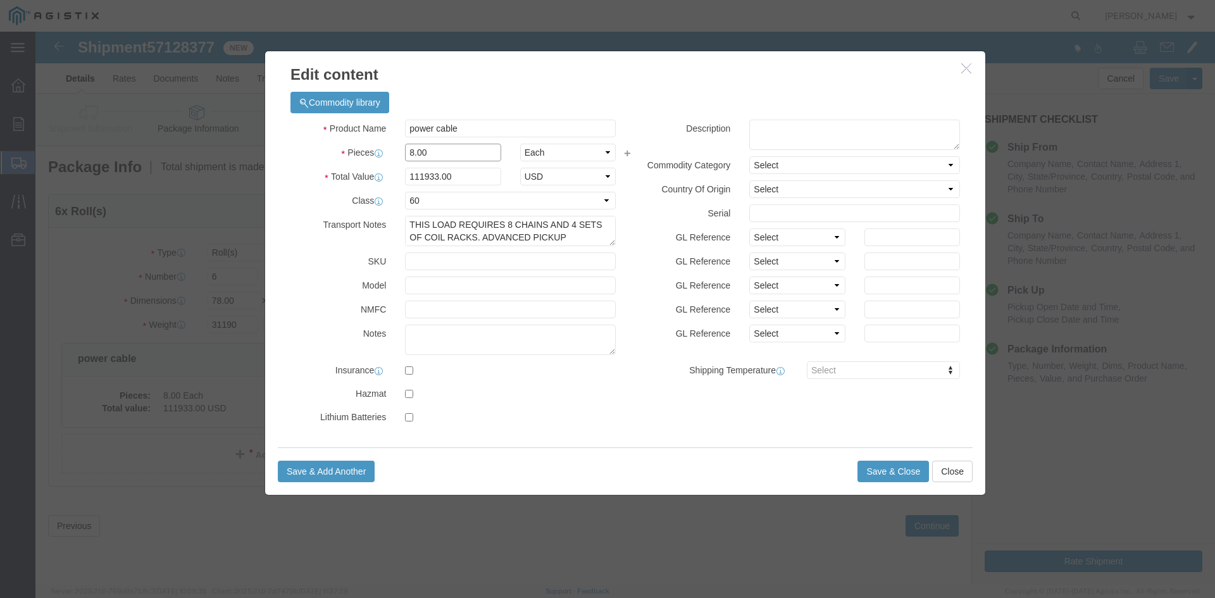
click input "8.00"
type input "8"
type input "6"
click input "83949.75"
type input "8"
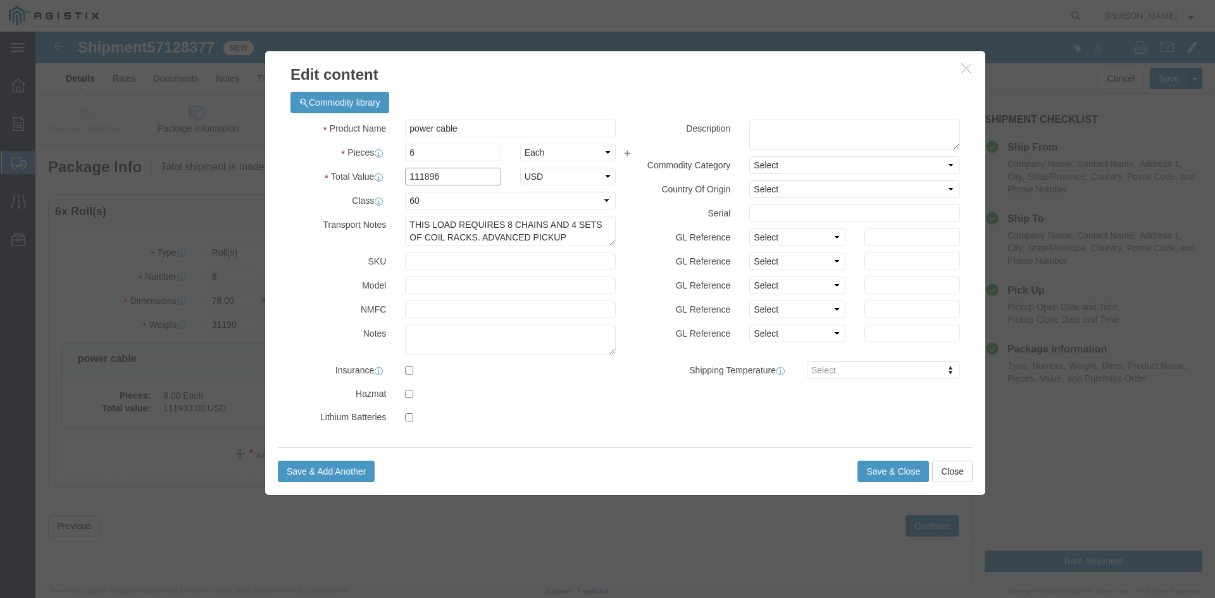
type input "111896"
paste textarea "THIS LOAD REQUIRES 8 CHAINS AND 4 SETS OF COIL RACKS. ADVANCED PICKUP NOTIFICAT…"
type textarea "THIS LOAD REQUIRES 8 CHAINS AND 4 SETS OF COIL RACKS. ADVANCED PICKUP NOTIFICAT…"
click input "text"
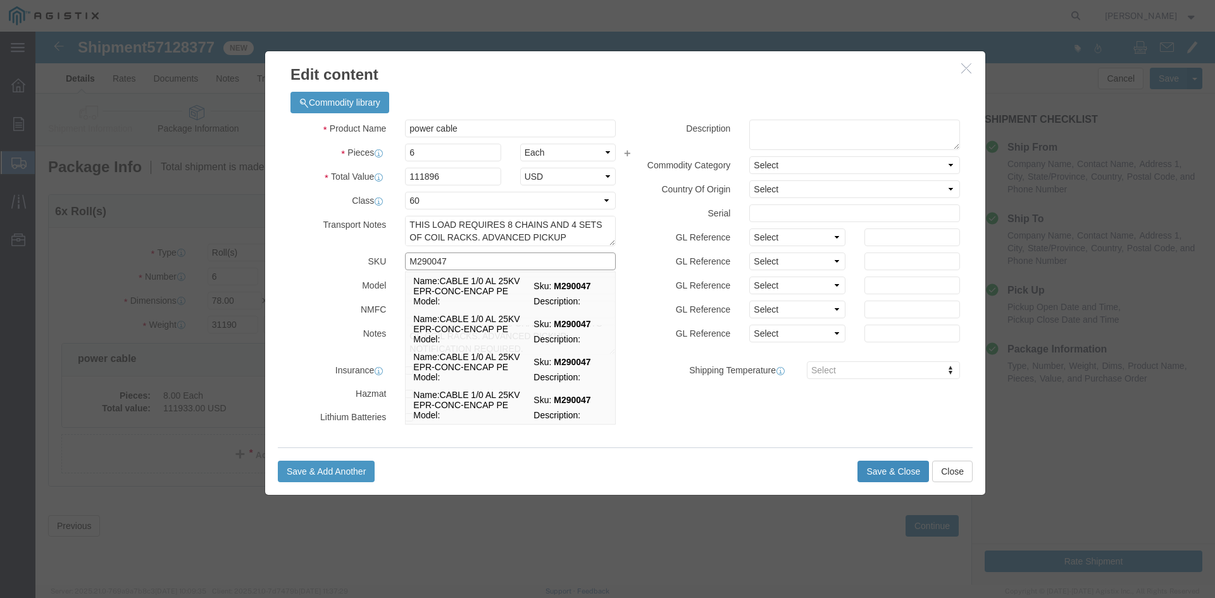
type input "M290047"
click button "Save & Close"
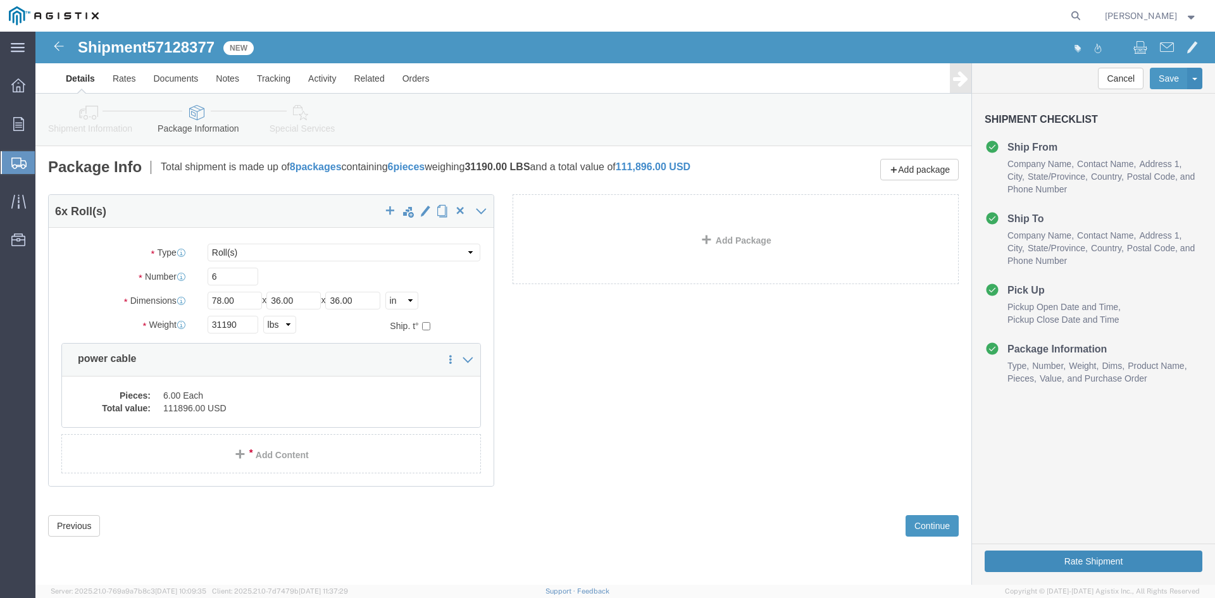
click button "Rate Shipment"
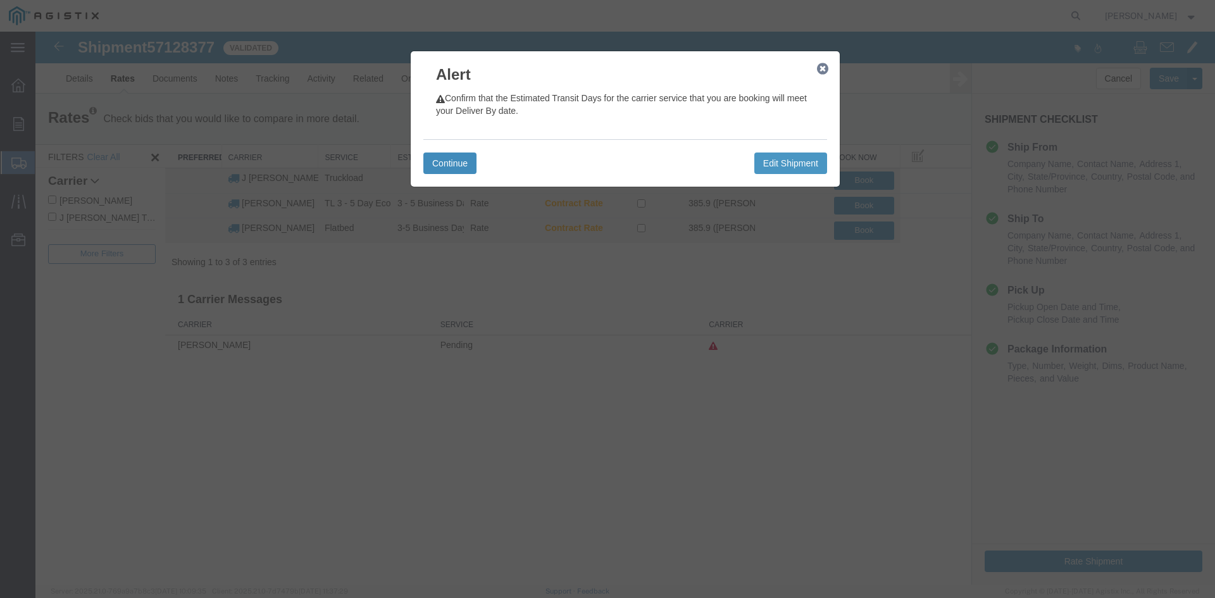
click at [459, 165] on button "Continue" at bounding box center [449, 164] width 53 height 22
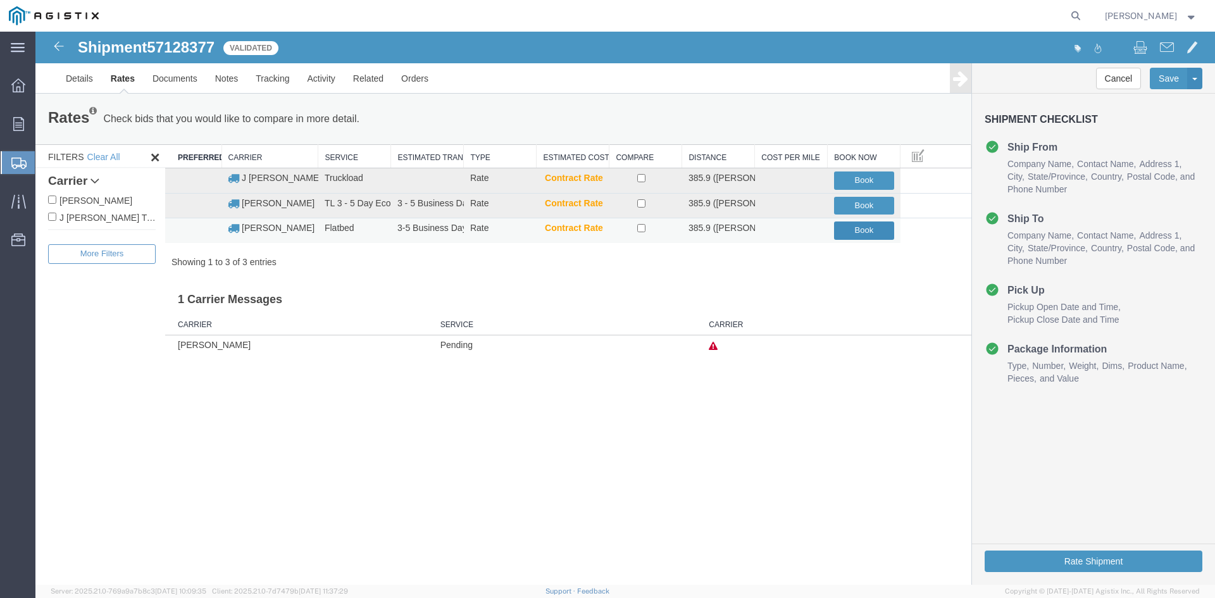
click at [860, 231] on button "Book" at bounding box center [864, 231] width 60 height 18
